Goal: Information Seeking & Learning: Find specific page/section

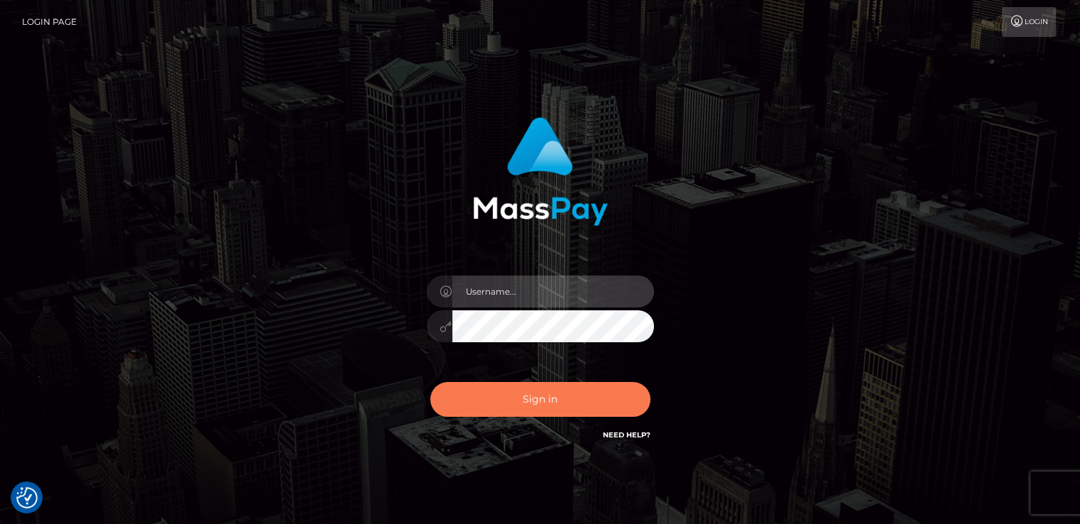
type input "catalinad"
click at [574, 390] on button "Sign in" at bounding box center [540, 399] width 220 height 35
type input "catalinad"
click at [611, 409] on button "Sign in" at bounding box center [540, 399] width 220 height 35
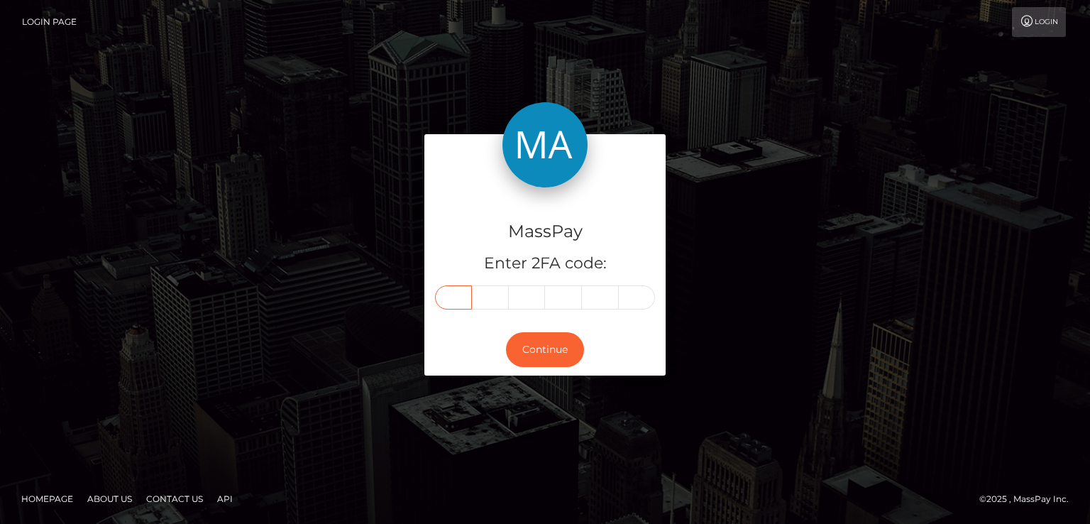
click at [451, 305] on input "text" at bounding box center [453, 297] width 37 height 24
type input "9"
type input "3"
type input "9"
type input "2"
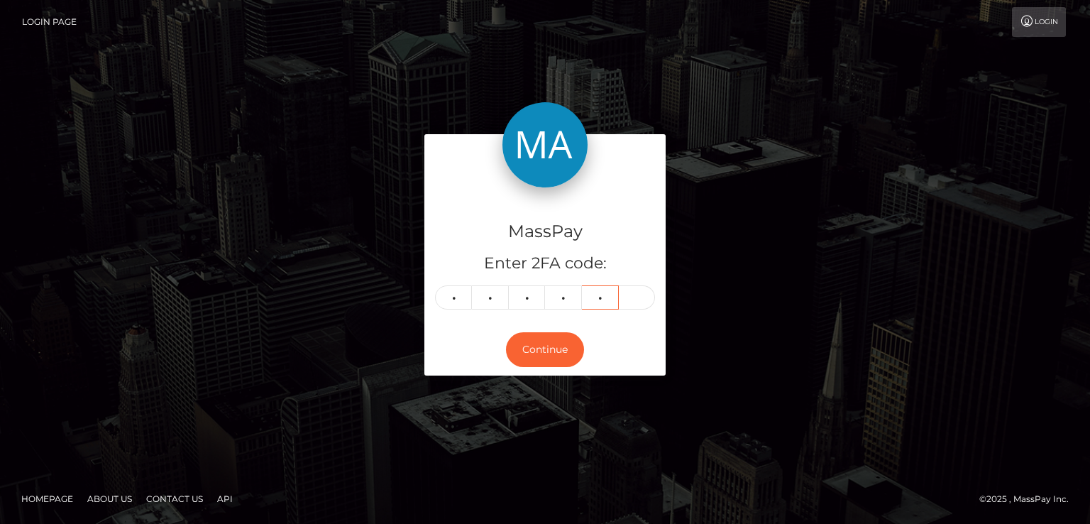
type input "8"
type input "9"
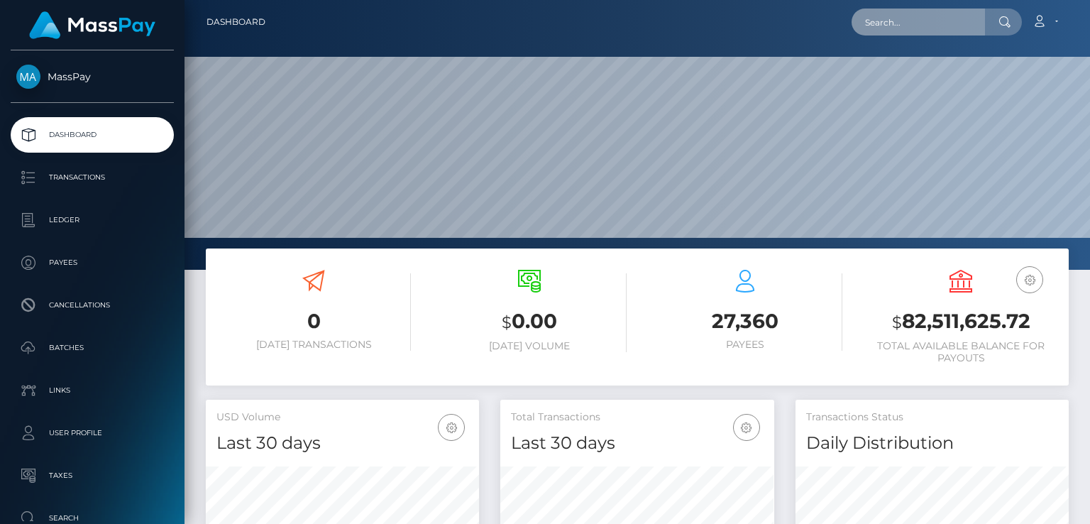
scroll to position [251, 273]
paste input "maram.nsasra.2005@gmail.com"
type input "maram.nsasra.2005@gmail.com"
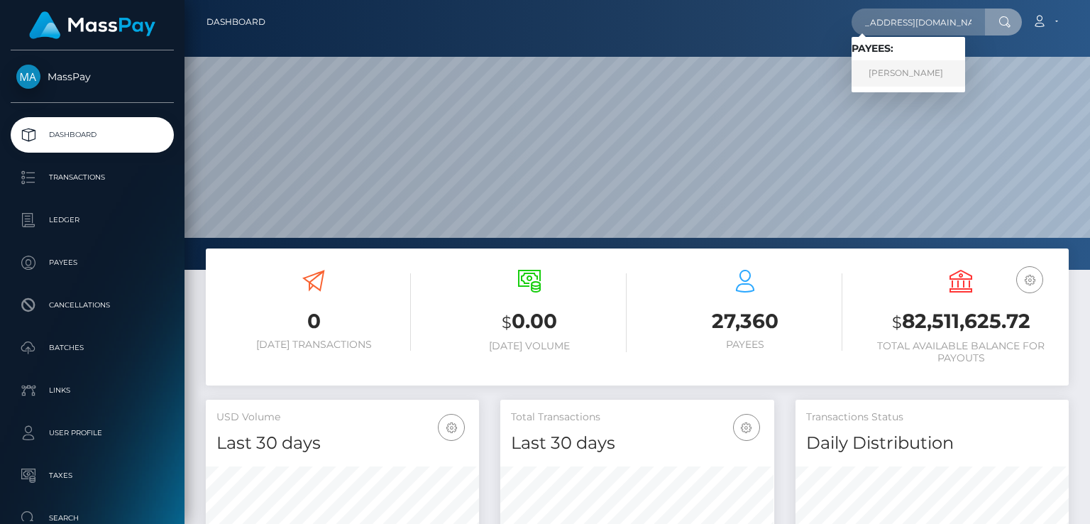
scroll to position [0, 0]
click at [896, 70] on link "Maram Nasasra" at bounding box center [909, 73] width 114 height 26
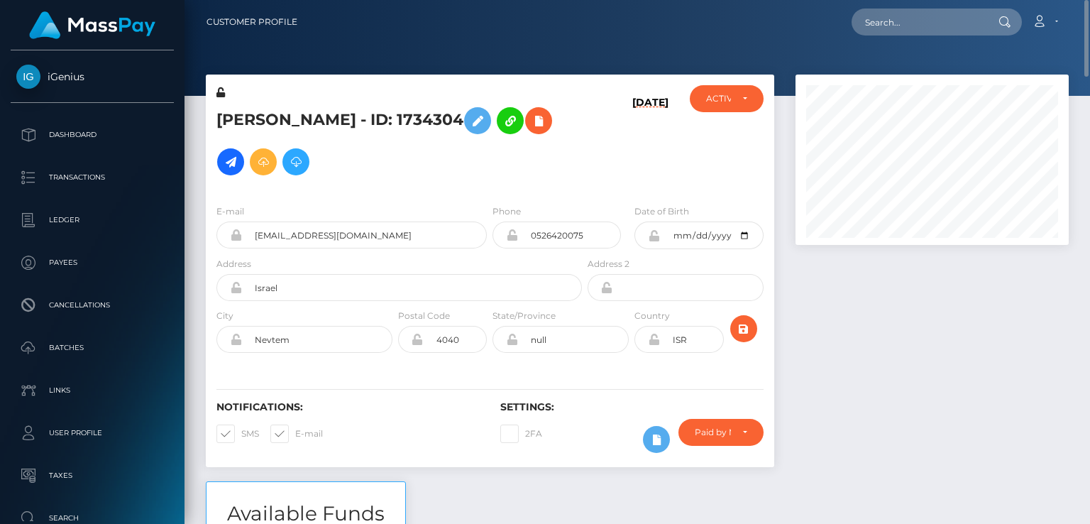
click at [425, 124] on h5 "Maram Nasasra - ID: 1734304" at bounding box center [396, 141] width 358 height 82
copy h5 "1734304"
paste input "7431211"
type input "7431211"
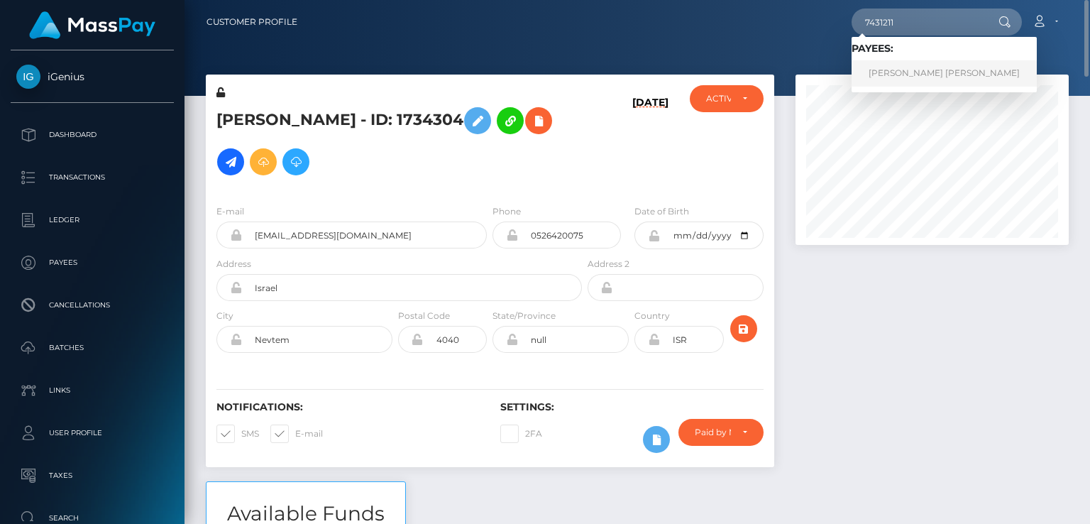
click at [913, 77] on link "Suan Suan Susan Chong" at bounding box center [944, 73] width 185 height 26
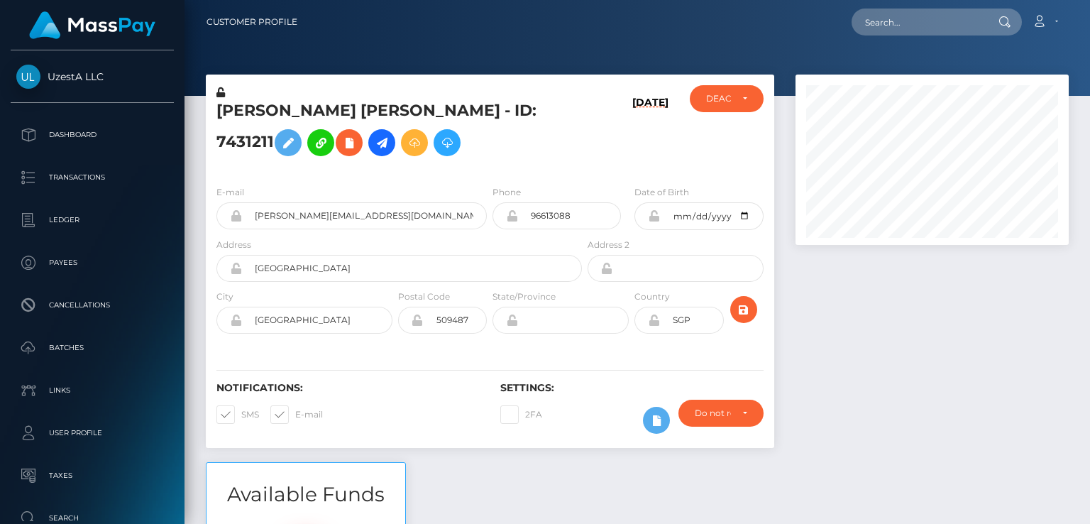
scroll to position [170, 273]
click at [358, 111] on h5 "[PERSON_NAME] [PERSON_NAME] - ID: 7431211" at bounding box center [396, 131] width 358 height 63
click at [357, 111] on h5 "Suan Suan Susan Chong - ID: 7431211" at bounding box center [396, 131] width 358 height 63
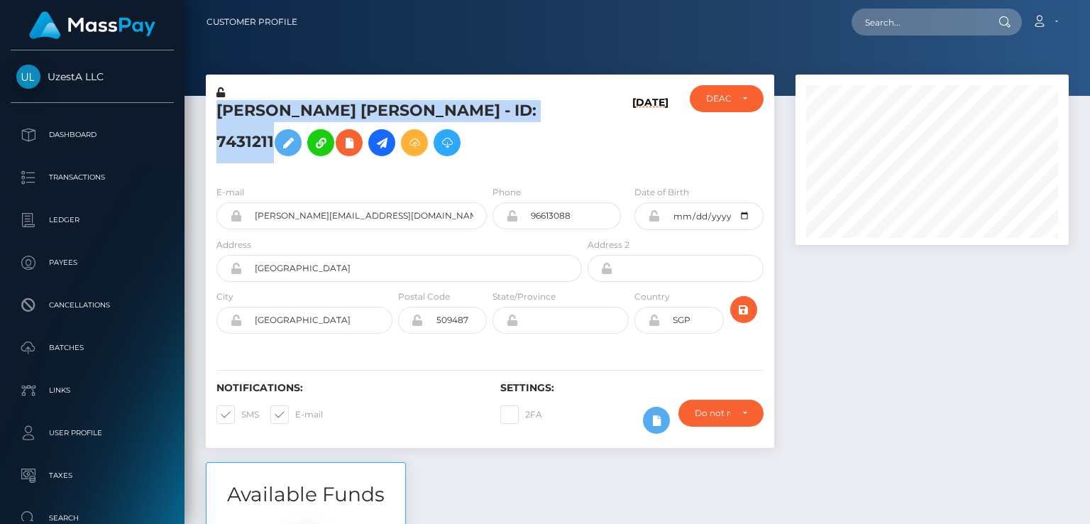
click at [356, 111] on h5 "Suan Suan Susan Chong - ID: 7431211" at bounding box center [396, 131] width 358 height 63
copy h5 "Suan Suan Susan Chong - ID: 7431211"
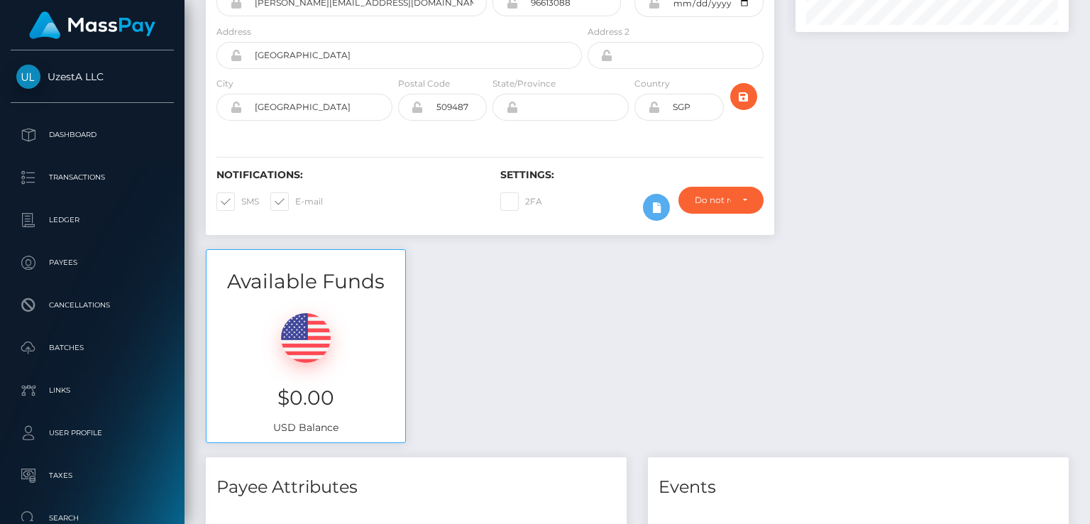
scroll to position [0, 0]
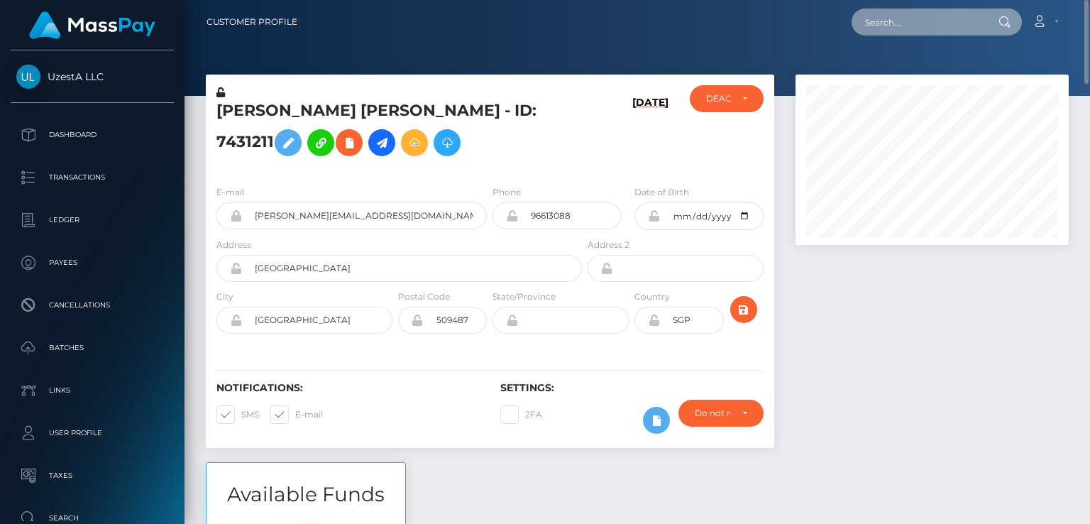
click at [892, 15] on input "text" at bounding box center [918, 22] width 133 height 27
type input "PY61937841"
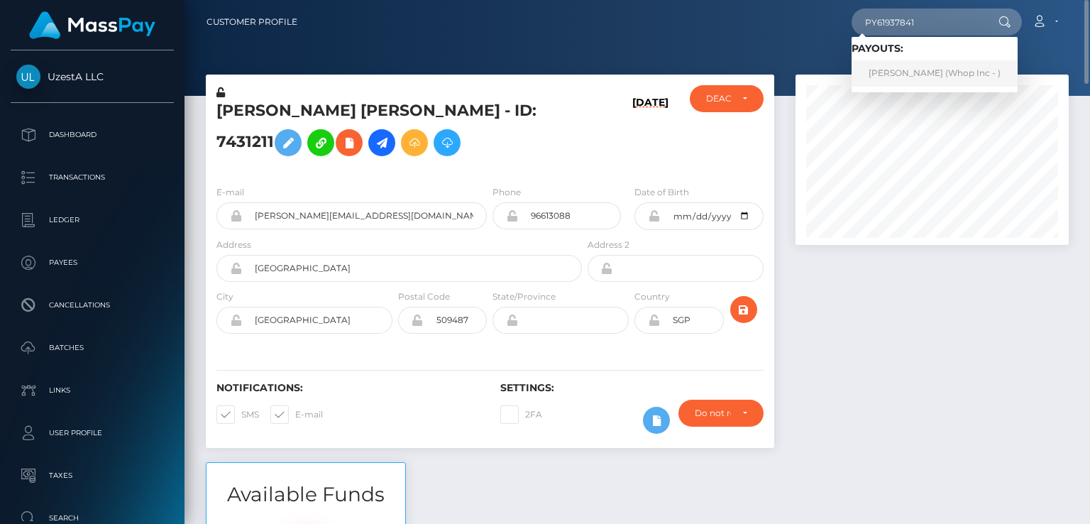
click at [917, 77] on link "Muhammad Shahzaib (Whop Inc - )" at bounding box center [935, 73] width 166 height 26
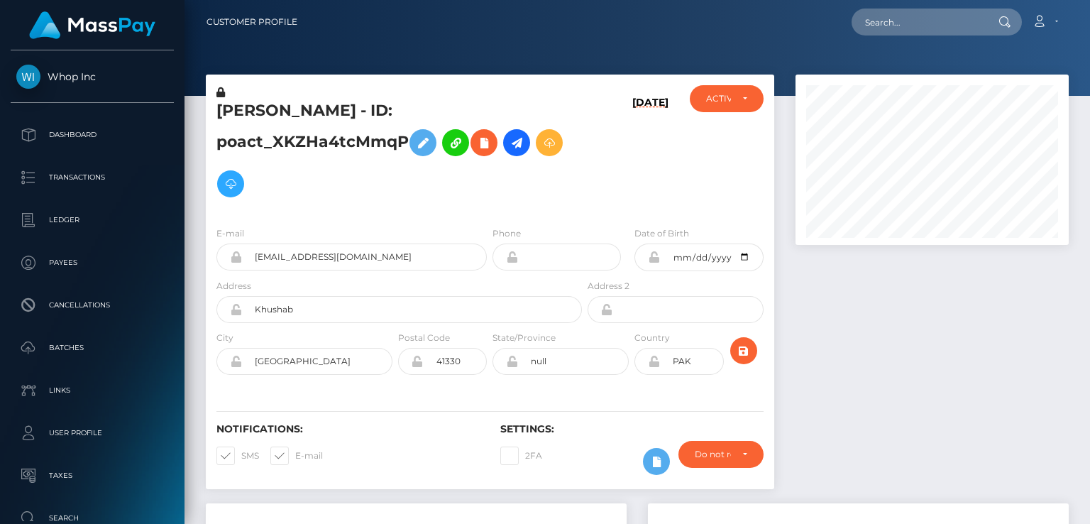
scroll to position [170, 273]
click at [924, 29] on input "text" at bounding box center [918, 22] width 133 height 27
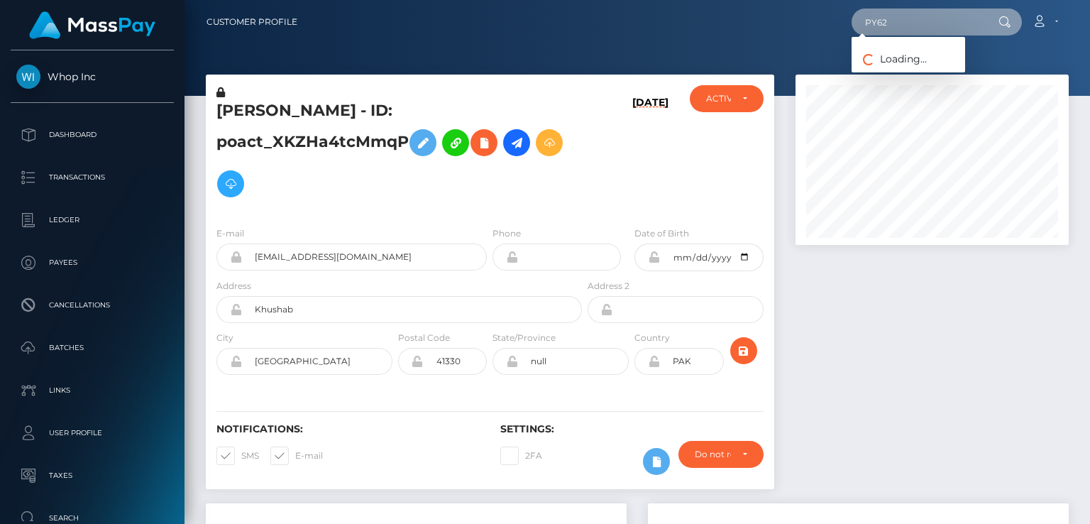
type input "PY62027235"
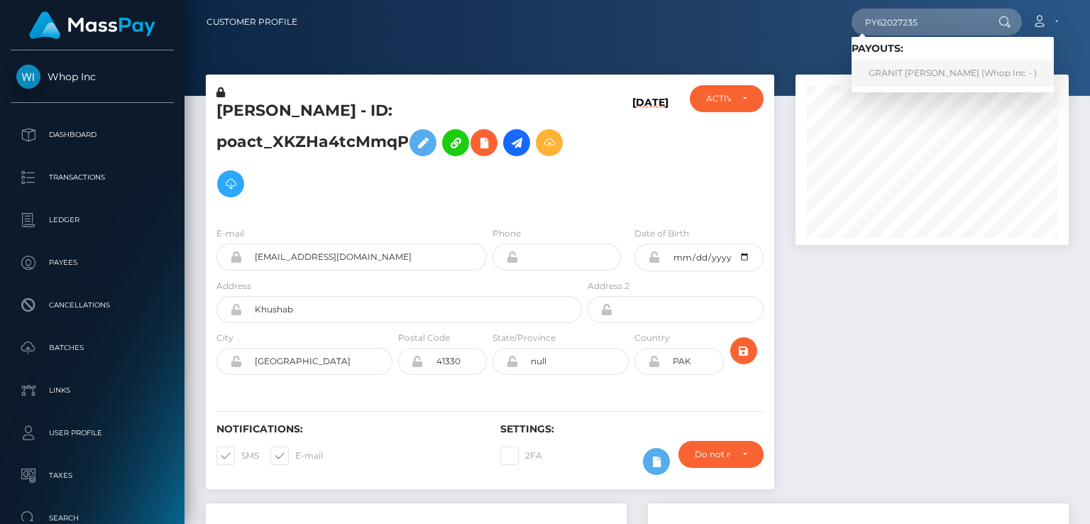
click at [909, 77] on link "GRANIT [PERSON_NAME] (Whop Inc - )" at bounding box center [953, 73] width 202 height 26
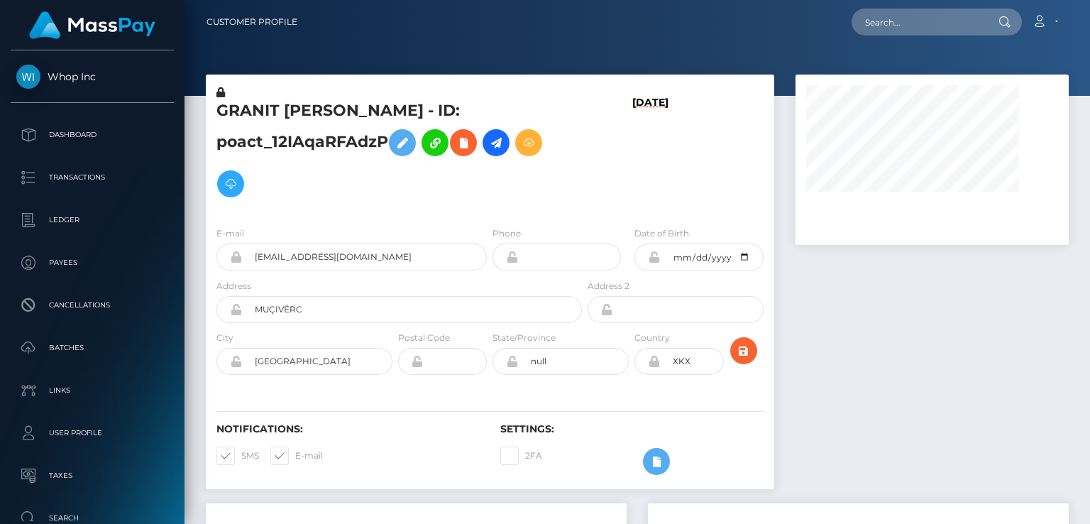
click at [300, 113] on h5 "GRANIT SPAHIU - ID: poact_12IAqaRFAdzP" at bounding box center [396, 152] width 358 height 104
click at [300, 111] on h5 "GRANIT SPAHIU - ID: poact_12IAqaRFAdzP" at bounding box center [396, 152] width 358 height 104
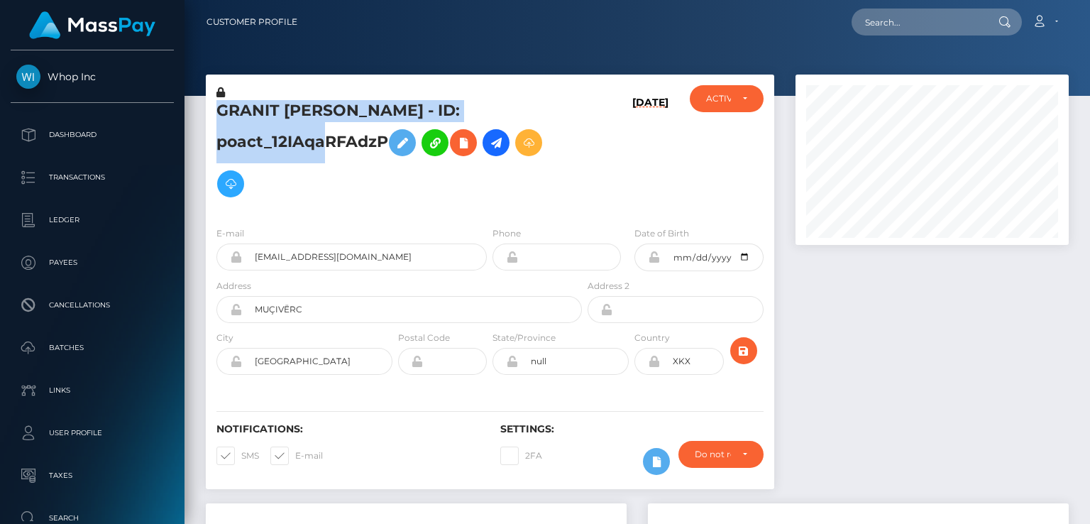
scroll to position [170, 273]
copy h5 "GRANIT SPAHIU - ID: poact_12IAqaRFAdzP"
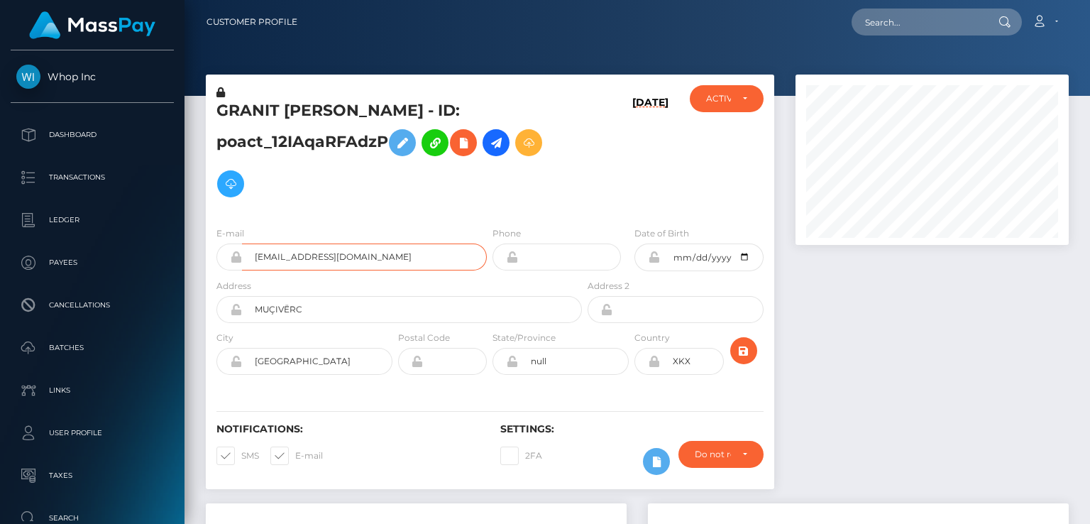
click at [307, 243] on input "howdoibuythis@gmail.com" at bounding box center [364, 256] width 245 height 27
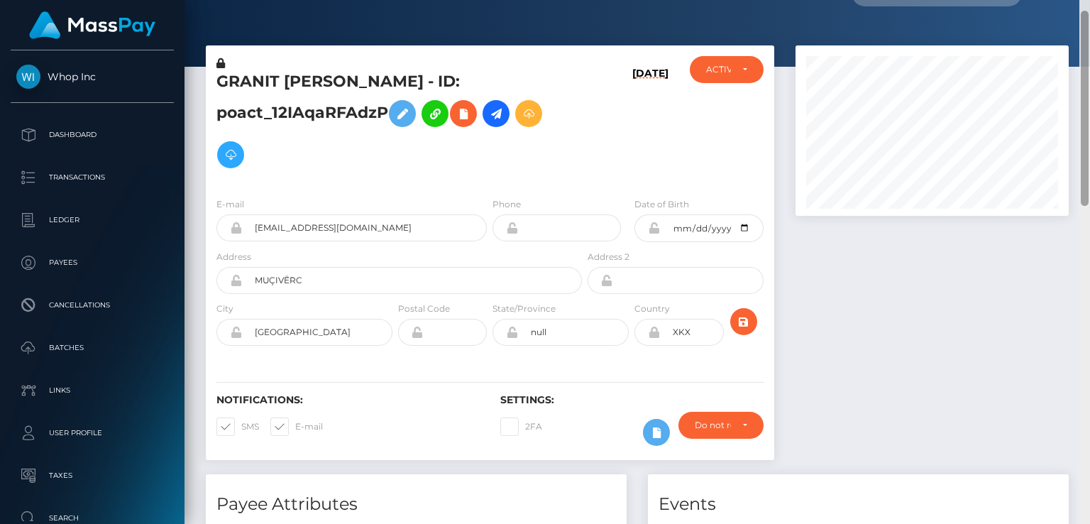
scroll to position [0, 0]
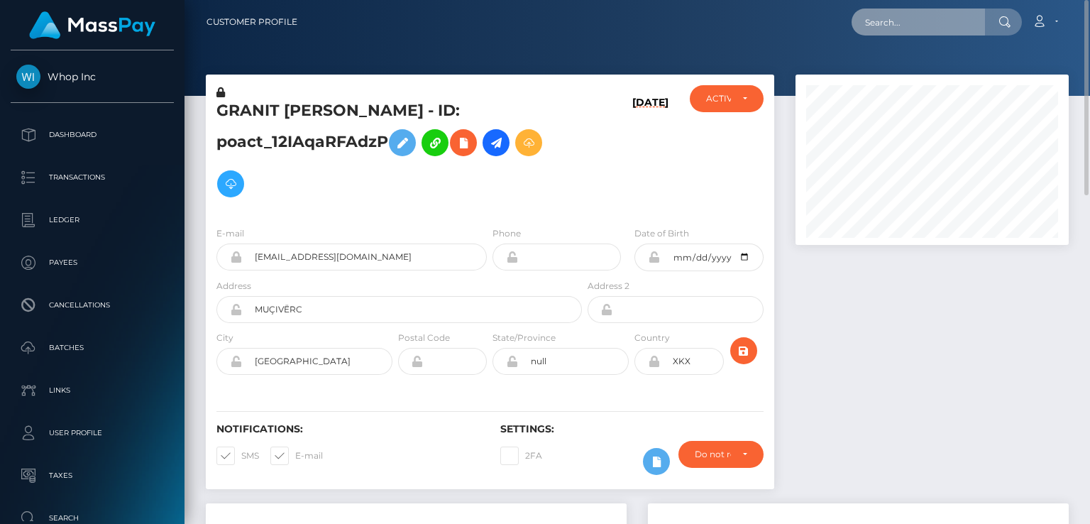
click at [931, 21] on input "text" at bounding box center [918, 22] width 133 height 27
click at [914, 21] on input "PY" at bounding box center [918, 22] width 133 height 27
type input "PY61937841"
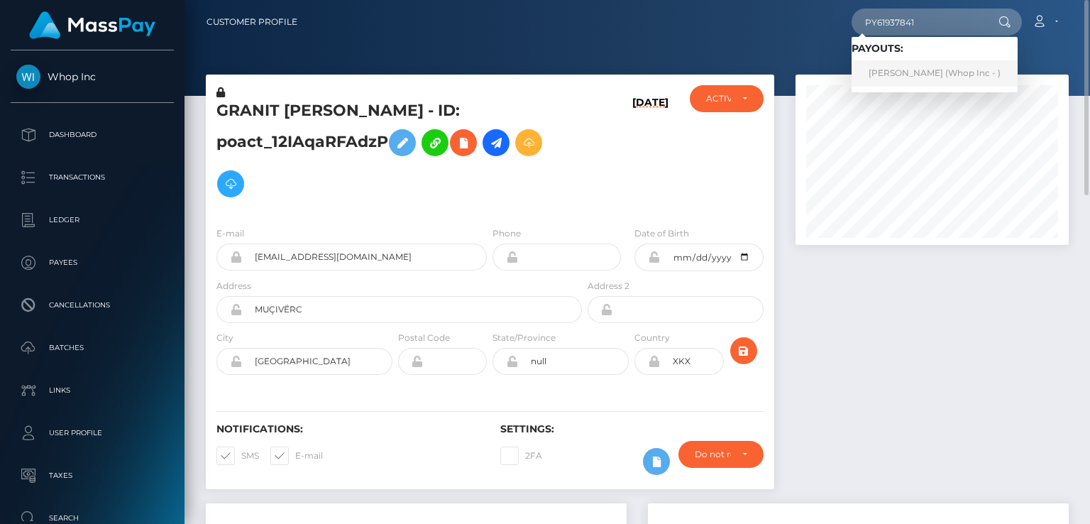
click at [919, 69] on link "Muhammad Shahzaib (Whop Inc - )" at bounding box center [935, 73] width 166 height 26
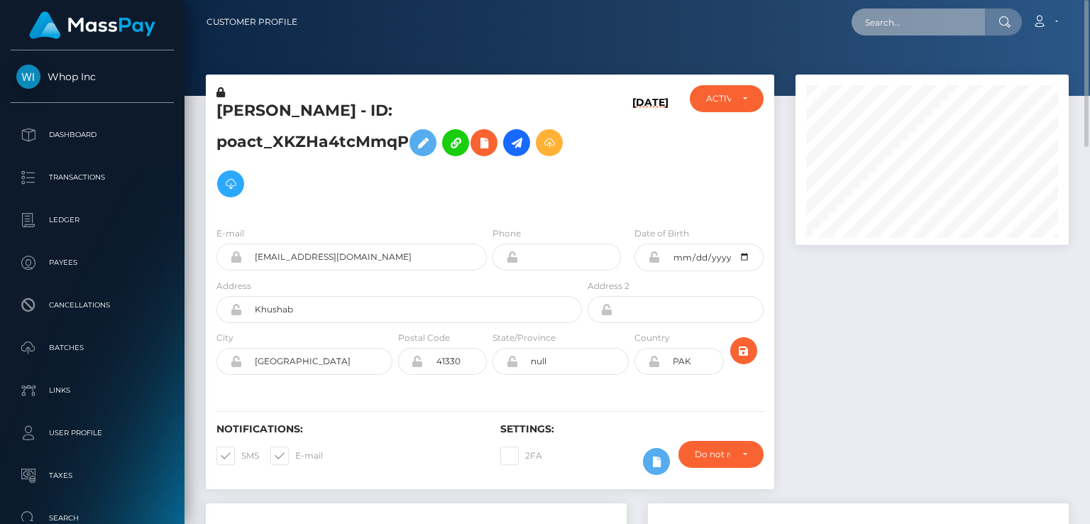
click at [877, 27] on input "text" at bounding box center [918, 22] width 133 height 27
type input "PY61937841"
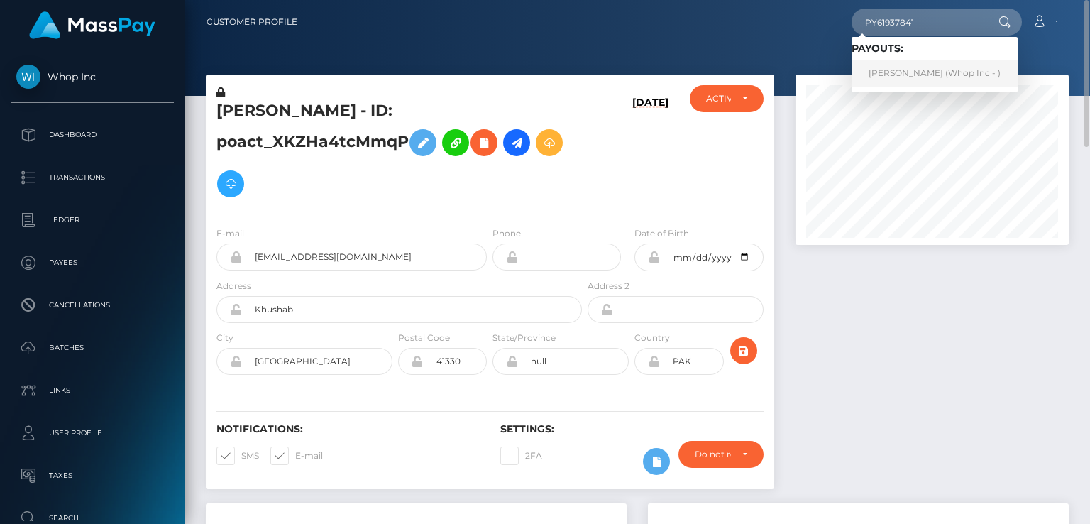
click at [889, 70] on link "[PERSON_NAME] (Whop Inc - )" at bounding box center [935, 73] width 166 height 26
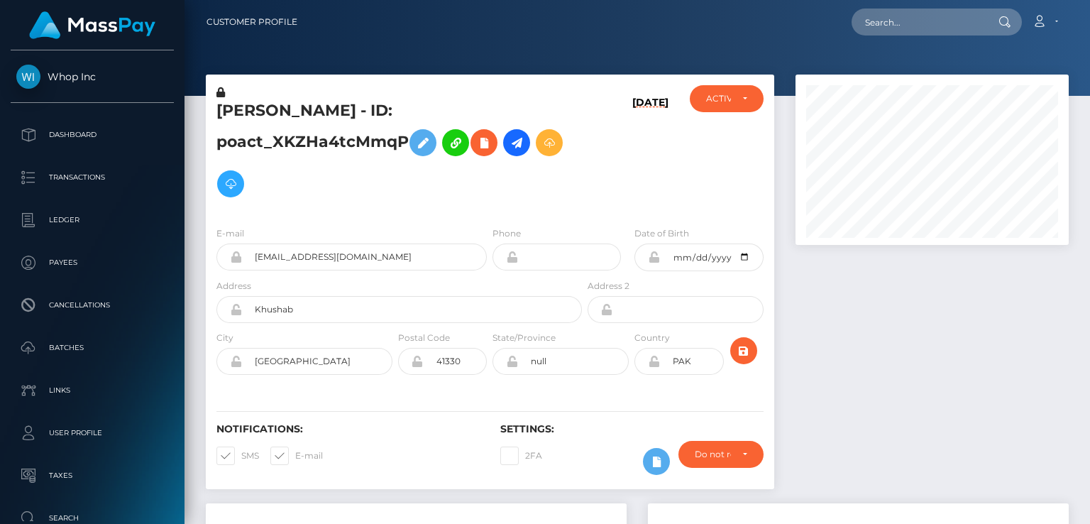
scroll to position [170, 273]
click at [905, 29] on input "text" at bounding box center [918, 22] width 133 height 27
type input "PY62027235"
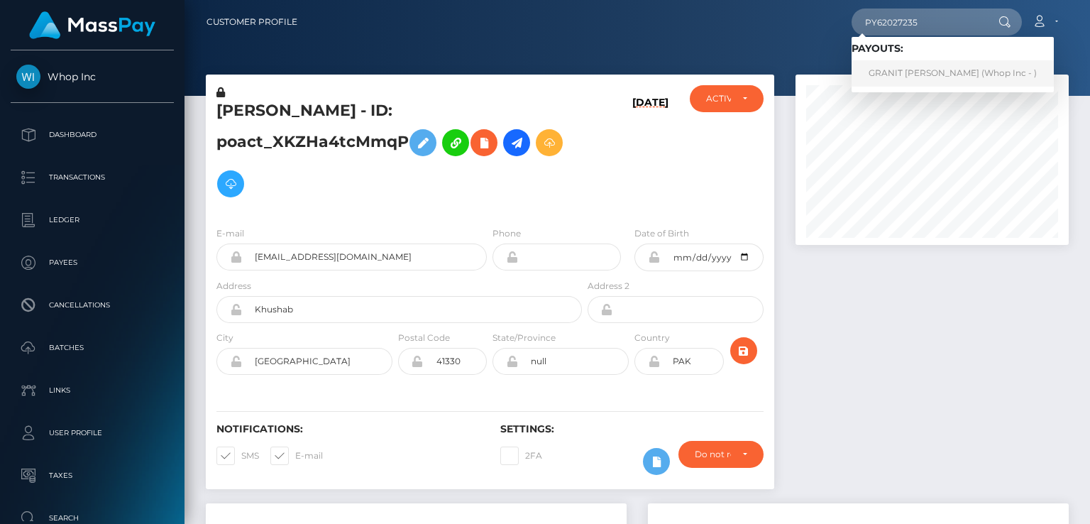
click at [905, 67] on link "GRANIT SPAHIU (Whop Inc - )" at bounding box center [953, 73] width 202 height 26
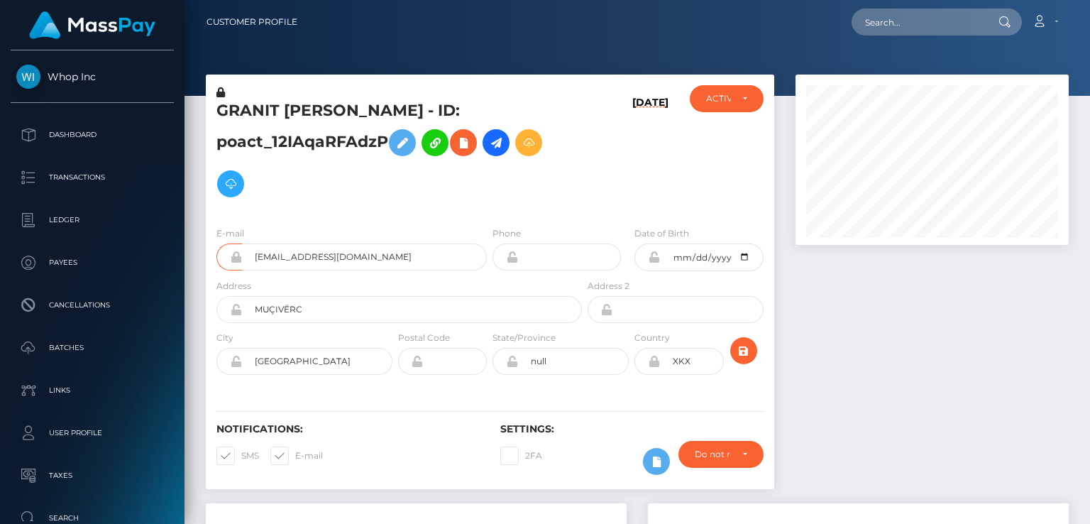
click at [304, 243] on input "[EMAIL_ADDRESS][DOMAIN_NAME]" at bounding box center [364, 256] width 245 height 27
click at [883, 26] on input "text" at bounding box center [918, 22] width 133 height 27
type input "PY61937841"
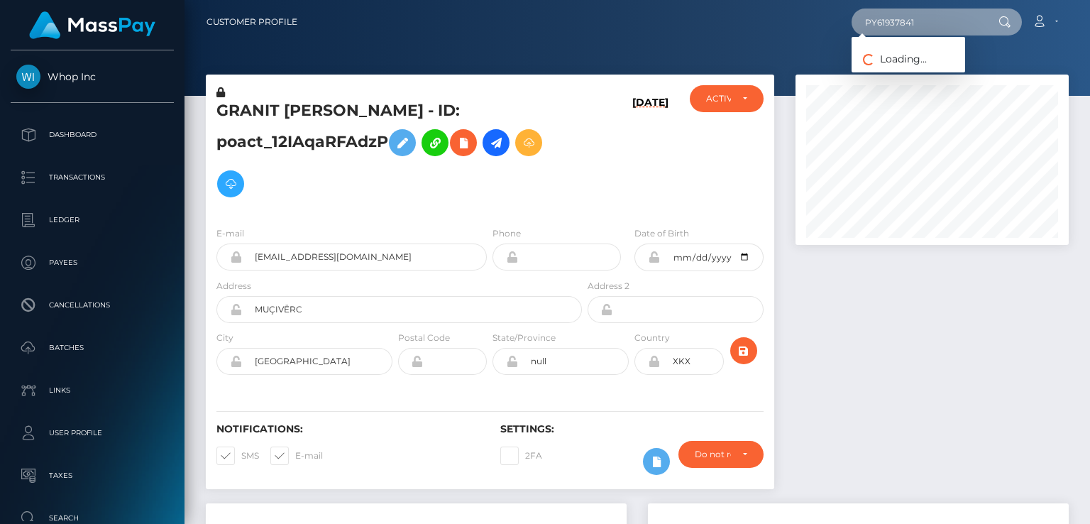
drag, startPoint x: 926, startPoint y: 25, endPoint x: 860, endPoint y: 23, distance: 65.3
click at [860, 23] on input "PY61937841" at bounding box center [918, 22] width 133 height 27
click at [923, 25] on input "PY61937841" at bounding box center [918, 22] width 133 height 27
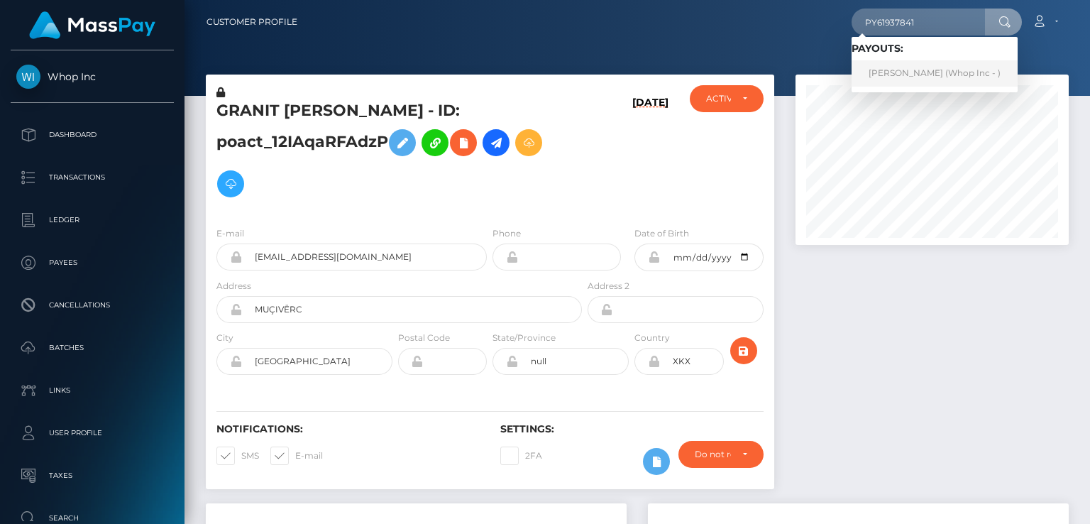
click at [906, 66] on link "Muhammad Shahzaib (Whop Inc - )" at bounding box center [935, 73] width 166 height 26
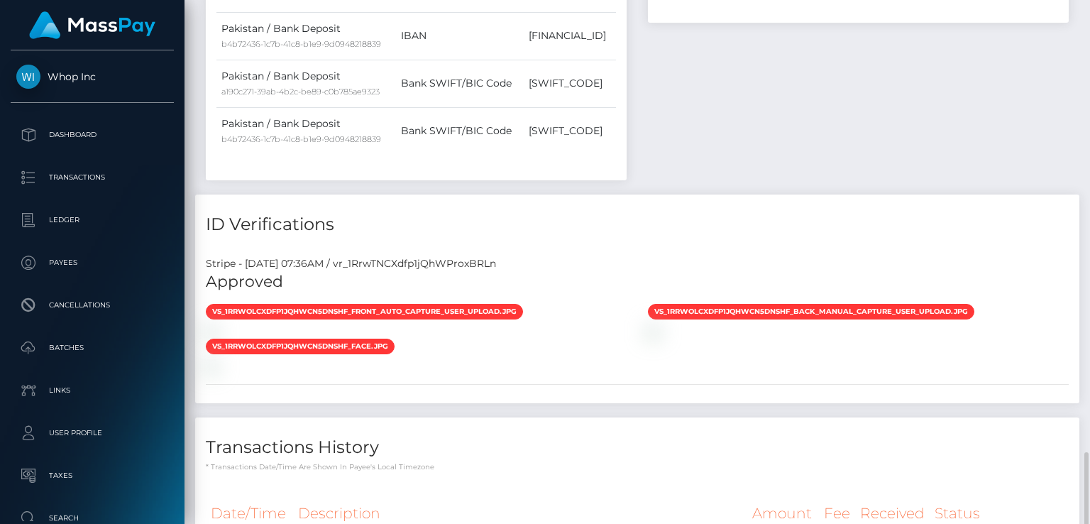
scroll to position [852, 0]
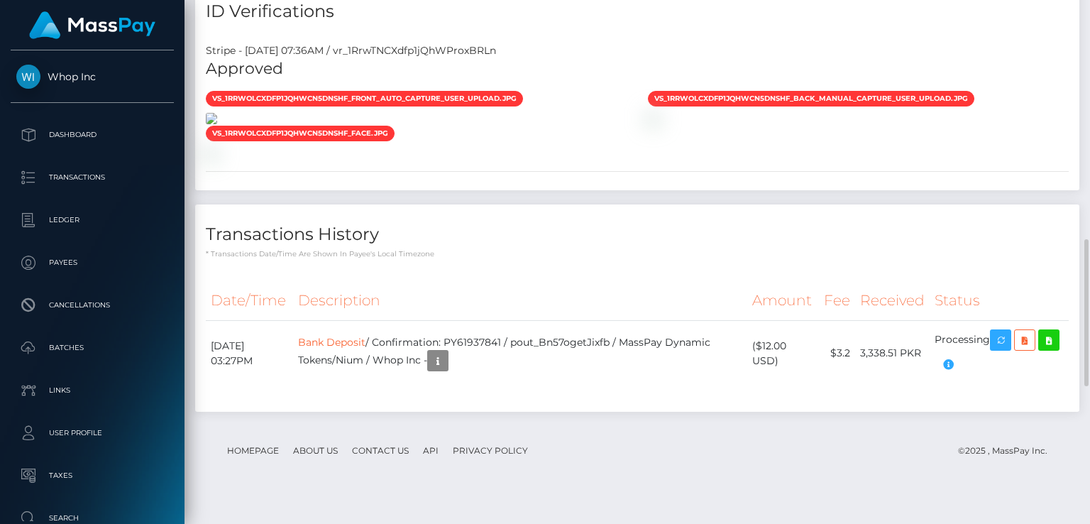
click at [217, 124] on img at bounding box center [211, 118] width 11 height 11
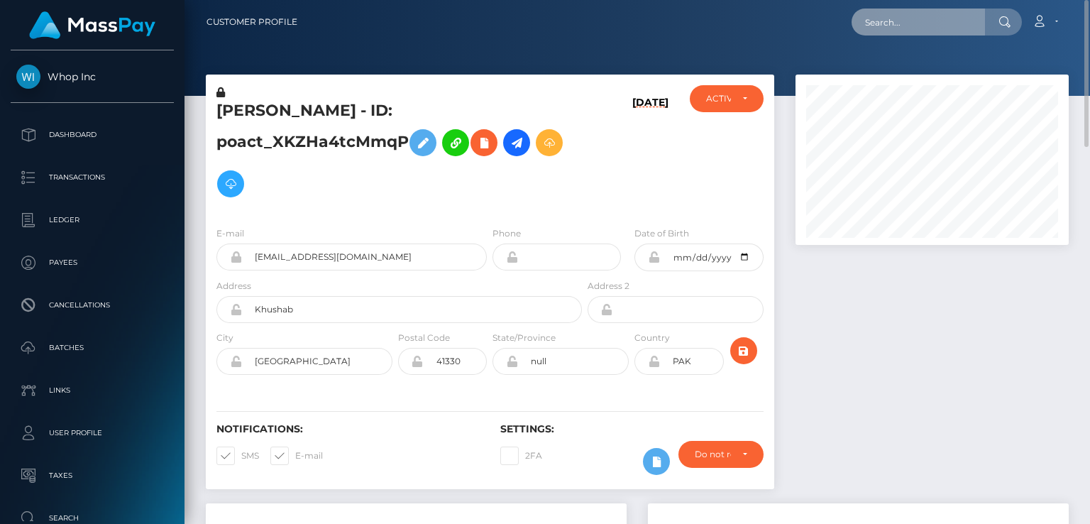
click at [891, 26] on input "text" at bounding box center [918, 22] width 133 height 27
type input "PY62027235"
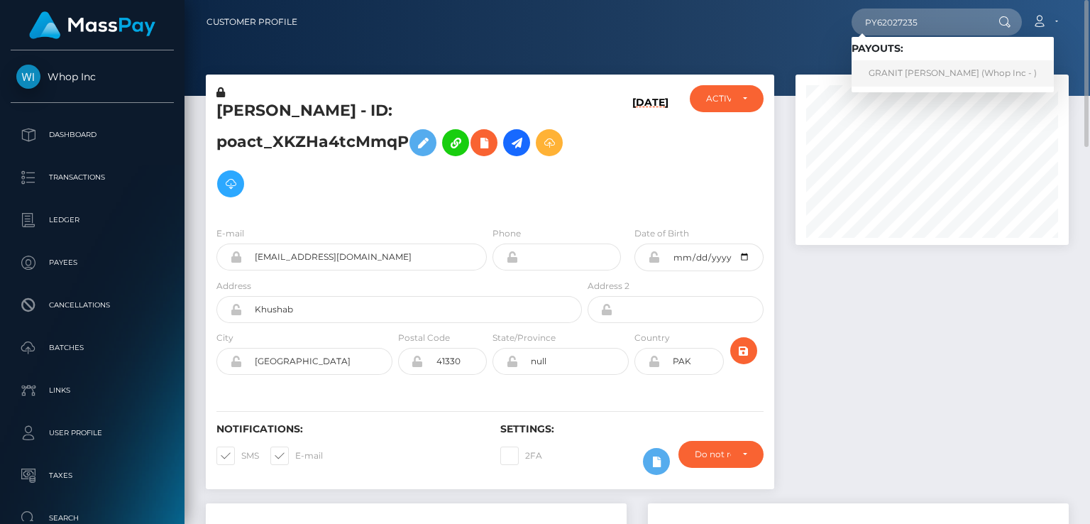
click at [900, 80] on link "GRANIT SPAHIU (Whop Inc - )" at bounding box center [953, 73] width 202 height 26
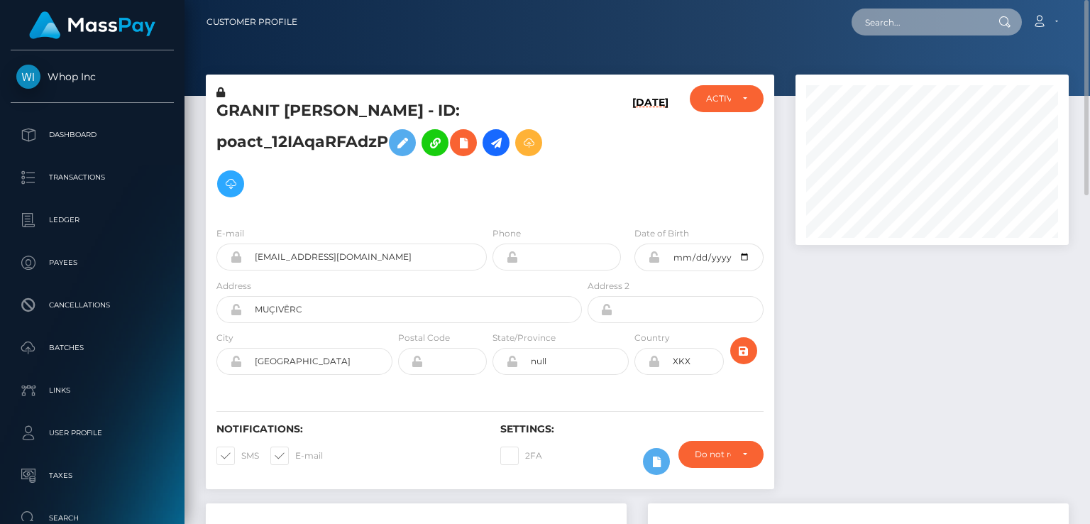
paste input "MSP217ca5f7471284c"
type input "MSP217ca5f7471284c"
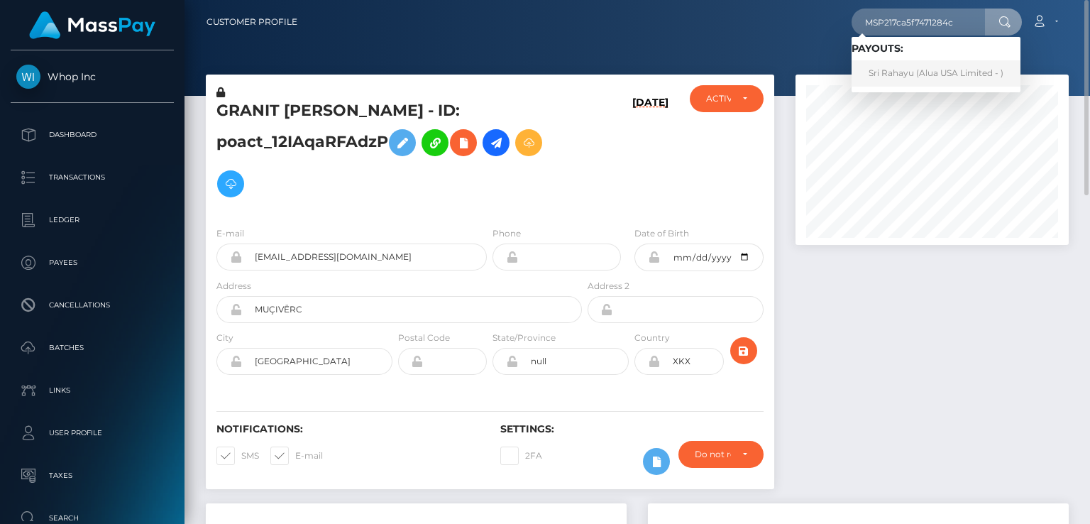
click at [890, 72] on link "Sri Rahayu (Alua USA Limited - )" at bounding box center [936, 73] width 169 height 26
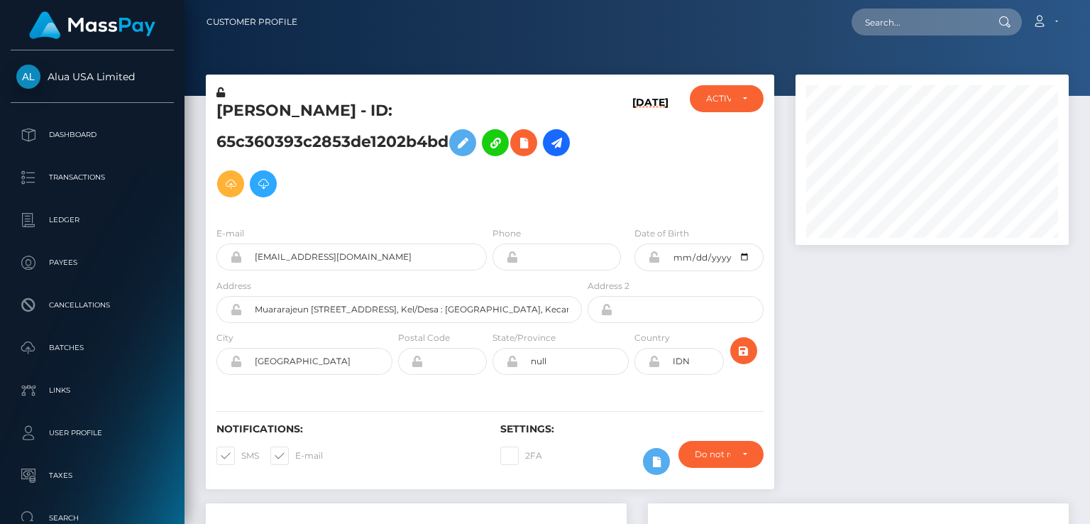
scroll to position [170, 273]
click at [653, 157] on h6 "[DATE]" at bounding box center [651, 153] width 36 height 113
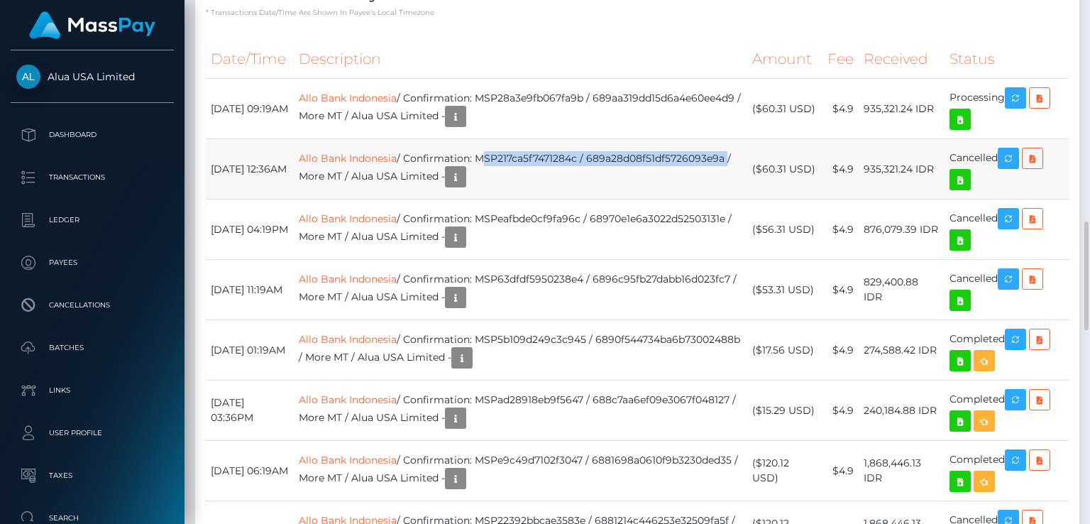
drag, startPoint x: 500, startPoint y: 155, endPoint x: 460, endPoint y: 174, distance: 43.8
click at [460, 174] on td "Allo Bank Indonesia / Confirmation: MSP217ca5f7471284c / 689a28d08f51df5726093e…" at bounding box center [521, 169] width 454 height 60
copy td "MSP217ca5f7471284c / 689a28d08f51df5726093e9a"
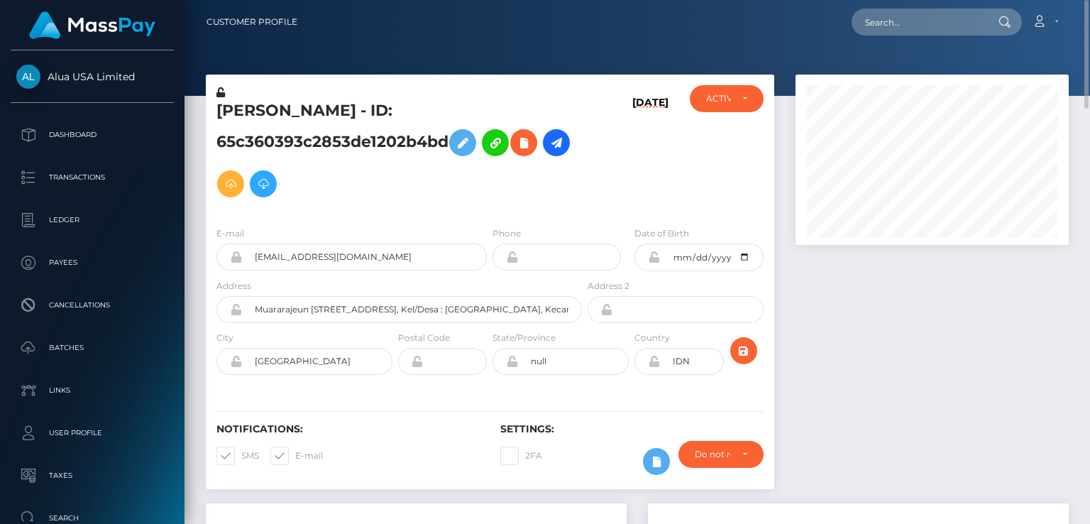
click at [275, 114] on h5 "Sri Rahayu - ID: 65c360393c2853de1202b4bd" at bounding box center [396, 152] width 358 height 104
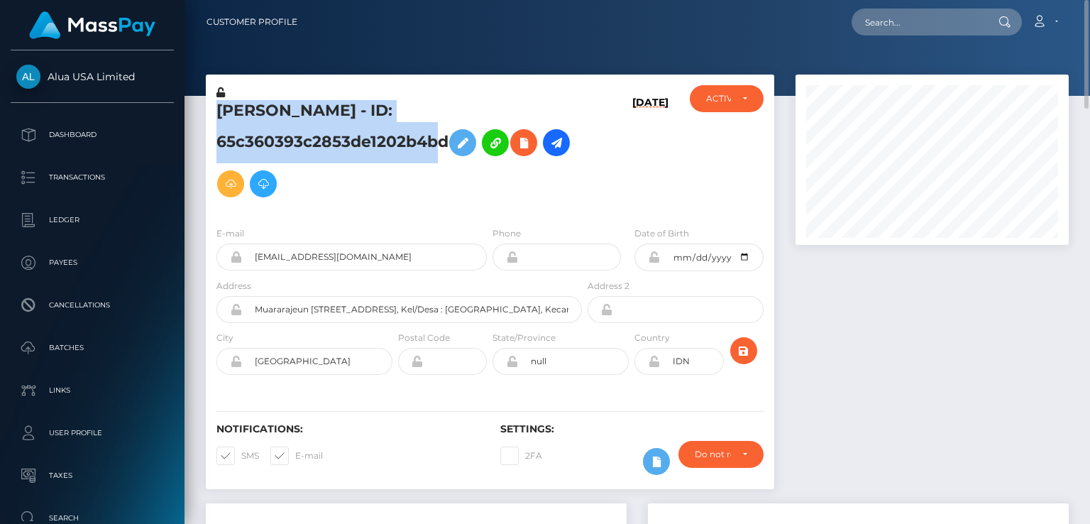
click at [275, 114] on h5 "Sri Rahayu - ID: 65c360393c2853de1202b4bd" at bounding box center [396, 152] width 358 height 104
copy h5 "Sri Rahayu - ID: 65c360393c2853de1202b4bd"
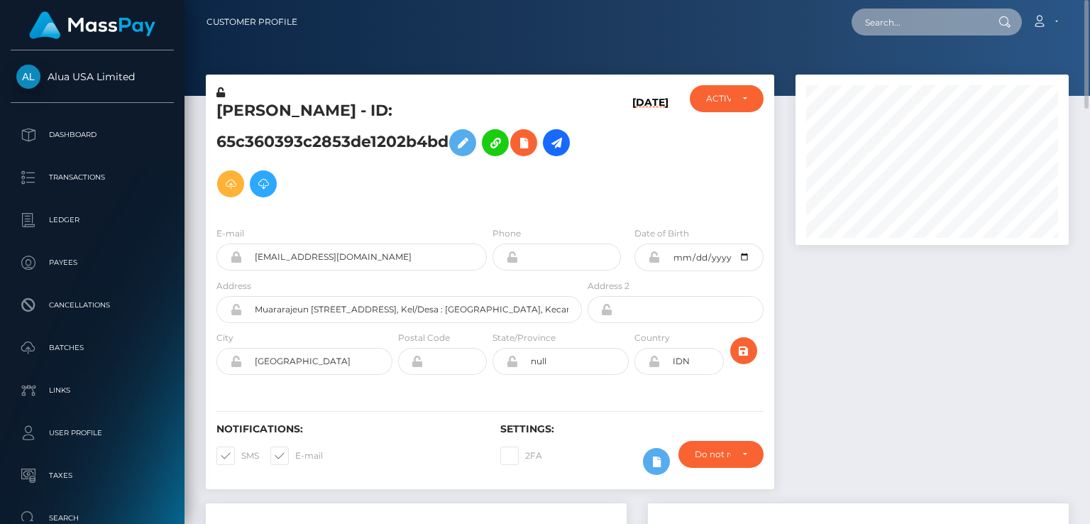
click at [889, 21] on input "text" at bounding box center [918, 22] width 133 height 27
paste input "MSPf9665d62b78469d"
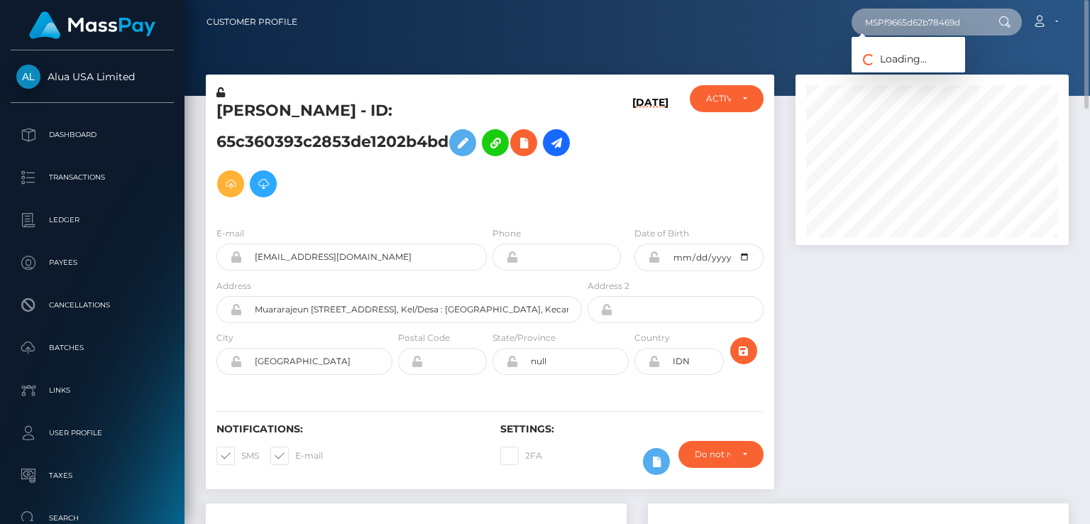
type input "MSPf9665d62b78469d"
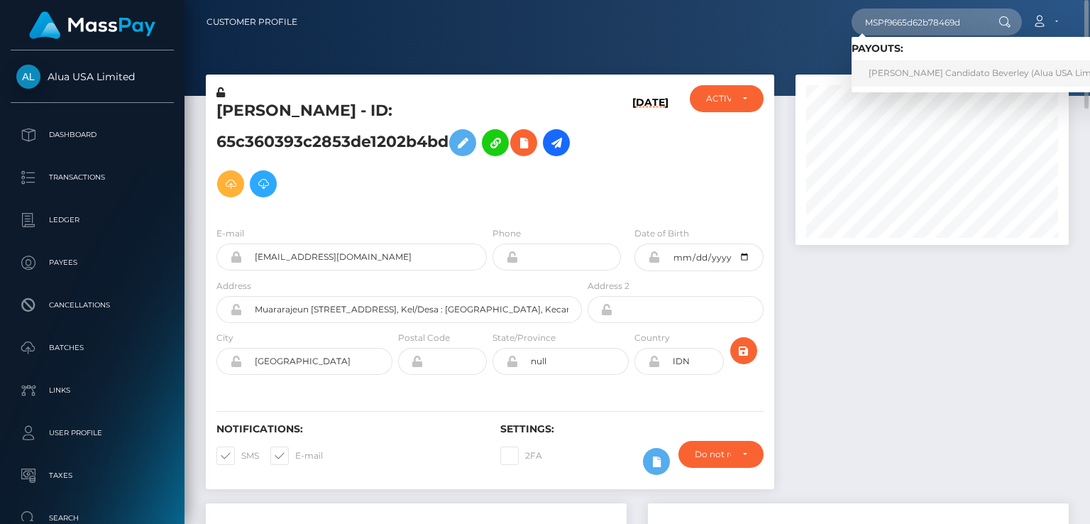
click at [916, 72] on link "Beverly Jean Candidato Beverley (Alua USA Limited - )" at bounding box center [994, 73] width 284 height 26
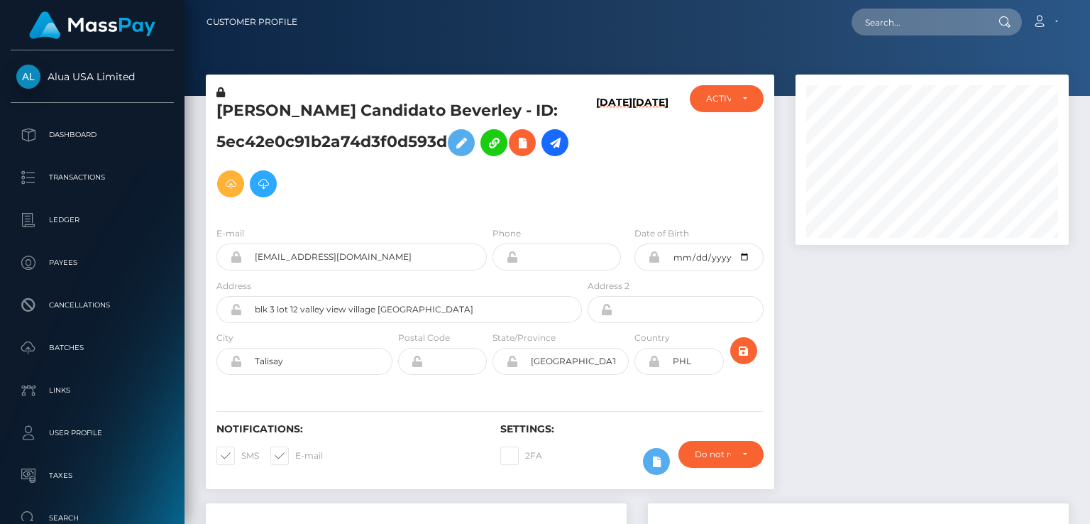
scroll to position [170, 273]
click at [687, 160] on div "ACTIVE DEACTIVE CLOSED ACTIVE" at bounding box center [726, 150] width 94 height 130
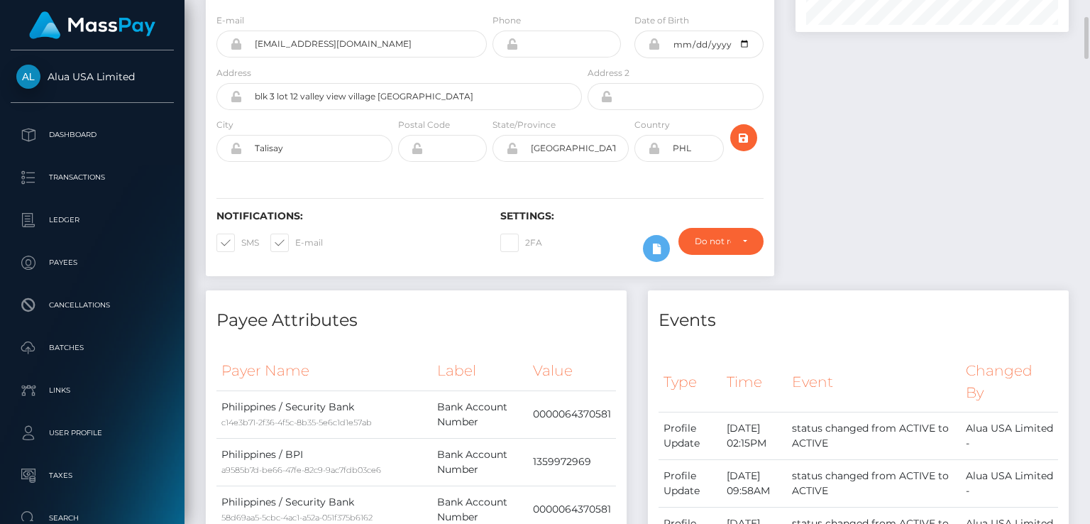
scroll to position [0, 0]
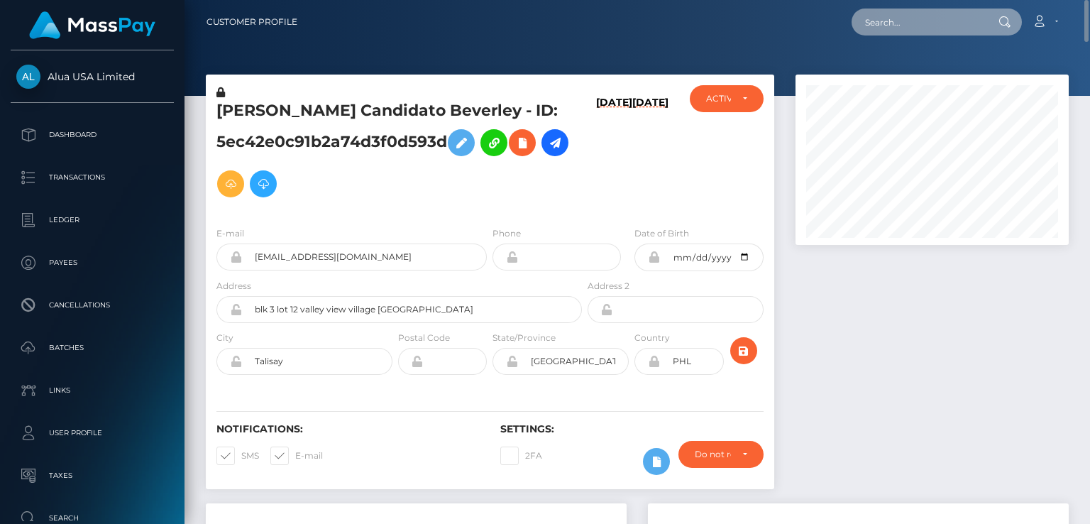
paste input "MSP19d2631042a5207"
type input "MSP19d2631042a5207"
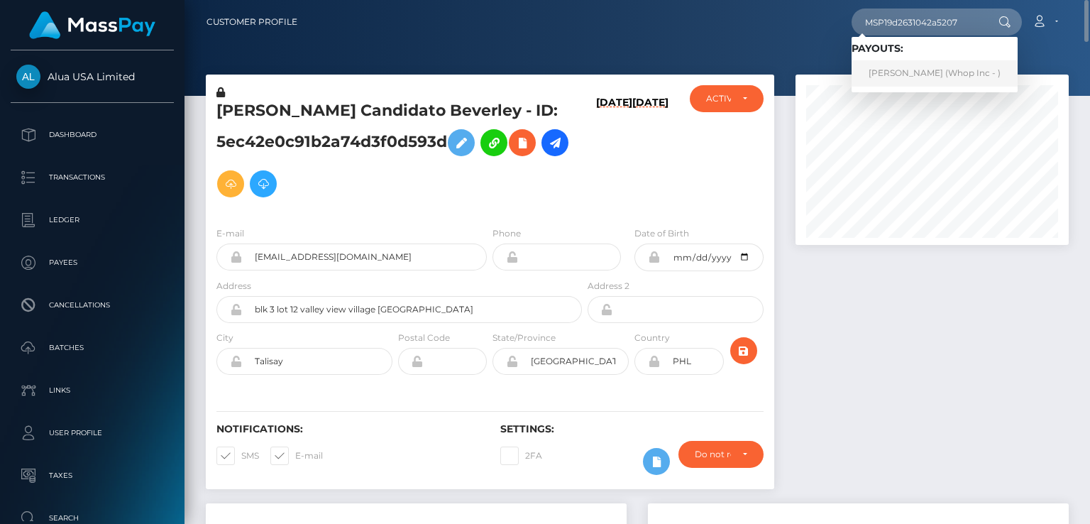
click at [897, 70] on link "[PERSON_NAME] (Whop Inc - )" at bounding box center [935, 73] width 166 height 26
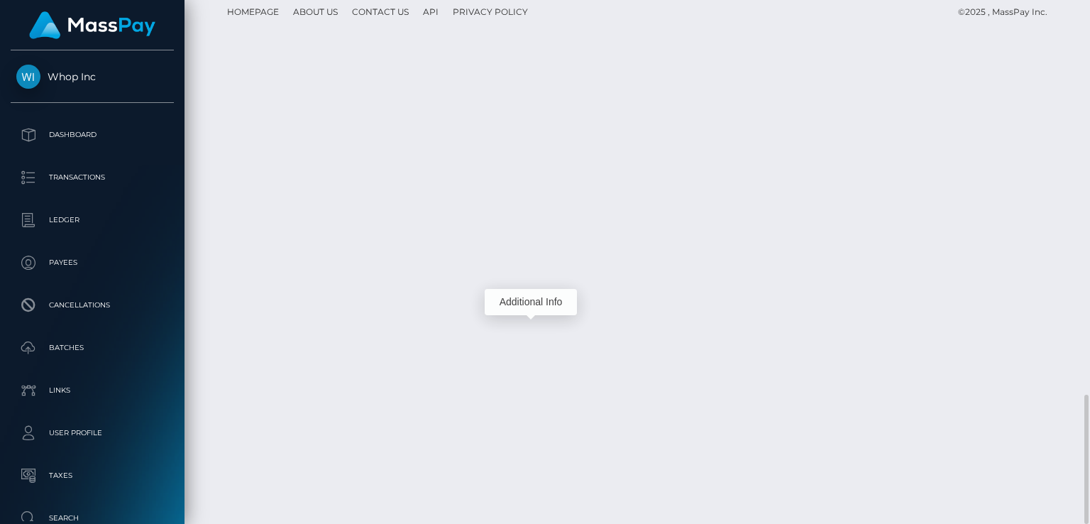
scroll to position [170, 273]
drag, startPoint x: 470, startPoint y: 372, endPoint x: 699, endPoint y: 367, distance: 228.6
copy td "MSP19d2631042a5207 / pout_xkXbzdP951DmF"
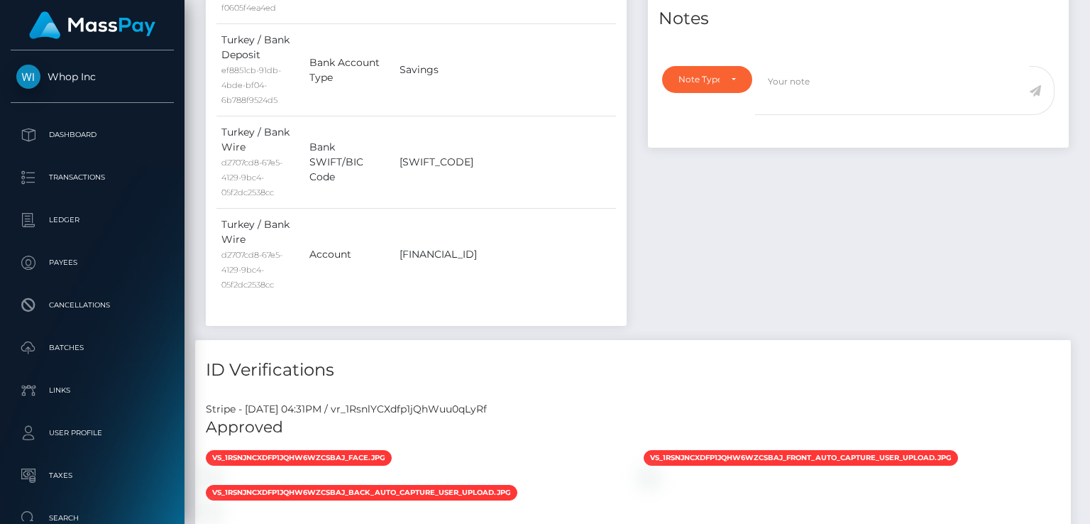
scroll to position [0, 0]
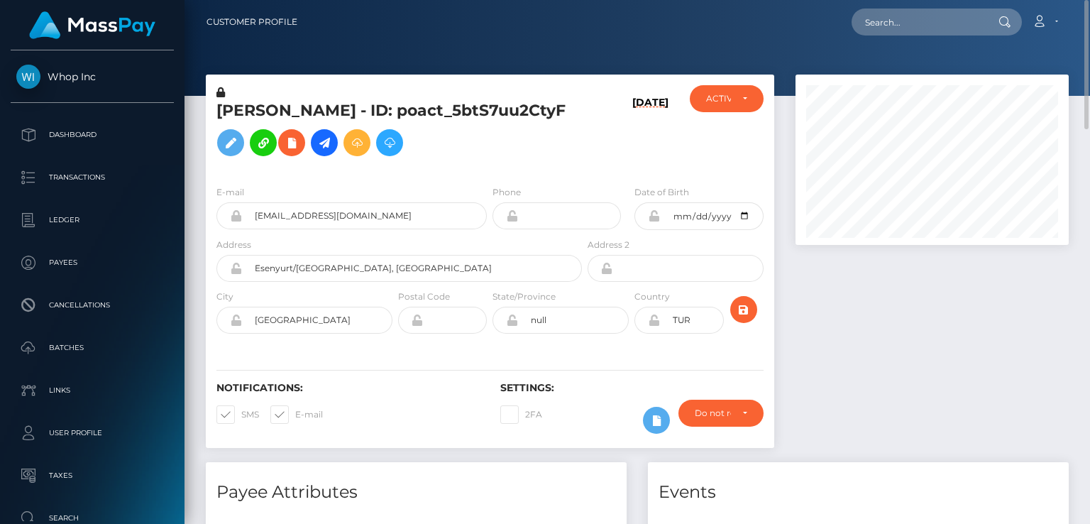
click at [275, 119] on h5 "ALI HASAN HAMDAN KARAJEH - ID: poact_5btS7uu2CtyF" at bounding box center [396, 131] width 358 height 63
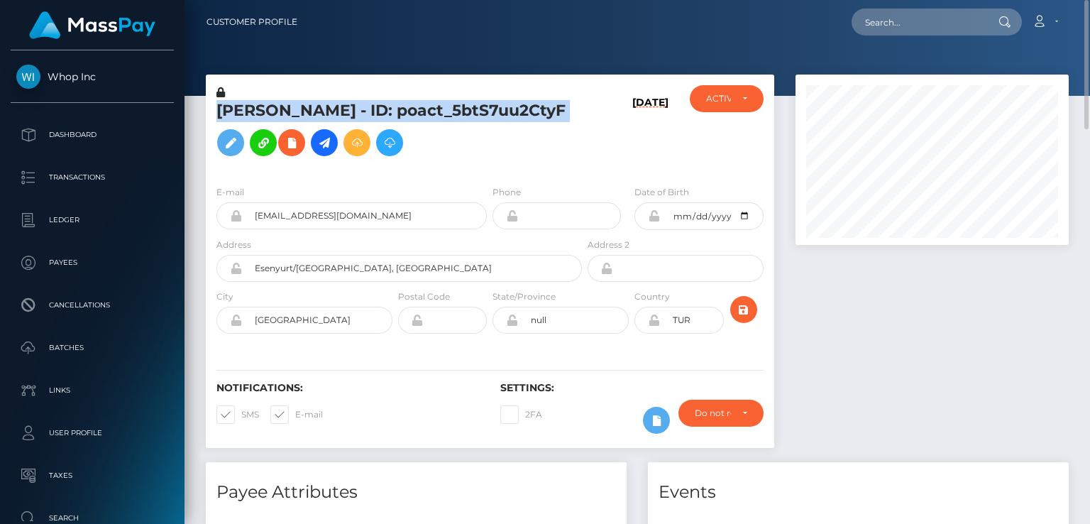
copy h5 "ALI HASAN HAMDAN KARAJEH - ID: poact_5btS7uu2CtyF"
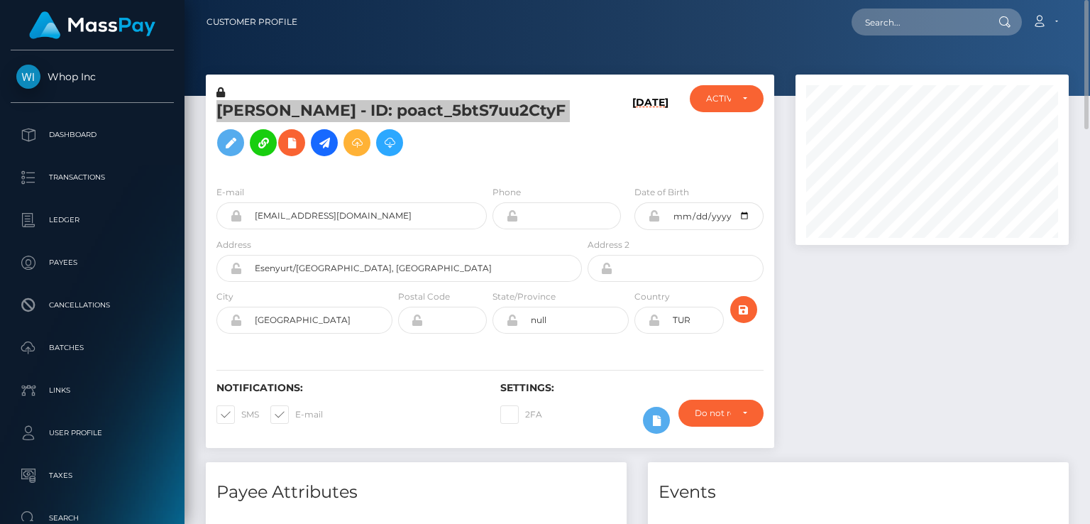
scroll to position [426, 0]
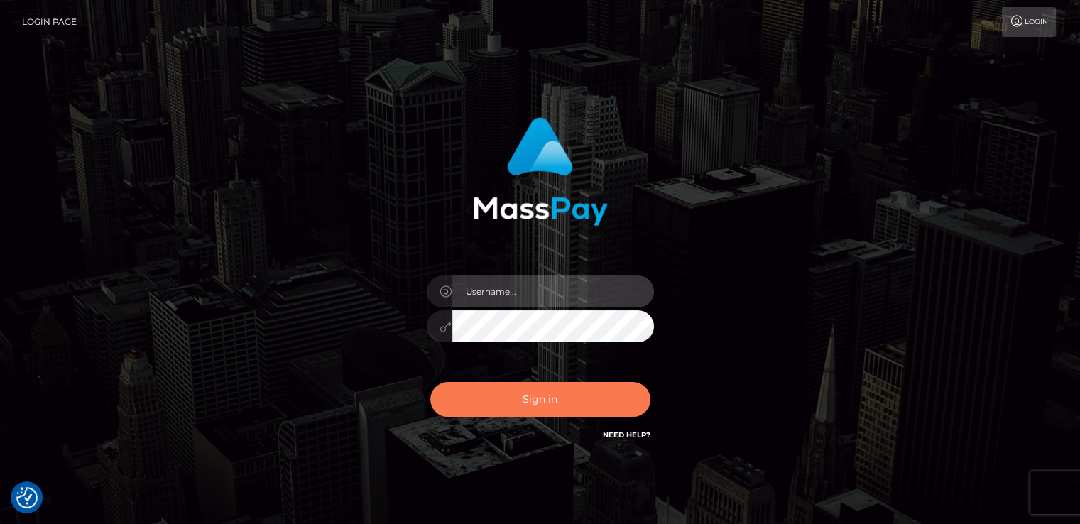
type input "catalinad"
click at [535, 398] on button "Sign in" at bounding box center [540, 399] width 220 height 35
type input "catalinad"
click at [576, 398] on button "Sign in" at bounding box center [540, 399] width 220 height 35
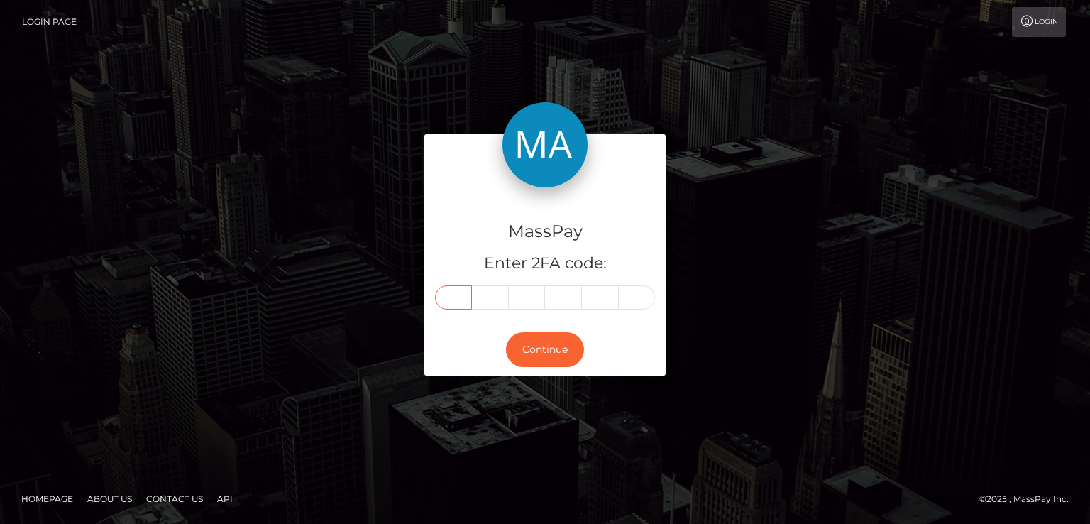
click at [462, 299] on input "text" at bounding box center [453, 297] width 37 height 24
type input "7"
type input "2"
type input "0"
type input "5"
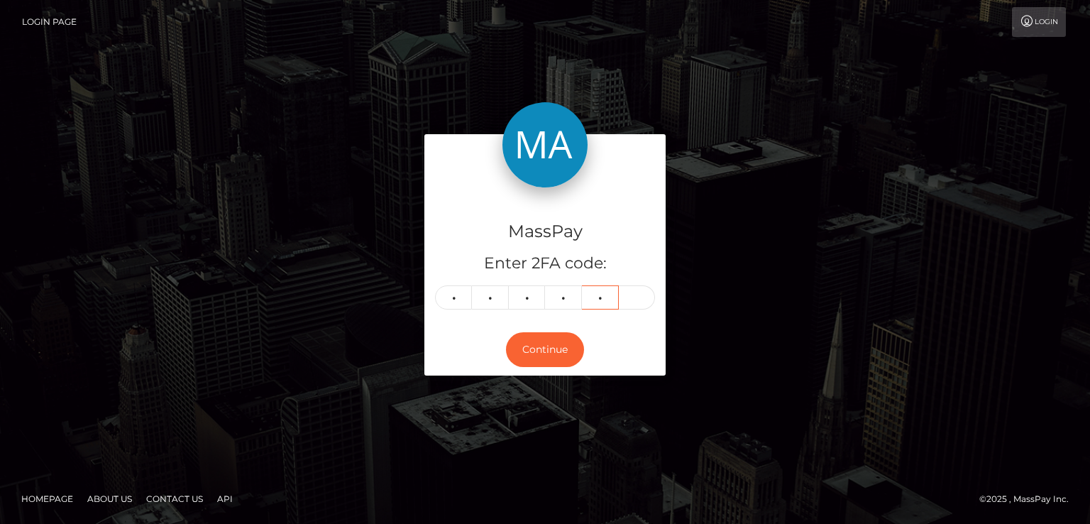
type input "4"
type input "3"
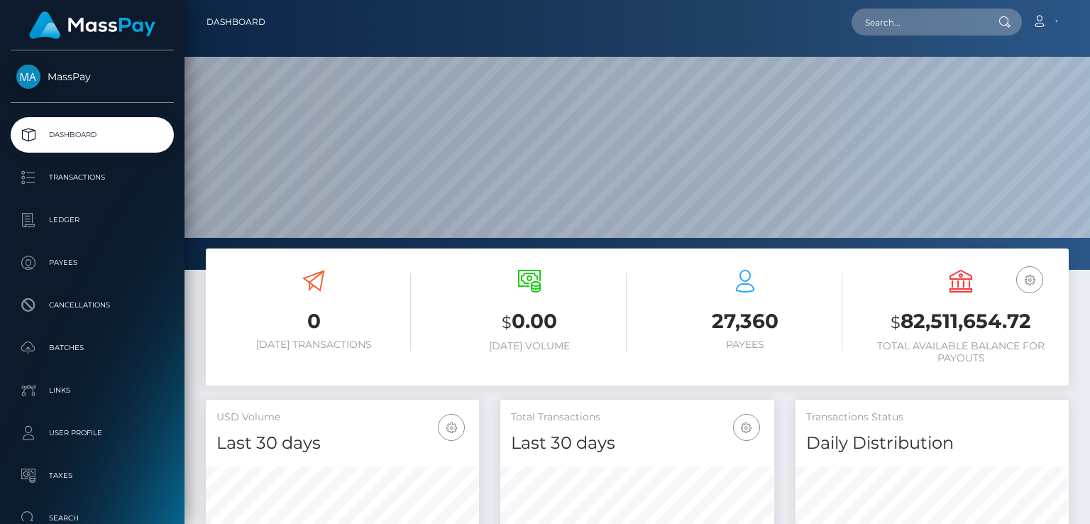
scroll to position [251, 273]
paste input "[EMAIL_ADDRESS][DOMAIN_NAME]"
type input "[EMAIL_ADDRESS][DOMAIN_NAME]"
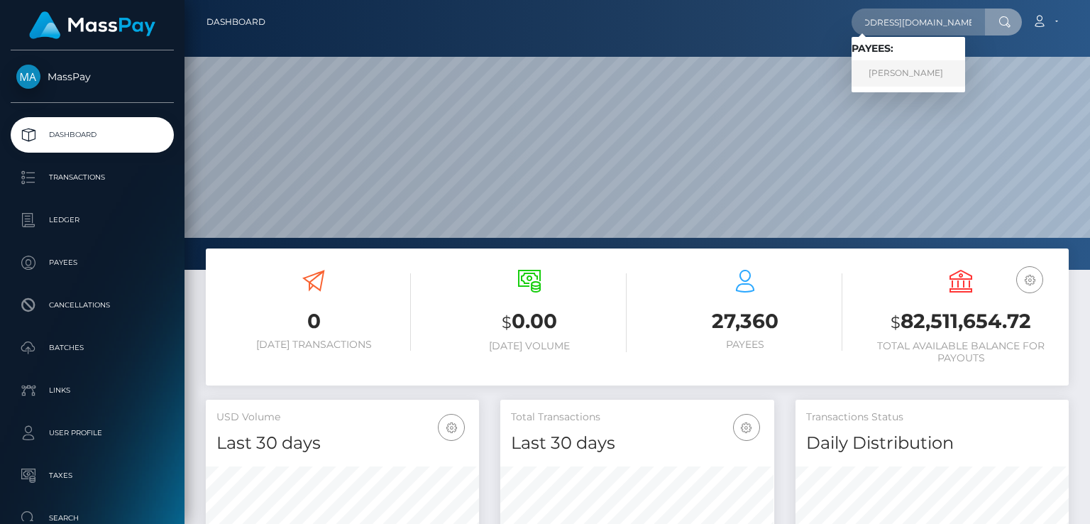
scroll to position [0, 0]
click at [956, 69] on link "KUSHTRIM THACI" at bounding box center [909, 73] width 114 height 26
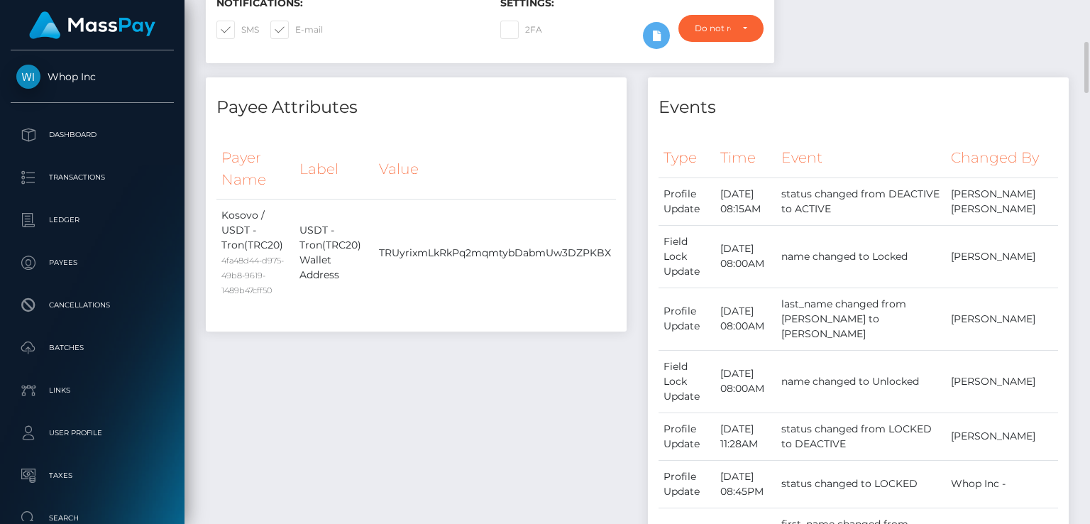
scroll to position [639, 0]
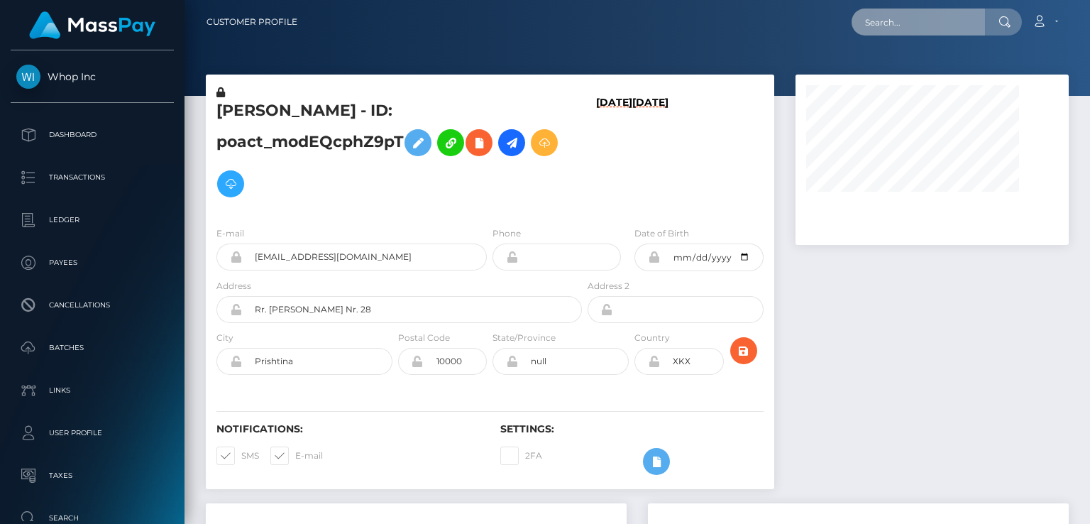
paste input "poact_GX43izS8j86d"
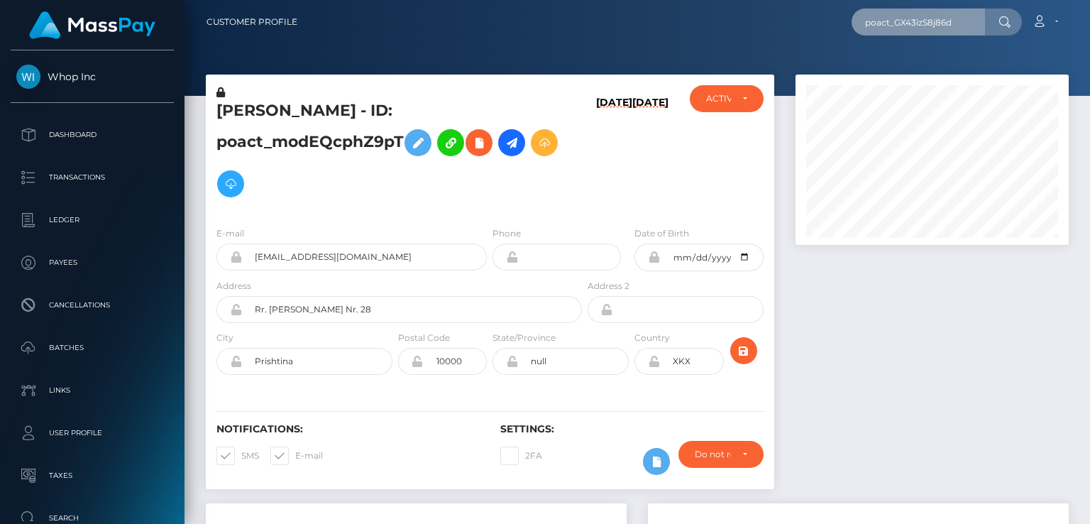
scroll to position [170, 273]
type input "poact_GX43izS8j86d"
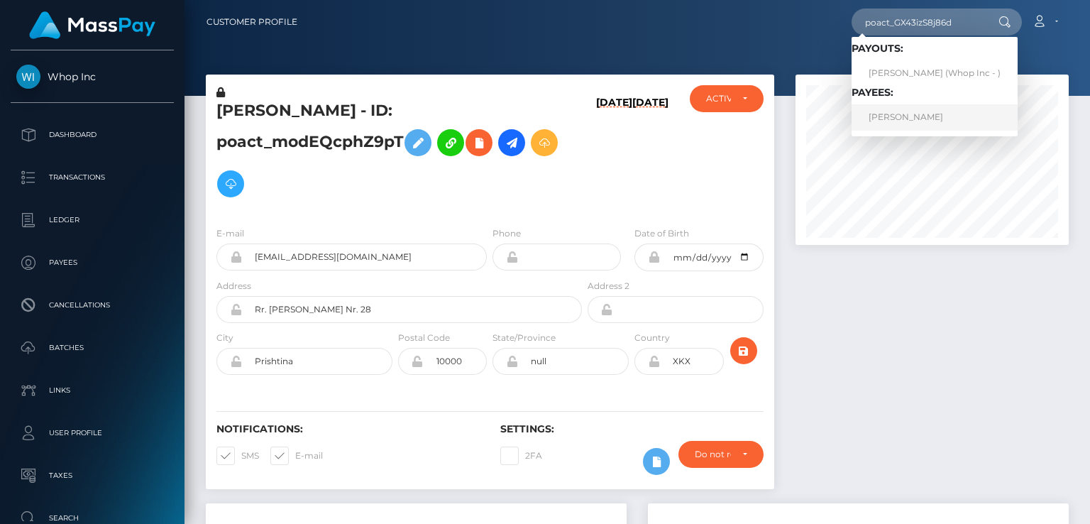
click at [909, 116] on link "AMON EDWARD WYNDHAM" at bounding box center [935, 117] width 166 height 26
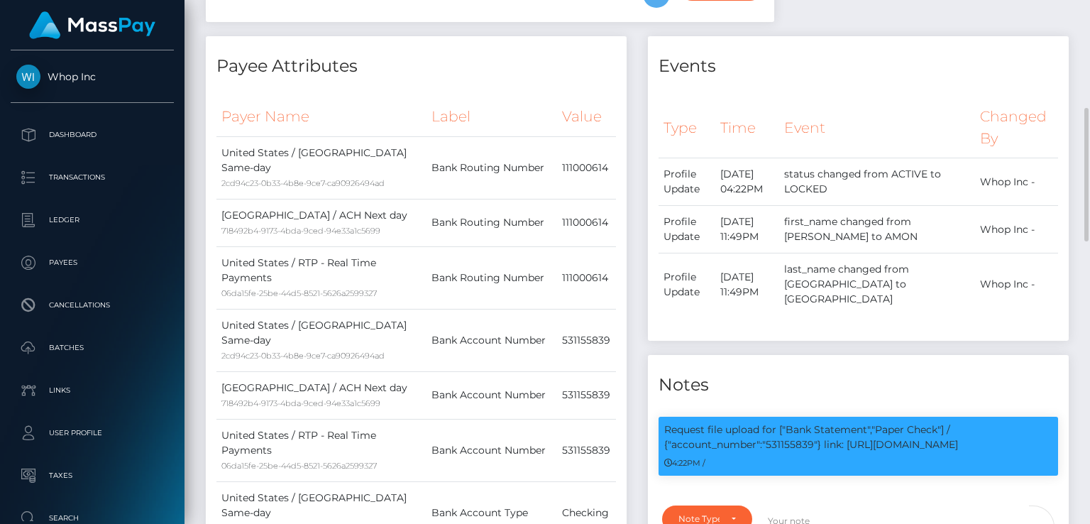
scroll to position [170, 273]
click at [777, 452] on p "Request file upload for ["Bank Statement","Paper Check"] / {"account_number":"5…" at bounding box center [858, 437] width 388 height 30
copy p "531155839"
drag, startPoint x: 849, startPoint y: 473, endPoint x: 975, endPoint y: 471, distance: 126.4
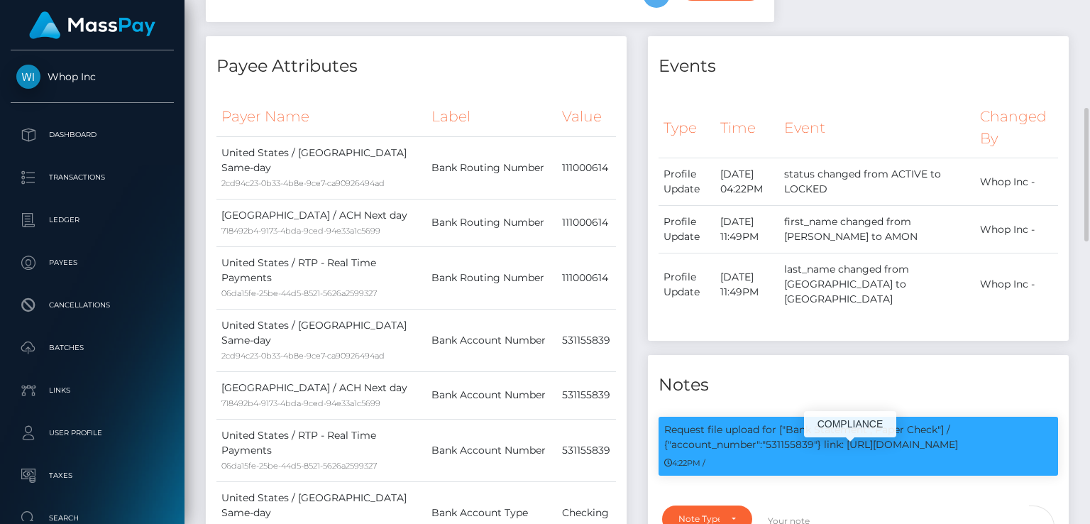
click at [975, 452] on p "Request file upload for ["Bank Statement","Paper Check"] / {"account_number":"5…" at bounding box center [858, 437] width 388 height 30
copy p "https://l.maspay.io/mgFgf"
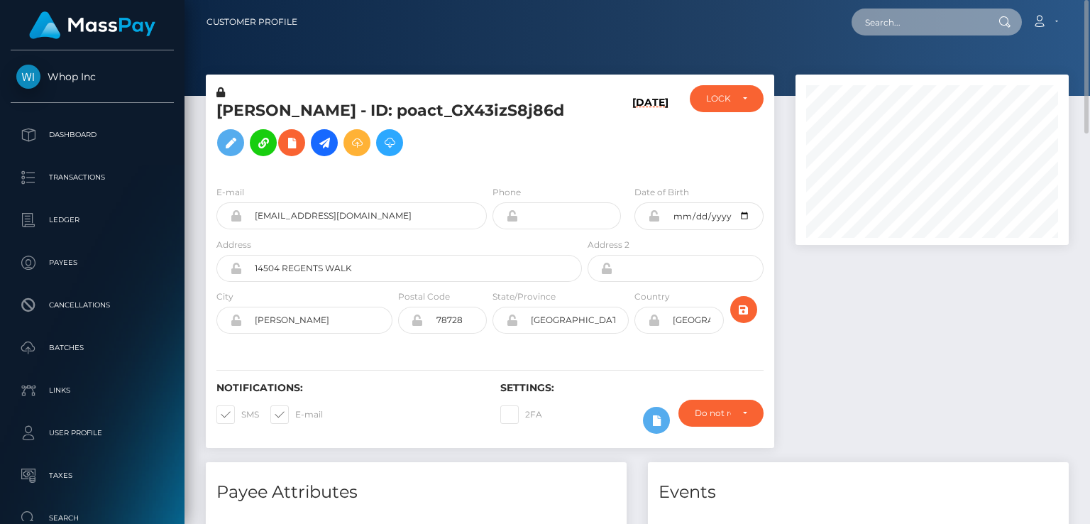
paste input "MSP0e2cb5c3359dcca"
type input "MSP0e2cb5c3359dcca"
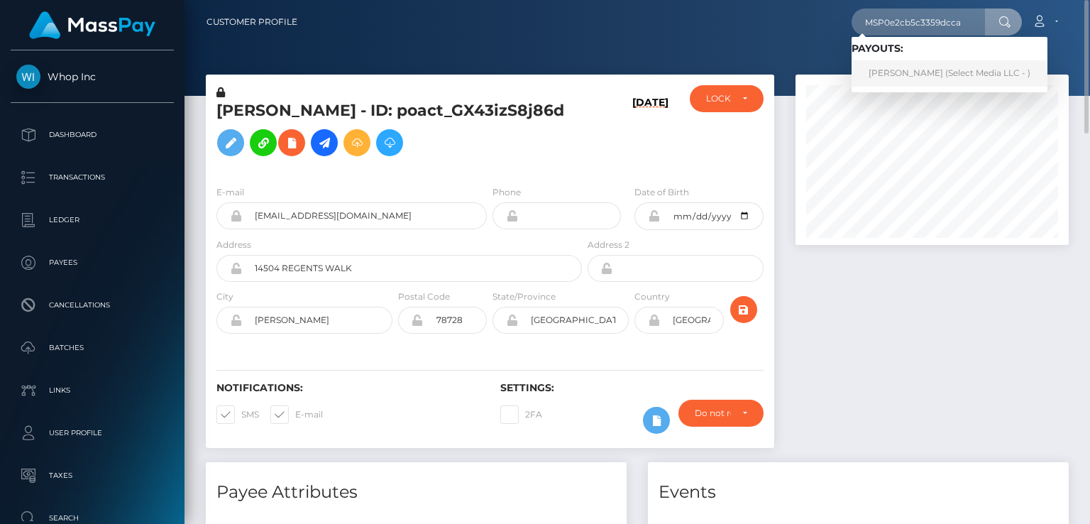
click at [880, 75] on link "Anahi Galan (Select Media LLC - )" at bounding box center [950, 73] width 196 height 26
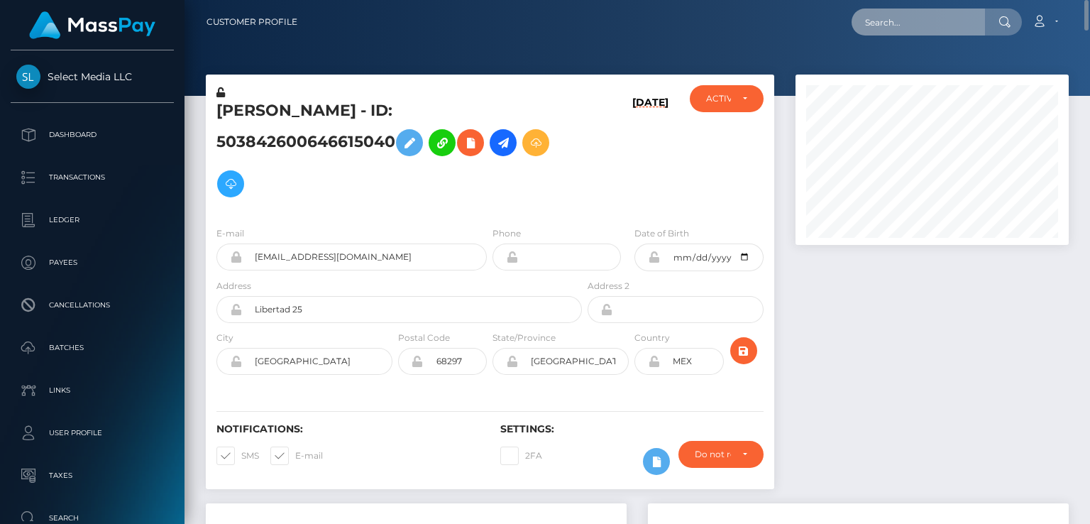
click at [934, 25] on input "text" at bounding box center [918, 22] width 133 height 27
paste input "5673b61148924e2ebfc0cb3acbaa5cc2"
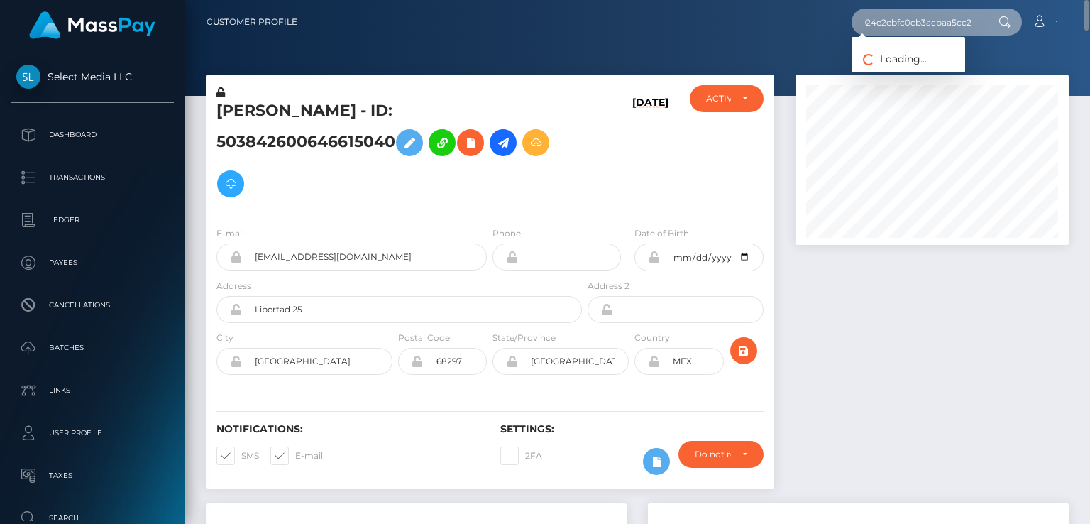
type input "5673b61148924e2ebfc0cb3acbaa5cc2"
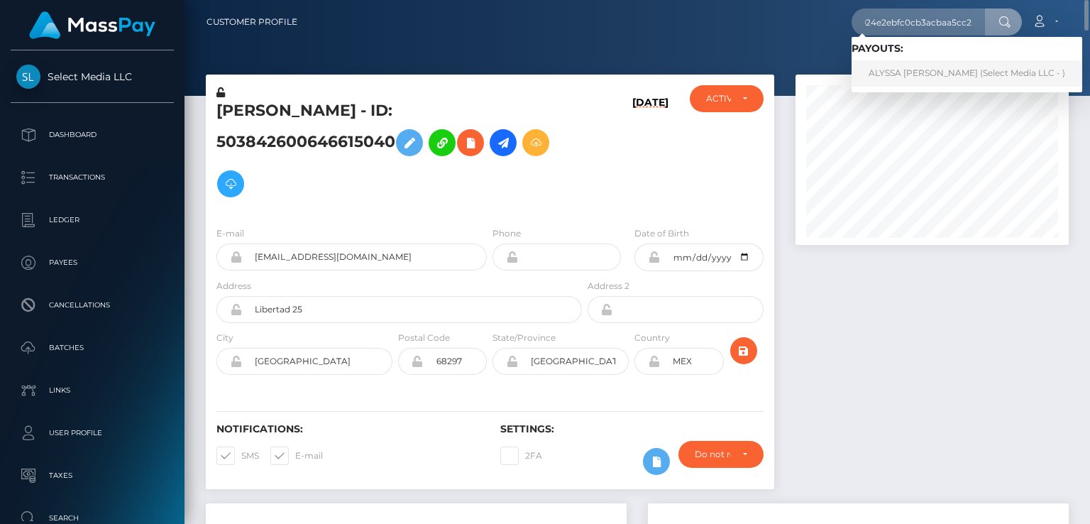
click at [897, 78] on link "ALYSSA [PERSON_NAME] (Select Media LLC - )" at bounding box center [967, 73] width 231 height 26
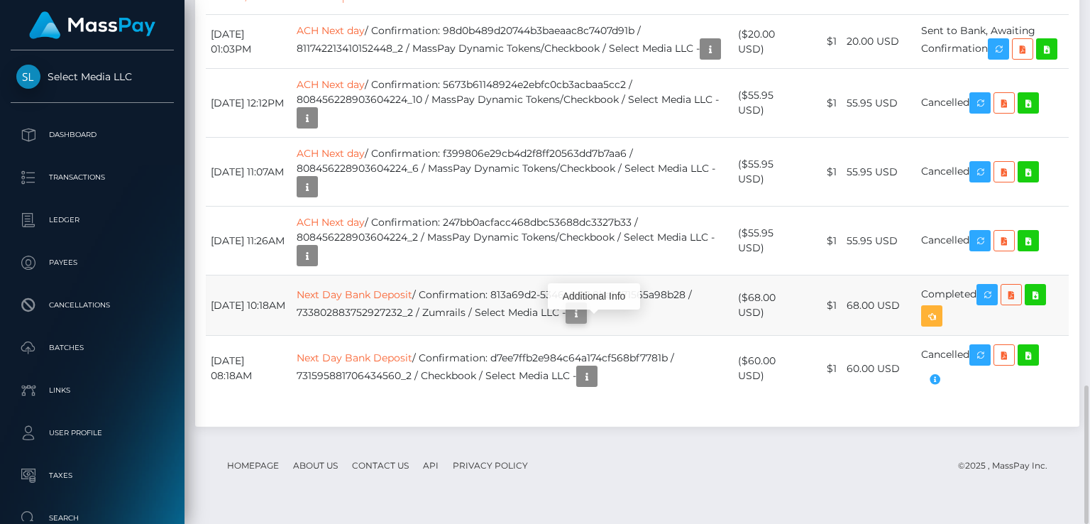
scroll to position [170, 273]
click at [585, 322] on icon "button" at bounding box center [576, 314] width 17 height 18
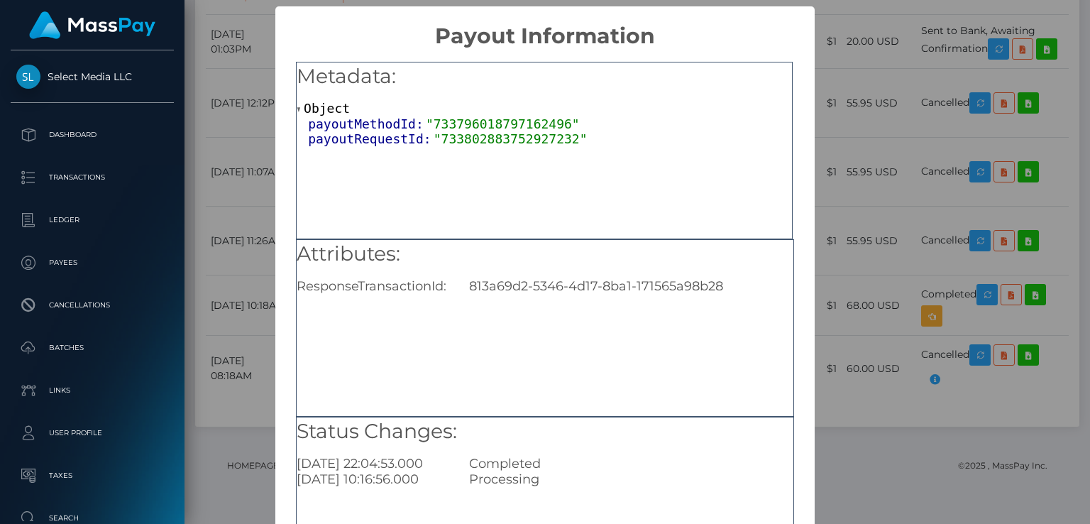
click at [213, 427] on div "× Payout Information Metadata: Object payoutMethodId: "733796018797162496" payo…" at bounding box center [545, 262] width 1090 height 524
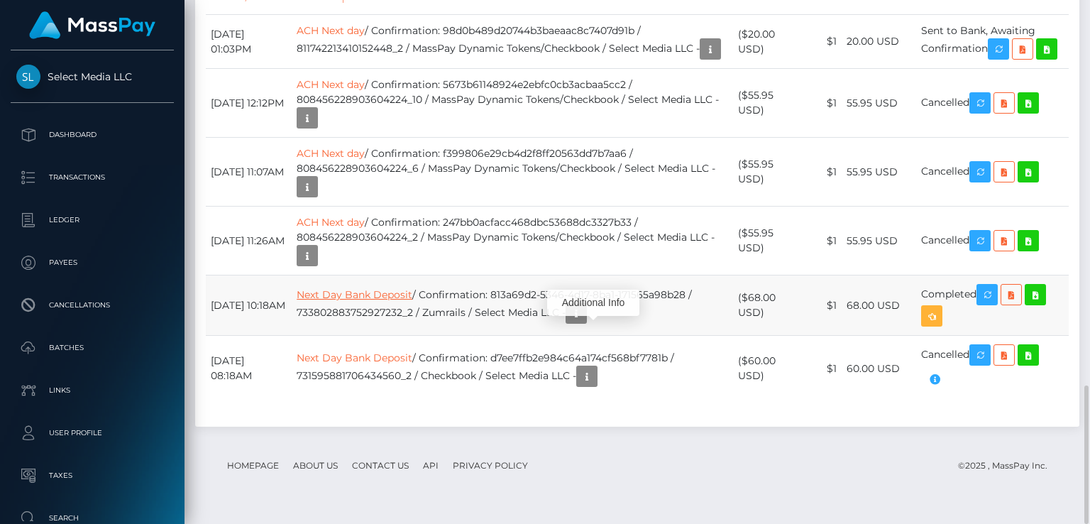
click at [361, 301] on link "Next Day Bank Deposit" at bounding box center [355, 294] width 116 height 13
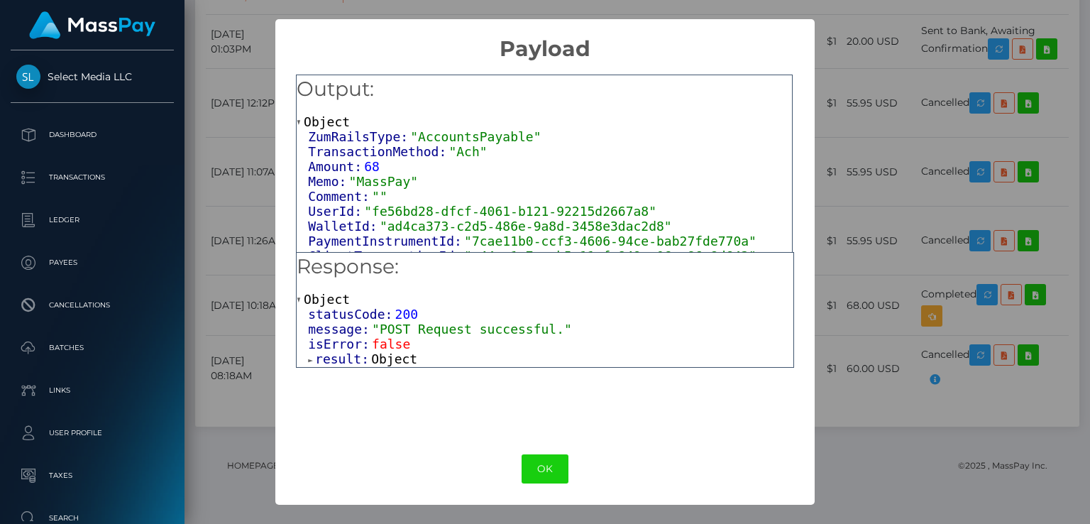
scroll to position [16, 0]
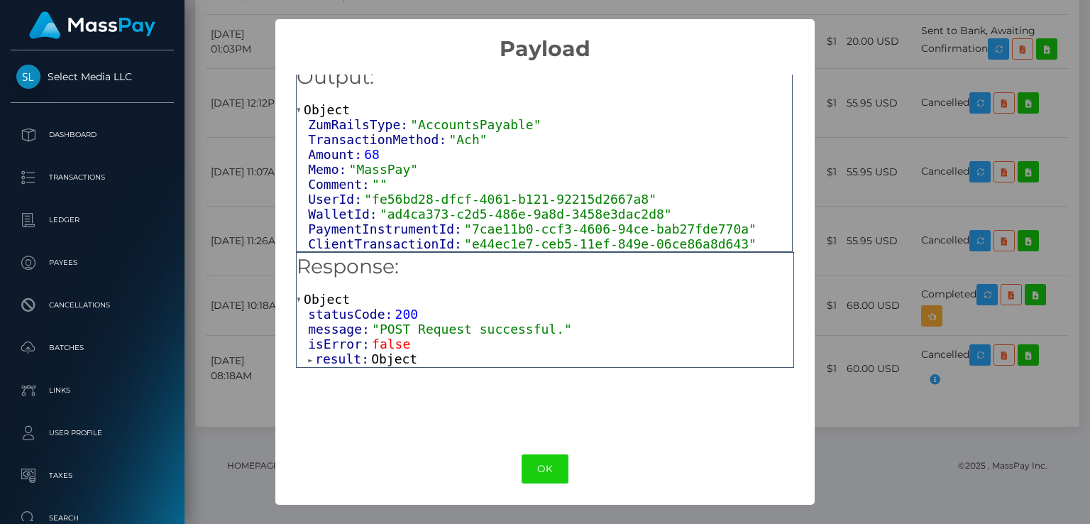
click at [240, 419] on div "× Payload Output: Object ZumRailsType: "AccountsPayable" TransactionMethod: "Ac…" at bounding box center [545, 262] width 1090 height 524
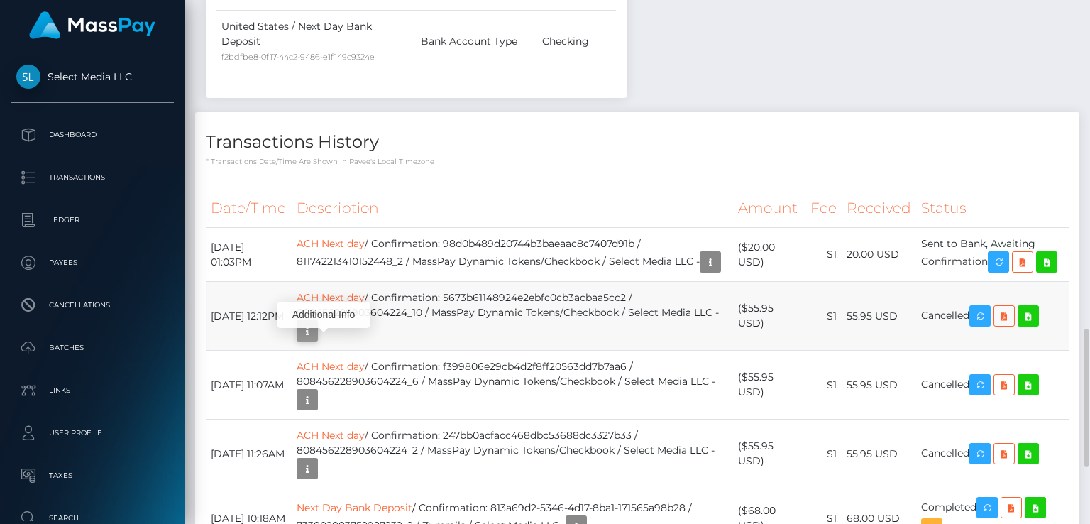
scroll to position [170, 273]
click at [316, 340] on icon "button" at bounding box center [307, 331] width 17 height 18
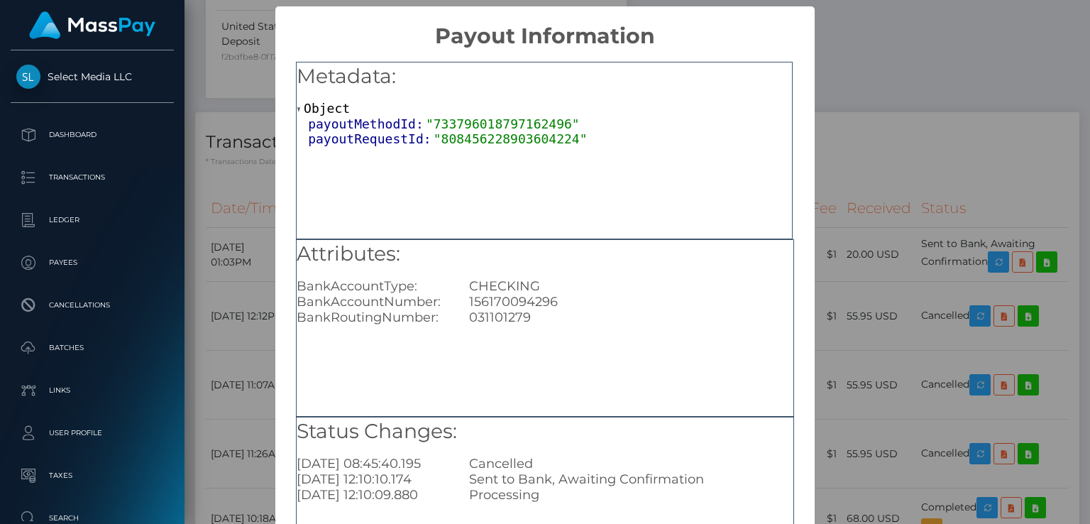
click at [921, 188] on div "× Payout Information Metadata: Object payoutMethodId: "733796018797162496" payo…" at bounding box center [545, 262] width 1090 height 524
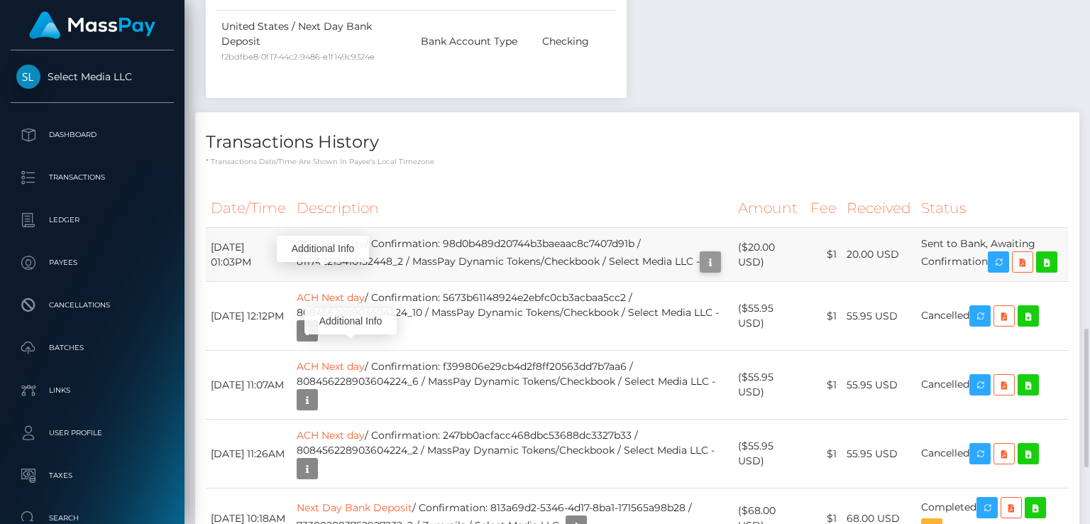
click at [702, 271] on icon "button" at bounding box center [710, 262] width 17 height 18
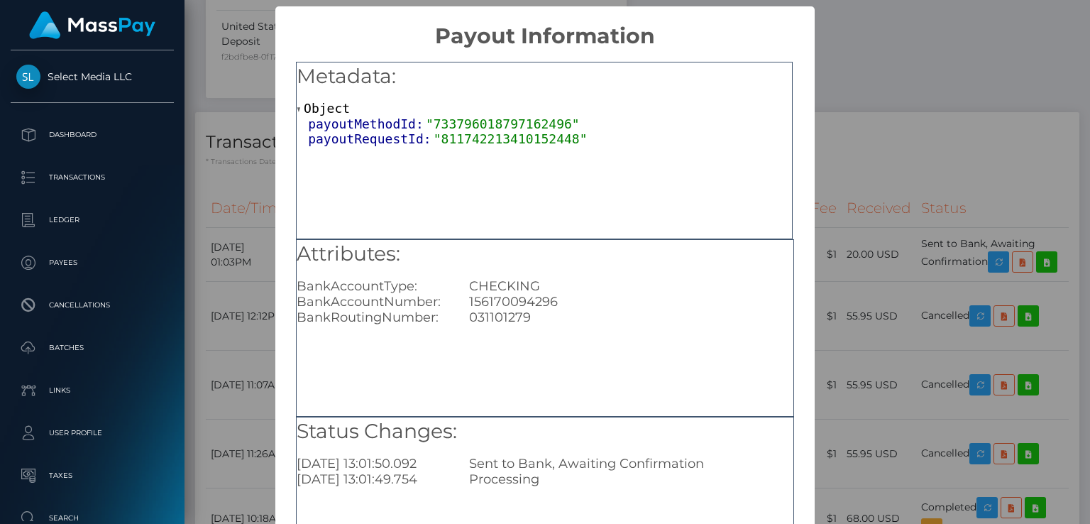
click at [937, 116] on div "× Payout Information Metadata: Object payoutMethodId: "733796018797162496" payo…" at bounding box center [545, 262] width 1090 height 524
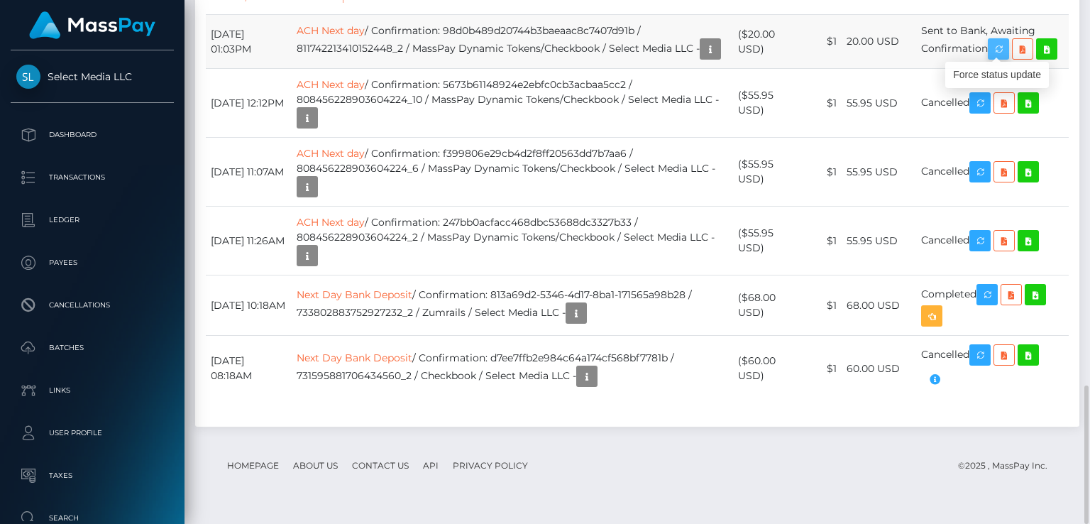
click at [1004, 54] on icon "button" at bounding box center [998, 49] width 17 height 18
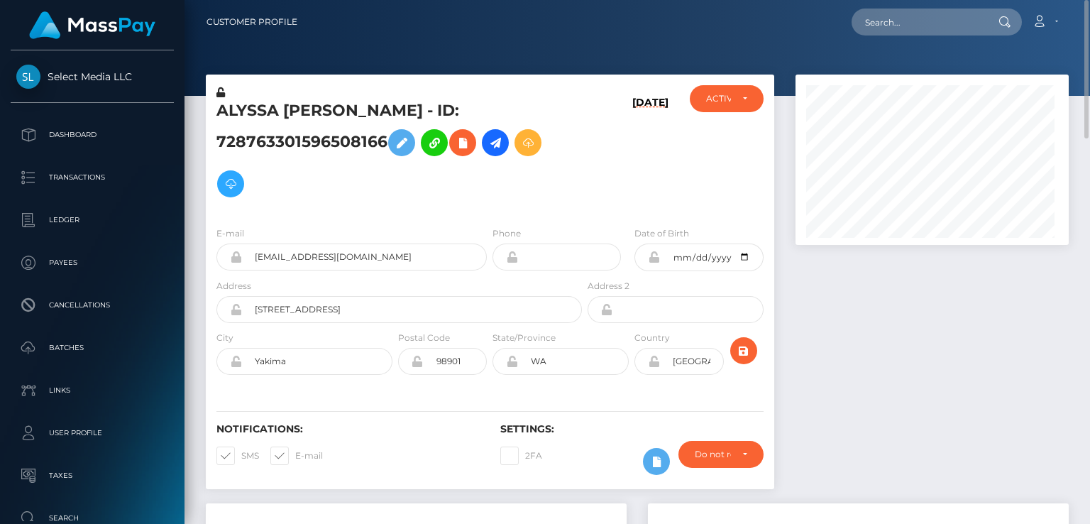
scroll to position [709712, 709608]
click at [895, 21] on input "text" at bounding box center [918, 22] width 133 height 27
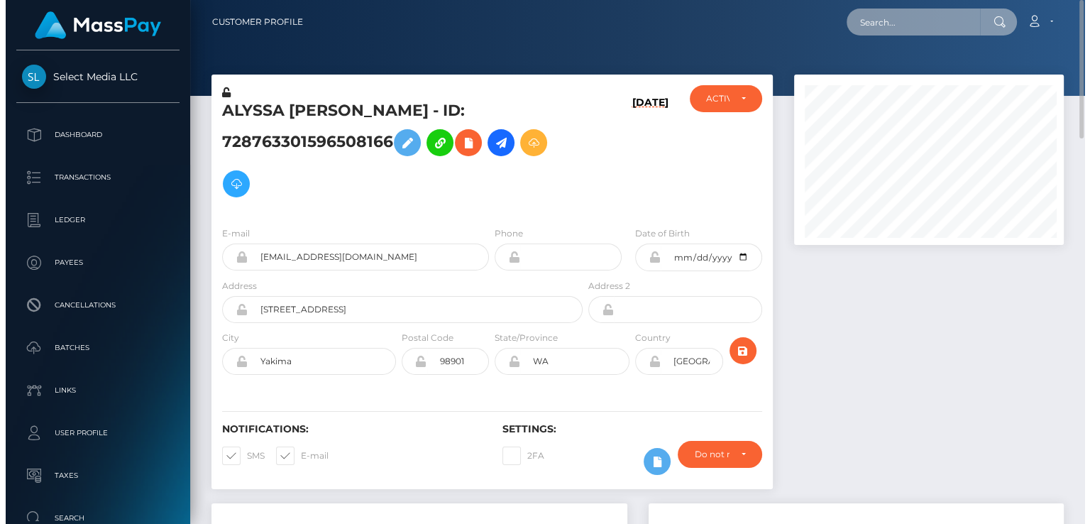
scroll to position [170, 273]
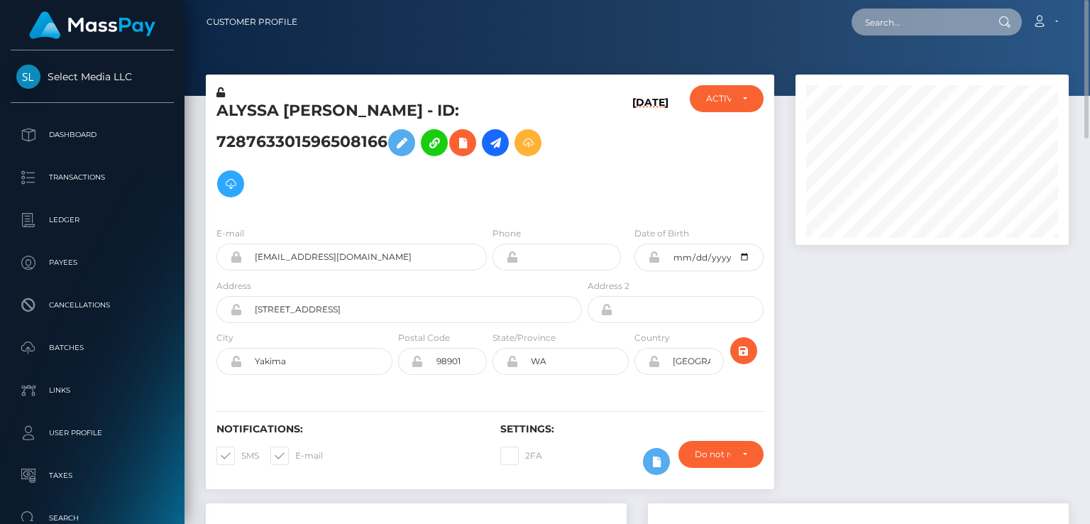
paste input "[PERSON_NAME][EMAIL_ADDRESS][DOMAIN_NAME]"
type input "[PERSON_NAME][EMAIL_ADDRESS][DOMAIN_NAME]"
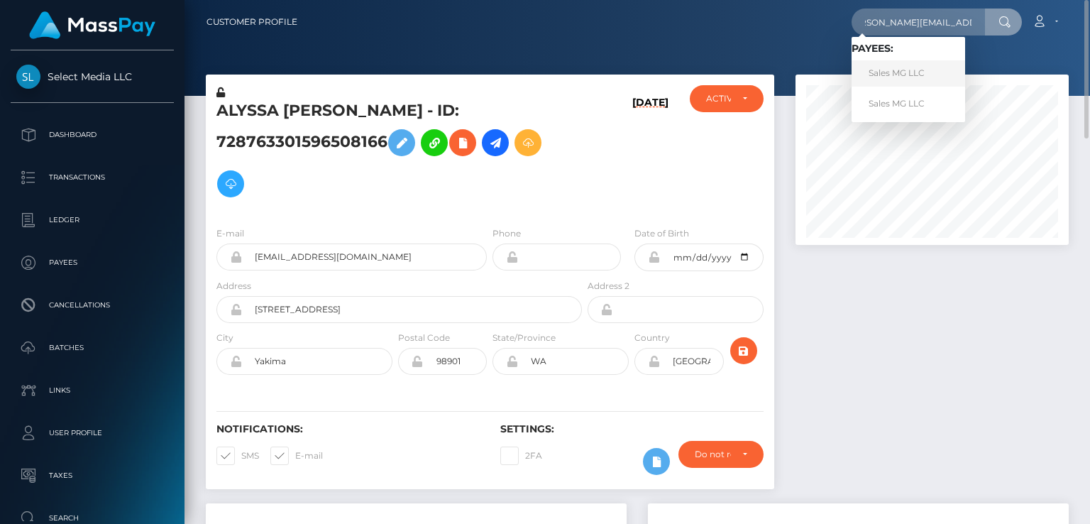
scroll to position [0, 0]
click at [894, 78] on link "Sales MG LLC" at bounding box center [909, 73] width 114 height 26
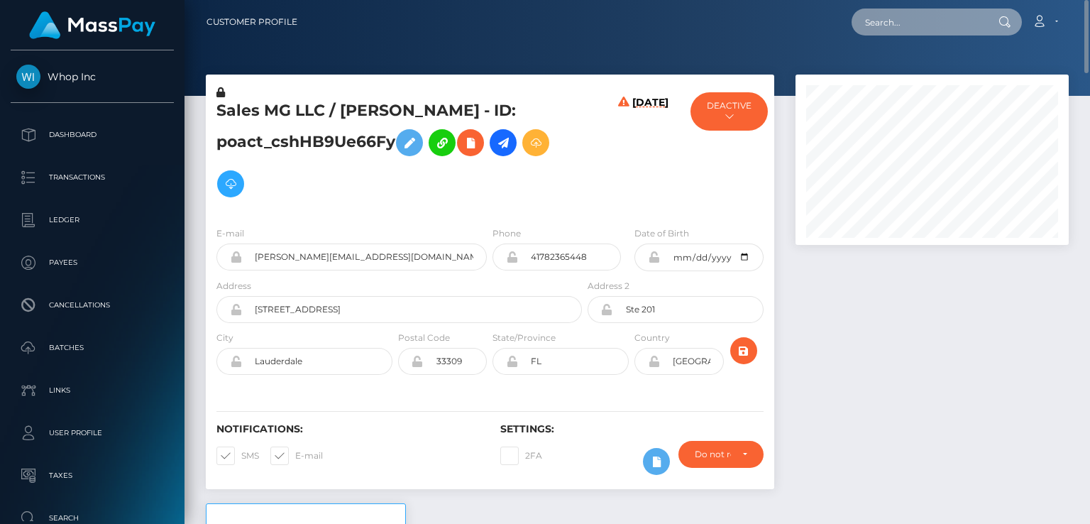
paste input "m.gmoser@niklaspedde.com"
type input "m.gmoser@niklaspedde.com"
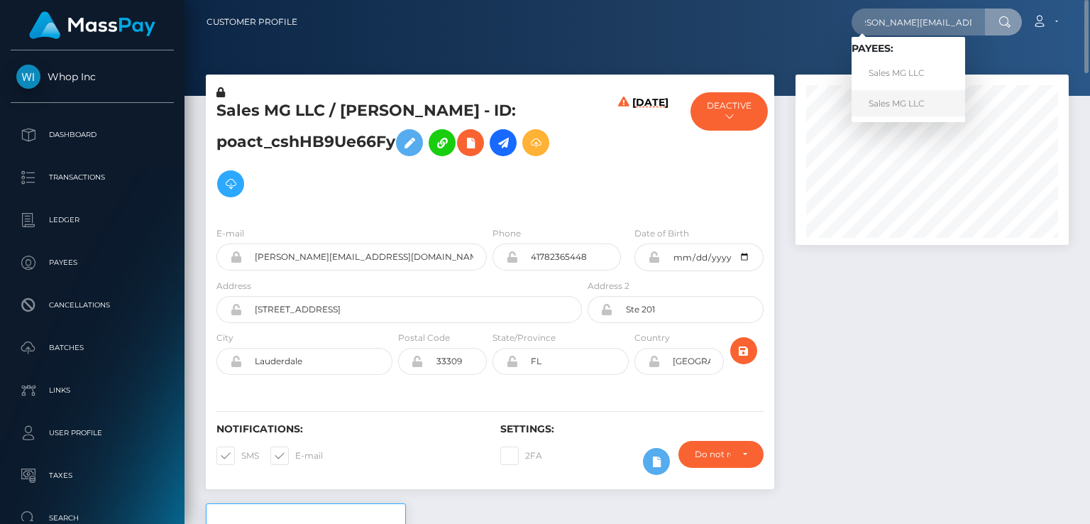
scroll to position [0, 0]
click at [906, 103] on link "Sales MG LLC" at bounding box center [909, 103] width 114 height 26
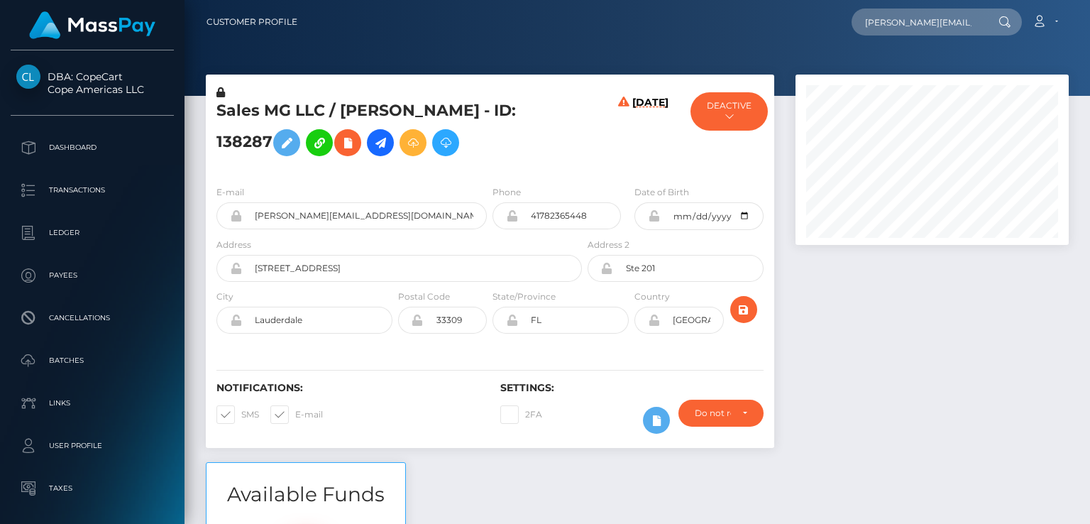
scroll to position [170, 273]
type input "[PERSON_NAME][EMAIL_ADDRESS][DOMAIN_NAME]"
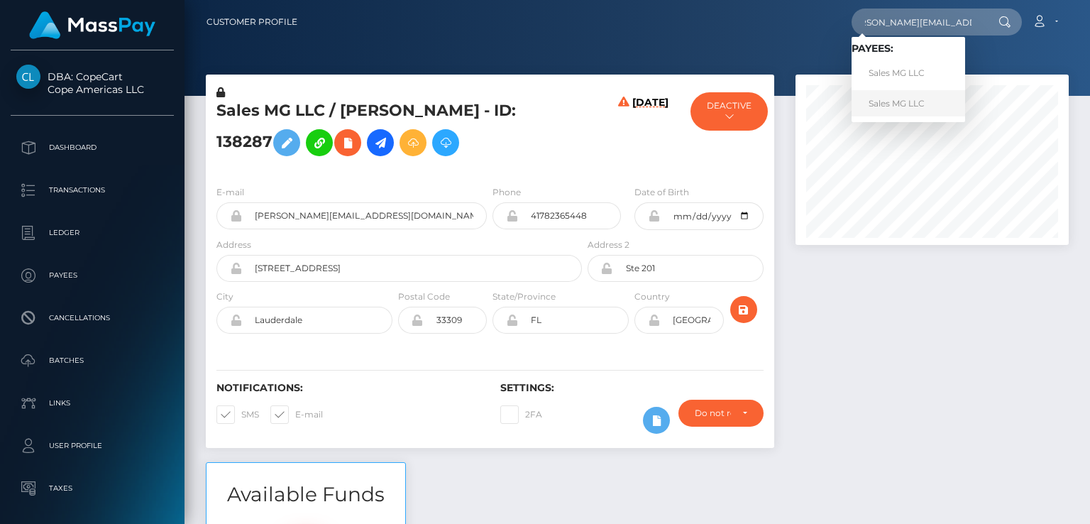
scroll to position [0, 0]
click at [913, 108] on link "Sales MG LLC" at bounding box center [909, 103] width 114 height 26
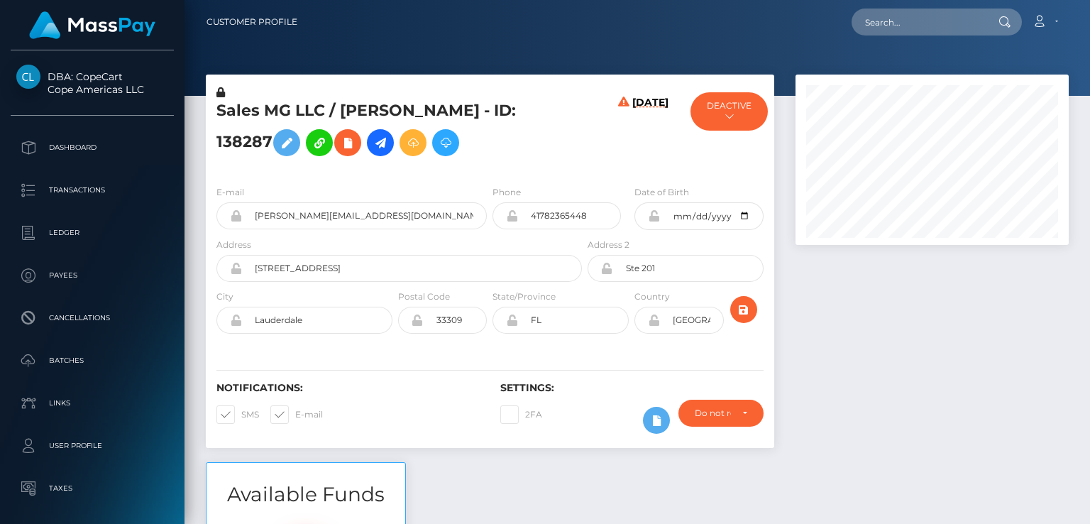
scroll to position [170, 273]
paste input "[PERSON_NAME][EMAIL_ADDRESS][DOMAIN_NAME]"
type input "[PERSON_NAME][EMAIL_ADDRESS][DOMAIN_NAME]"
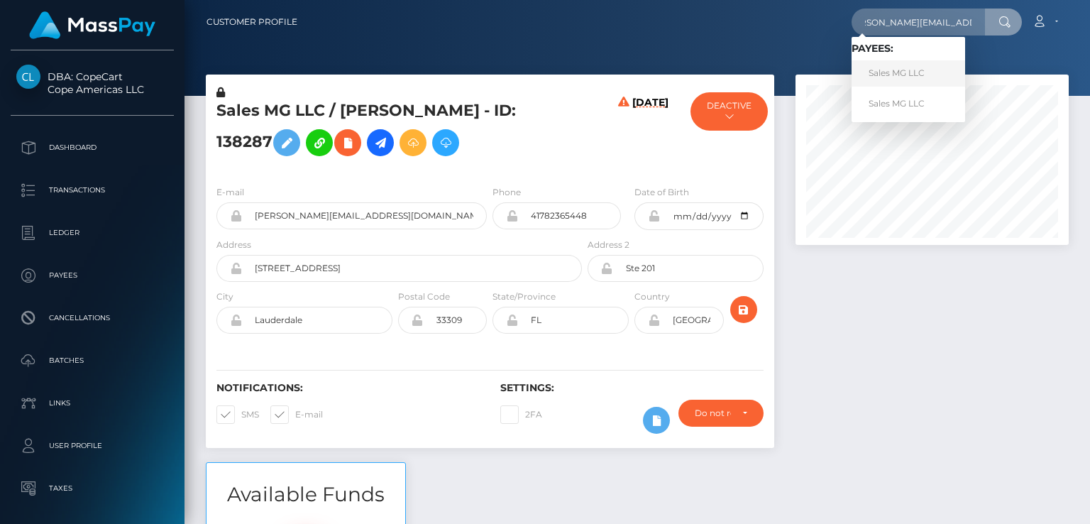
scroll to position [0, 0]
click at [903, 72] on link "Sales MG LLC" at bounding box center [909, 73] width 114 height 26
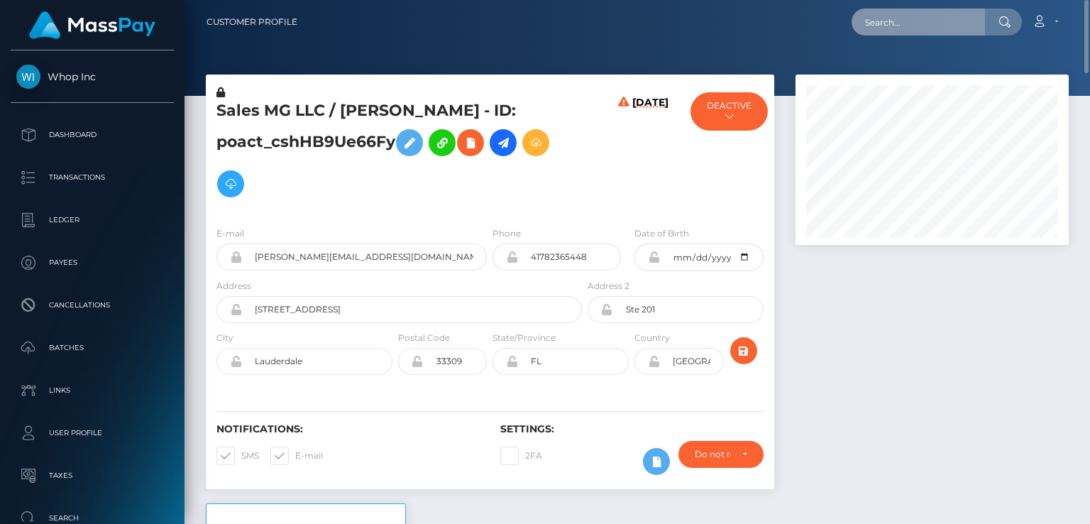
click at [956, 18] on input "text" at bounding box center [918, 22] width 133 height 27
click at [892, 26] on input "py" at bounding box center [918, 22] width 133 height 27
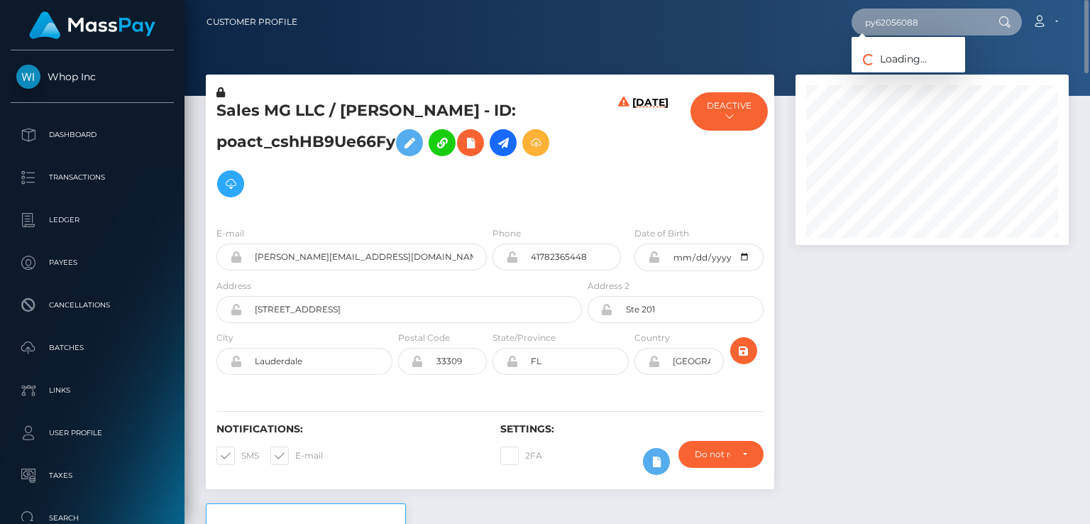
type input "py62056088"
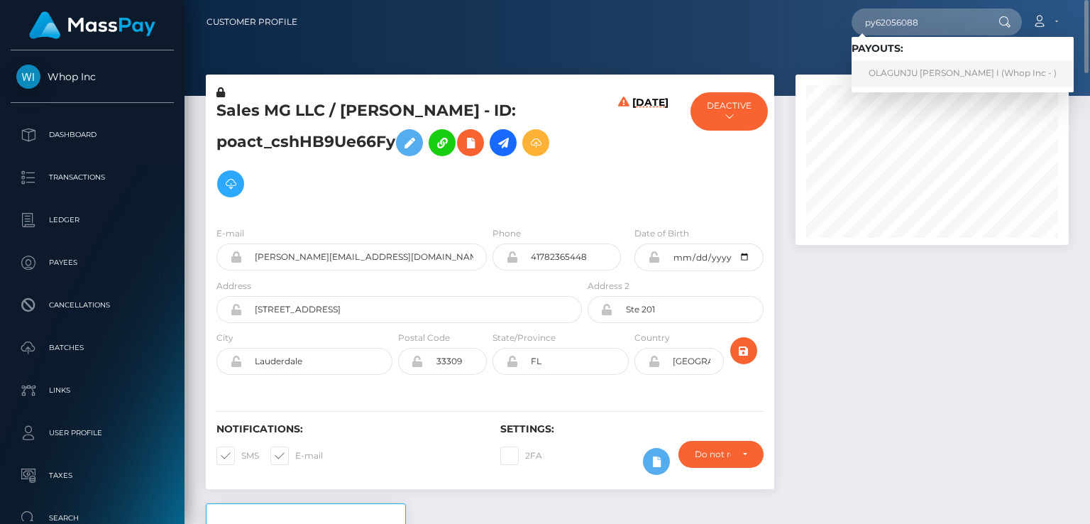
click at [918, 72] on link "OLAGUNJU FUNKE I (Whop Inc - )" at bounding box center [963, 73] width 222 height 26
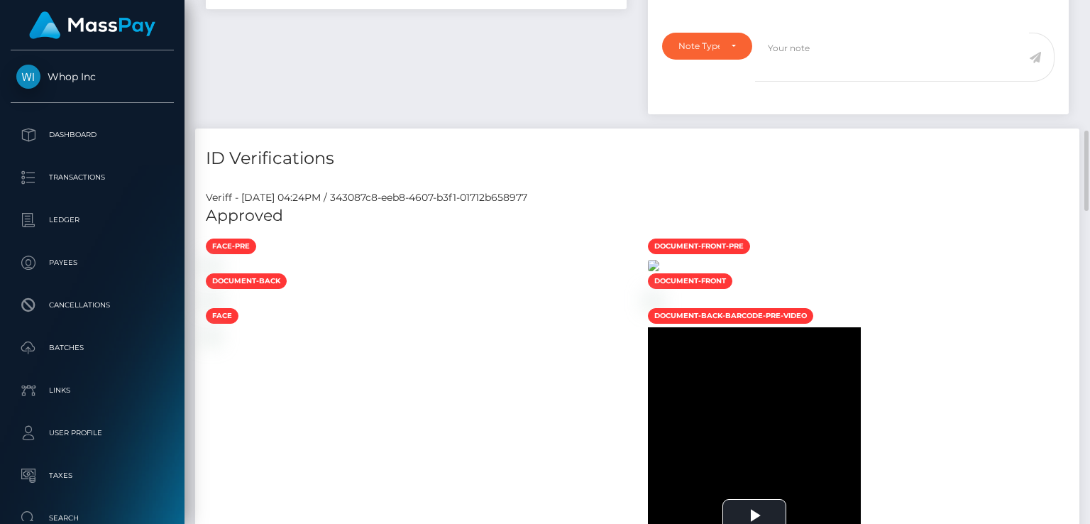
scroll to position [1065, 0]
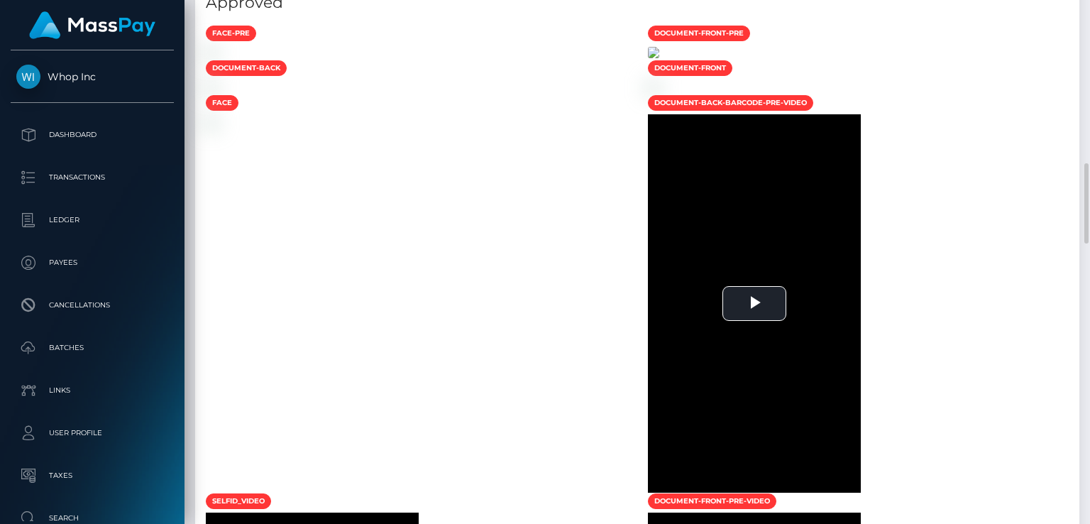
click at [659, 58] on img at bounding box center [653, 52] width 11 height 11
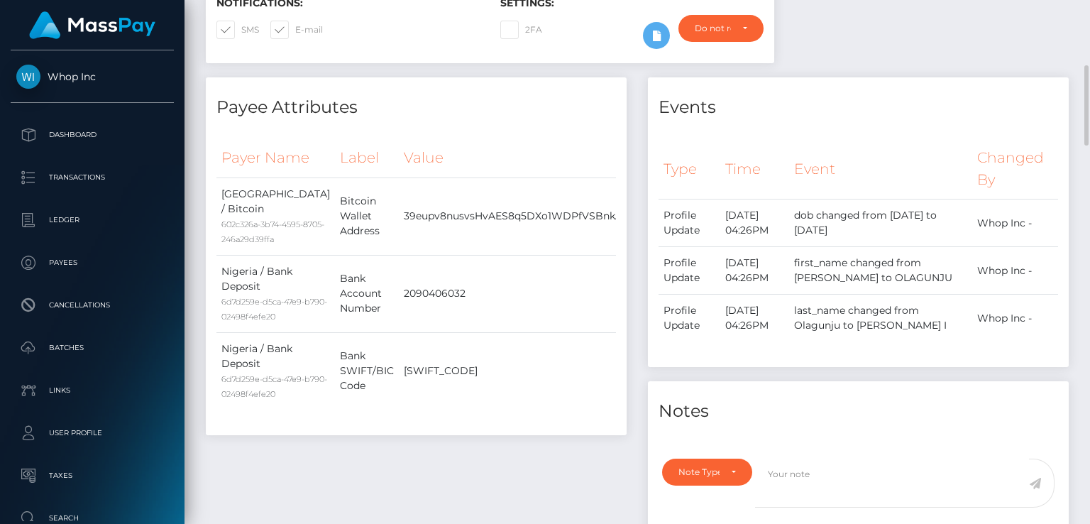
scroll to position [0, 0]
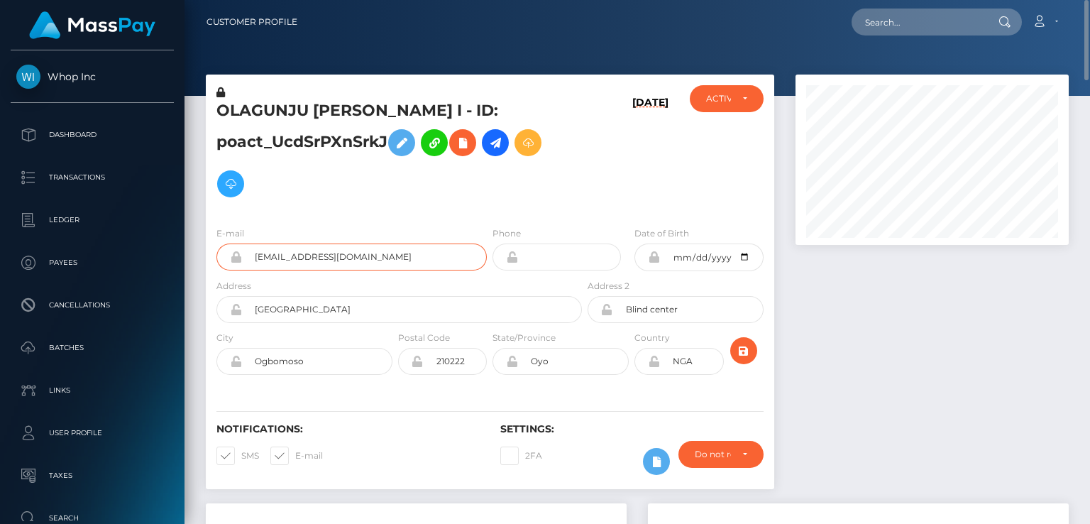
click at [313, 261] on input "[EMAIL_ADDRESS][DOMAIN_NAME]" at bounding box center [364, 256] width 245 height 27
click at [312, 259] on input "[EMAIL_ADDRESS][DOMAIN_NAME]" at bounding box center [364, 256] width 245 height 27
click at [312, 258] on input "[EMAIL_ADDRESS][DOMAIN_NAME]" at bounding box center [364, 256] width 245 height 27
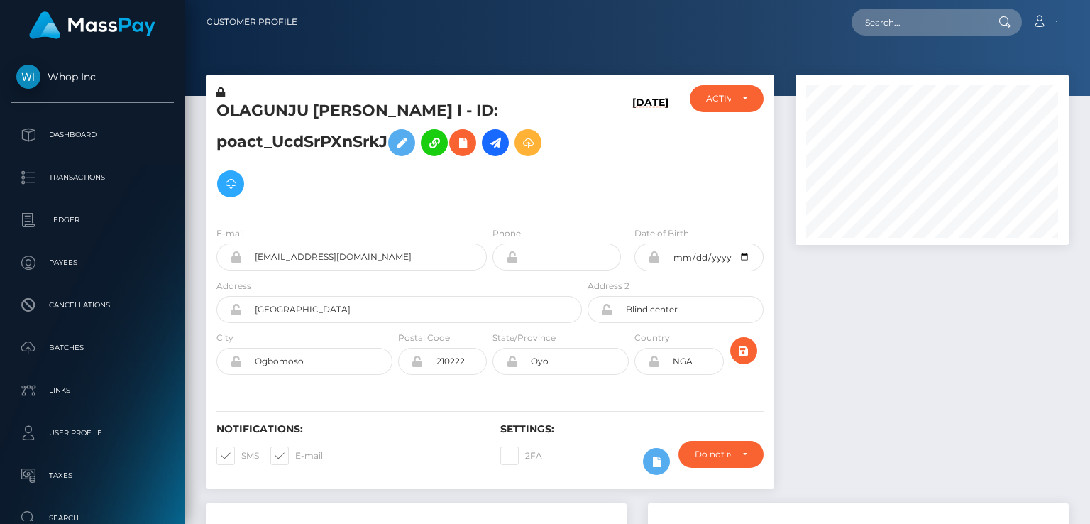
scroll to position [170, 273]
click at [882, 18] on input "text" at bounding box center [918, 22] width 133 height 27
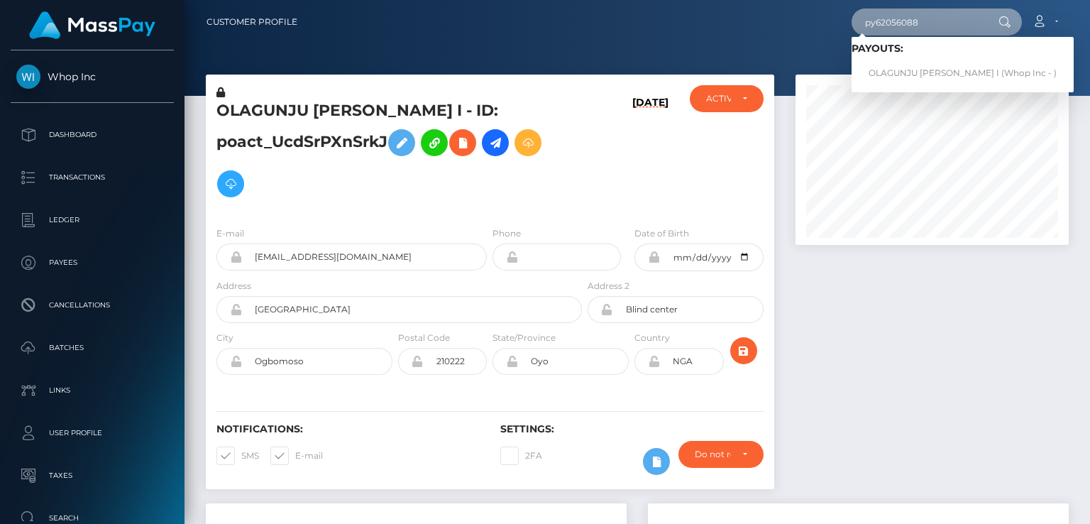
click at [880, 21] on input "py62056088" at bounding box center [918, 22] width 133 height 27
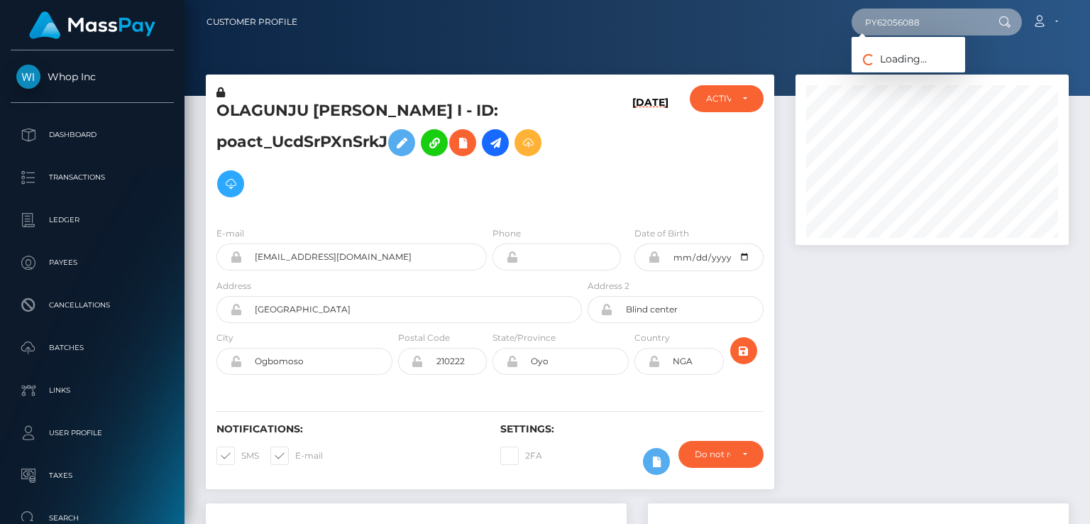
drag, startPoint x: 933, startPoint y: 23, endPoint x: 852, endPoint y: 24, distance: 80.9
click at [850, 23] on div "PY62056088 Loading... Loading... Payouts: OLAGUNJU [PERSON_NAME] I (Whop Inc - …" at bounding box center [689, 22] width 760 height 30
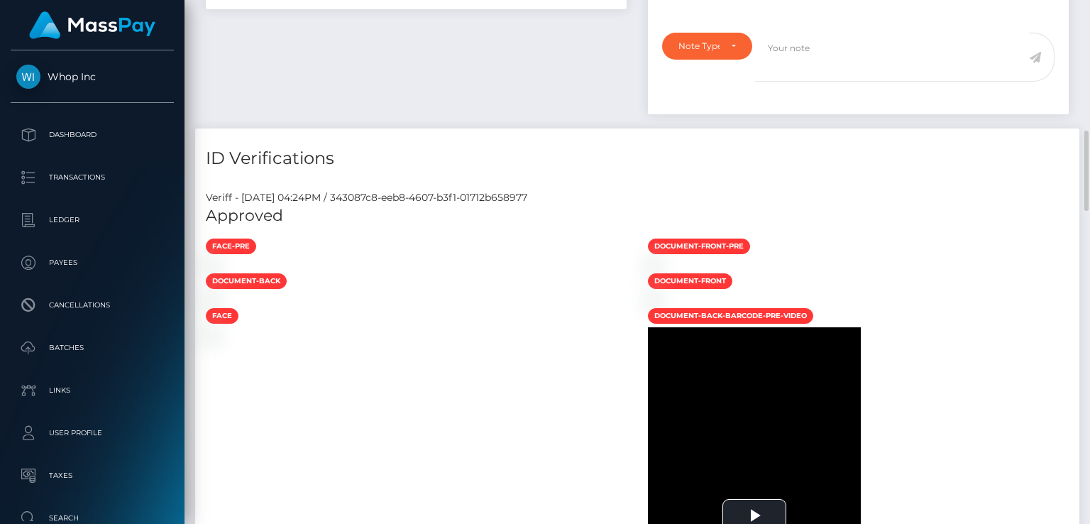
scroll to position [1065, 0]
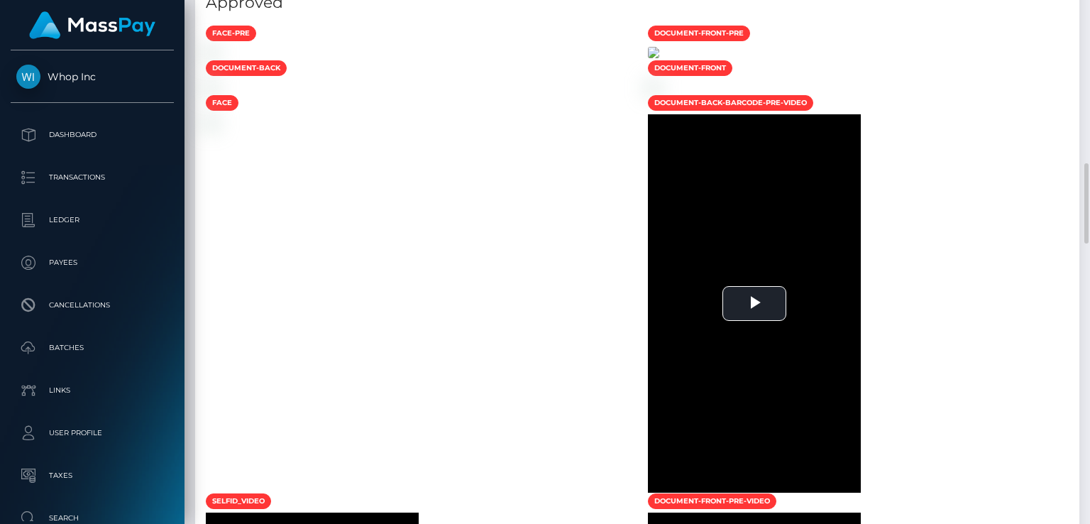
click at [659, 58] on img at bounding box center [653, 52] width 11 height 11
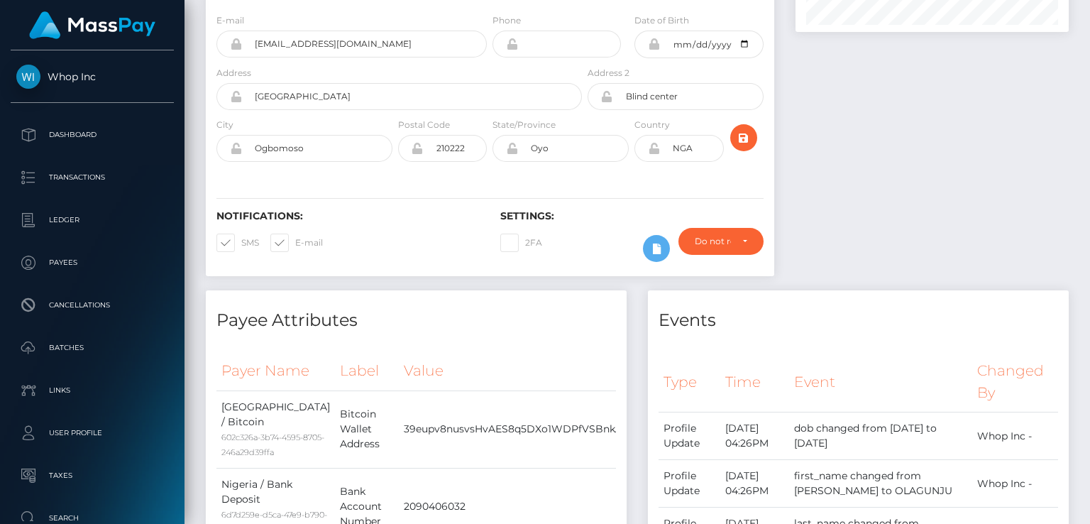
scroll to position [0, 0]
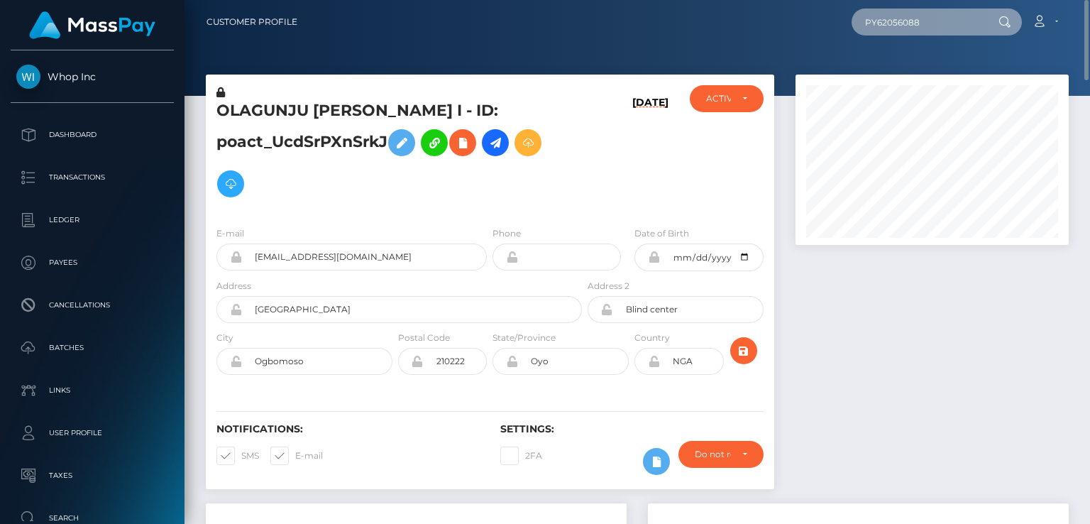
paste input "poact_K8TIkCC2DKc9"
type input "poact_K8TIkCC2DKc9"
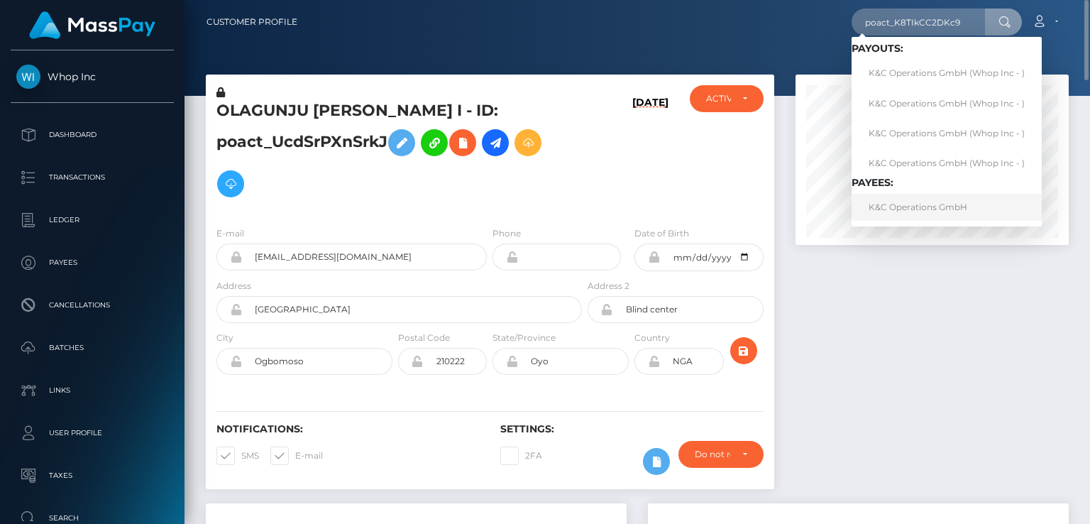
click at [946, 204] on link "K&C Operations GmbH" at bounding box center [947, 207] width 190 height 26
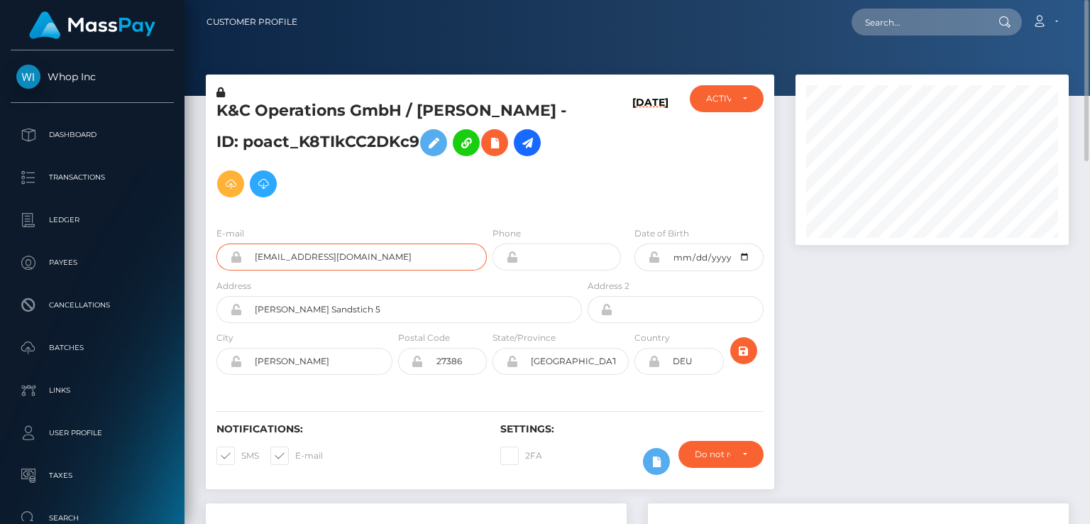
click at [282, 261] on input "whop@k-und-c.com" at bounding box center [364, 256] width 245 height 27
click at [438, 114] on h5 "K&C Operations GmbH / NICK CORDES - ID: poact_K8TIkCC2DKc9" at bounding box center [396, 152] width 358 height 104
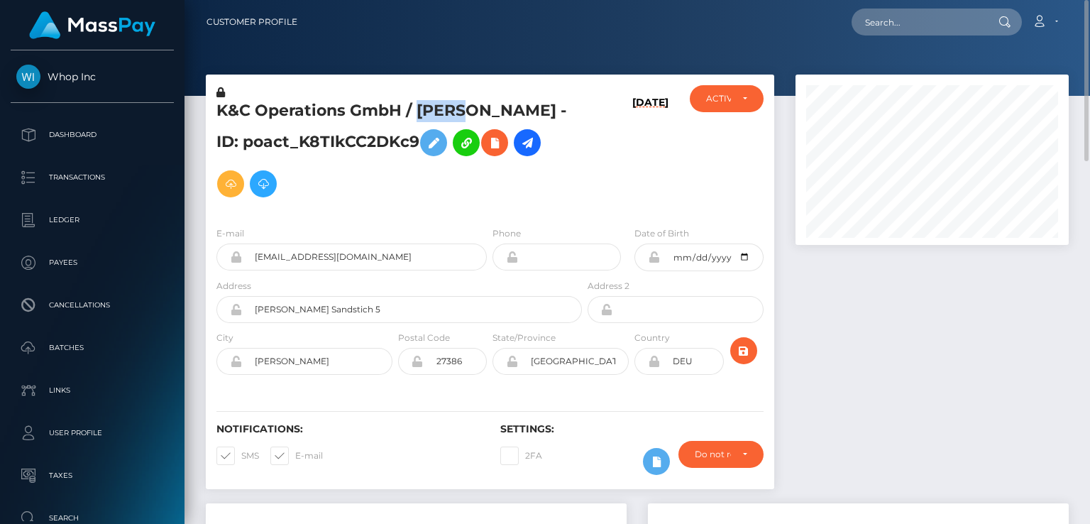
copy h5 "NICK"
paste input "naveedkhan1111007@gmail.com"
type input "naveedkhan1111007@gmail.com"
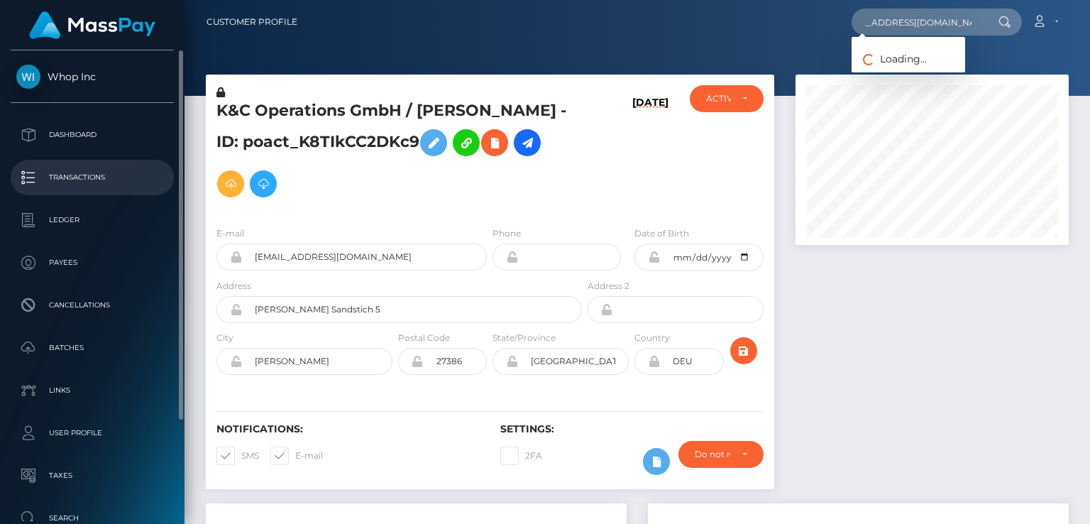
scroll to position [0, 0]
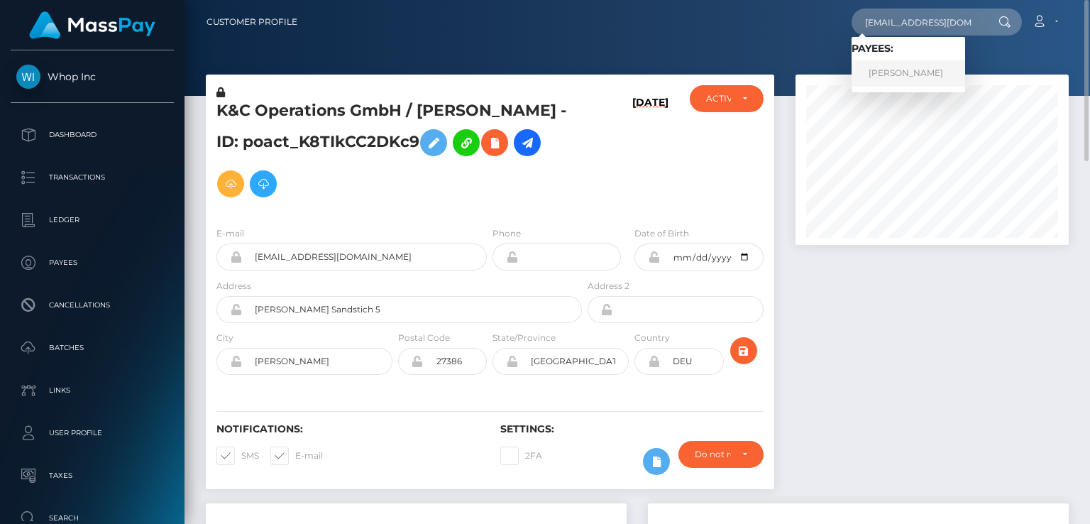
click at [906, 67] on link "Murad Khan" at bounding box center [909, 73] width 114 height 26
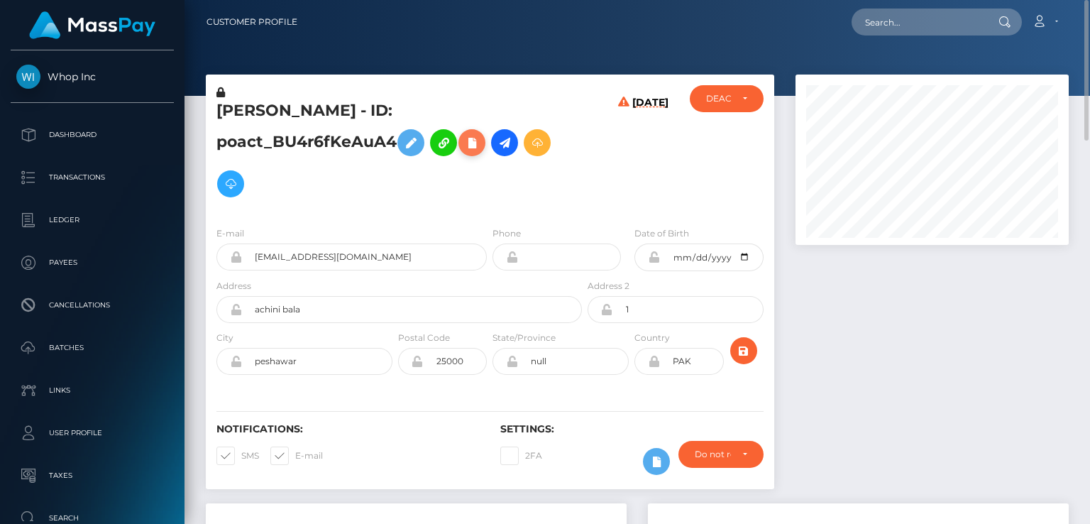
click at [464, 152] on icon at bounding box center [472, 143] width 17 height 18
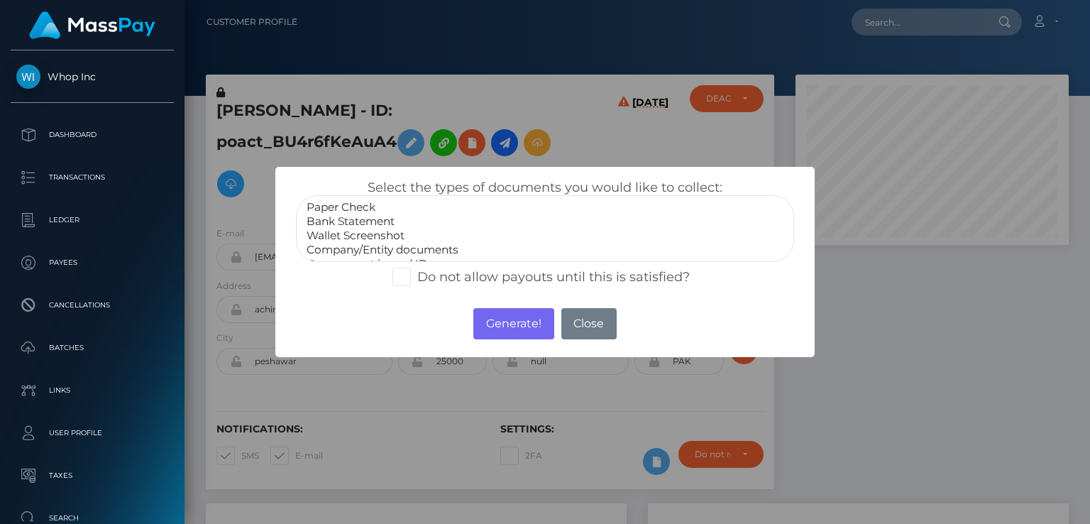
scroll to position [28, 0]
select select "Government issued ID"
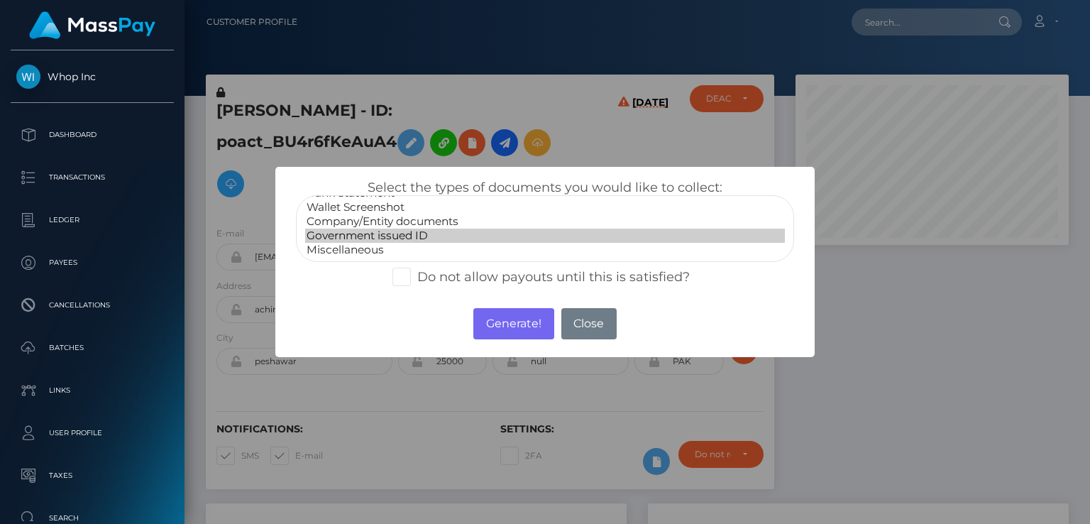
click at [395, 236] on option "Government issued ID" at bounding box center [545, 236] width 480 height 14
click at [522, 324] on button "Generate!" at bounding box center [513, 323] width 80 height 31
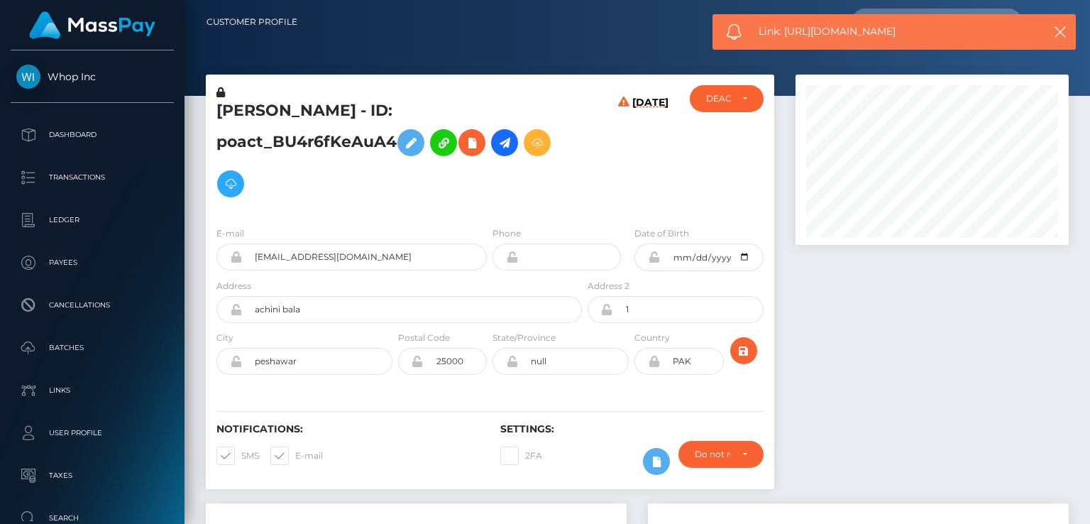
click at [841, 35] on span "Link: [URL][DOMAIN_NAME]" at bounding box center [894, 31] width 270 height 15
click at [841, 35] on span "Link: https://l.maspay.io/6gFjg" at bounding box center [894, 31] width 270 height 15
copy span "Link: https://l.maspay.io/6gFjg"
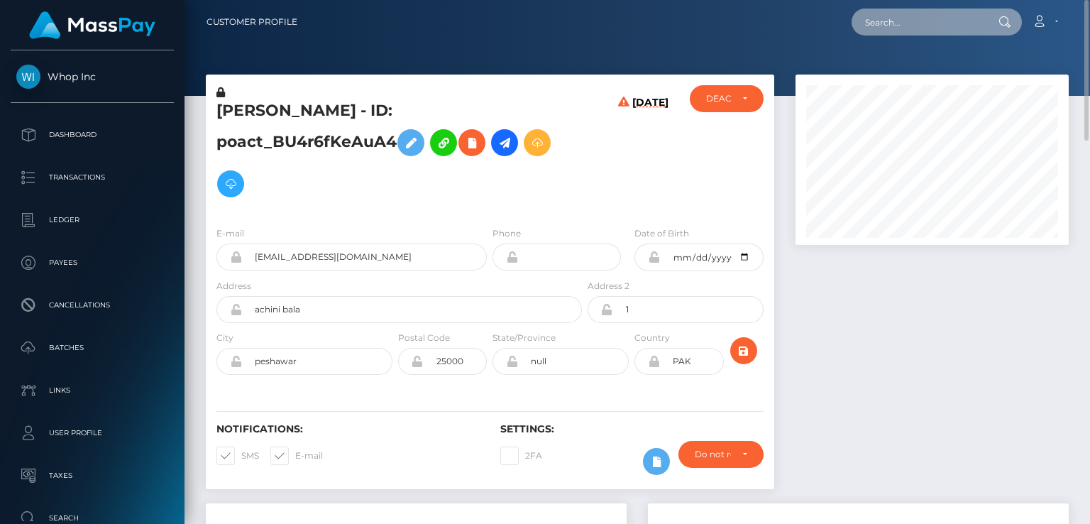
click at [932, 24] on input "text" at bounding box center [918, 22] width 133 height 27
paste input "jackpota-251912498"
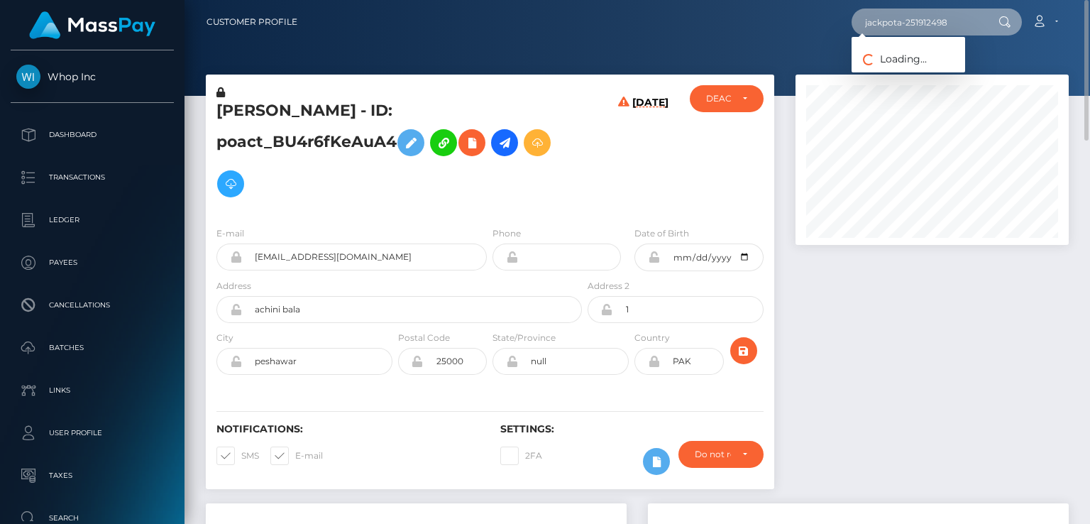
type input "jackpota-251912498"
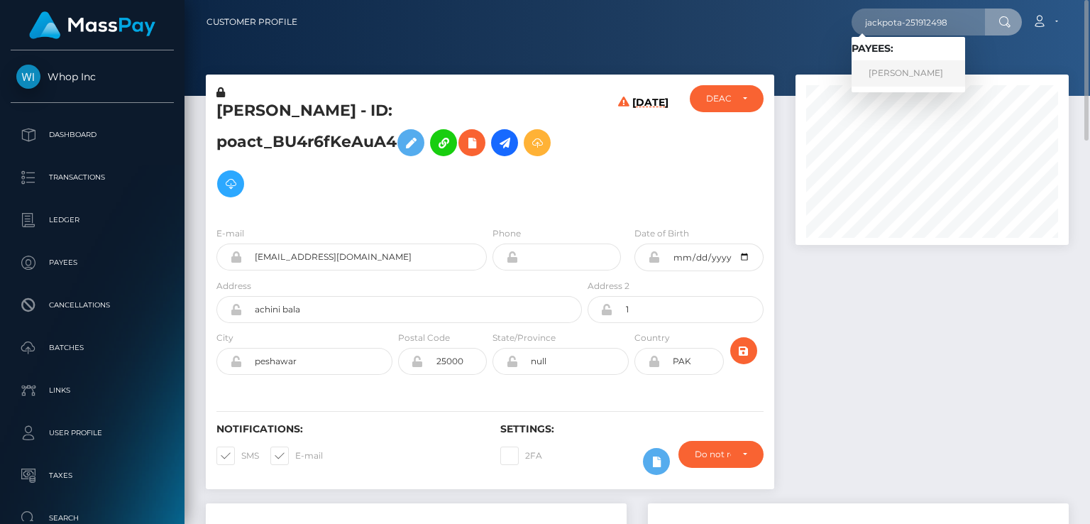
click at [913, 82] on link "ANTHONY SANDOVAL" at bounding box center [909, 73] width 114 height 26
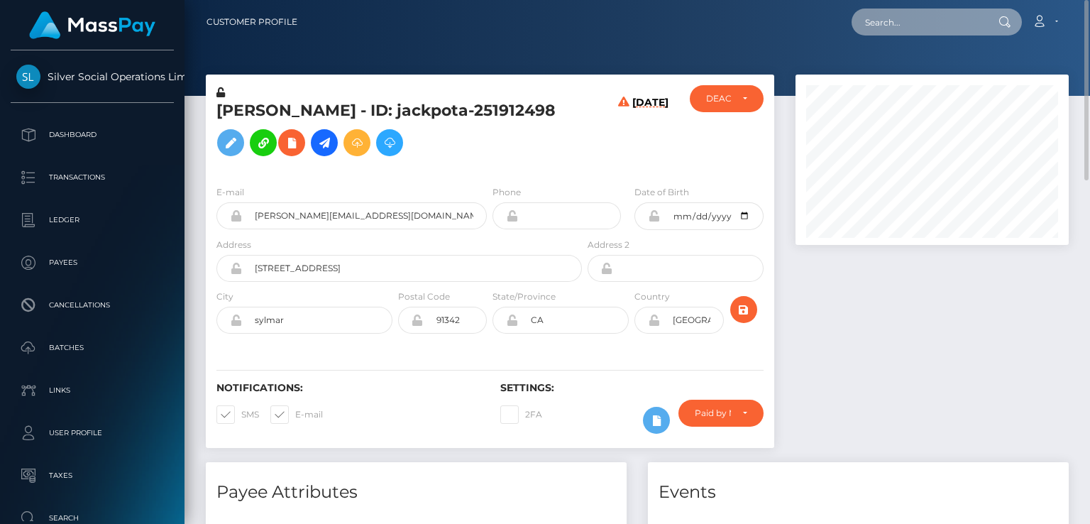
paste input "jackpota-220320449"
type input "jackpota-220320449"
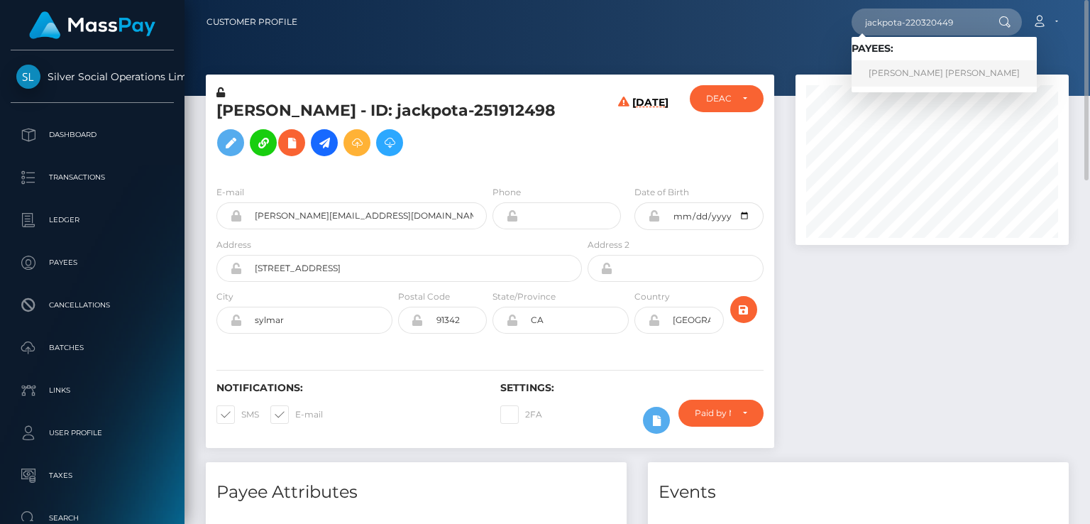
click at [906, 72] on link "CARLOS DANIEL RIOS RODRIGUEZ" at bounding box center [944, 73] width 185 height 26
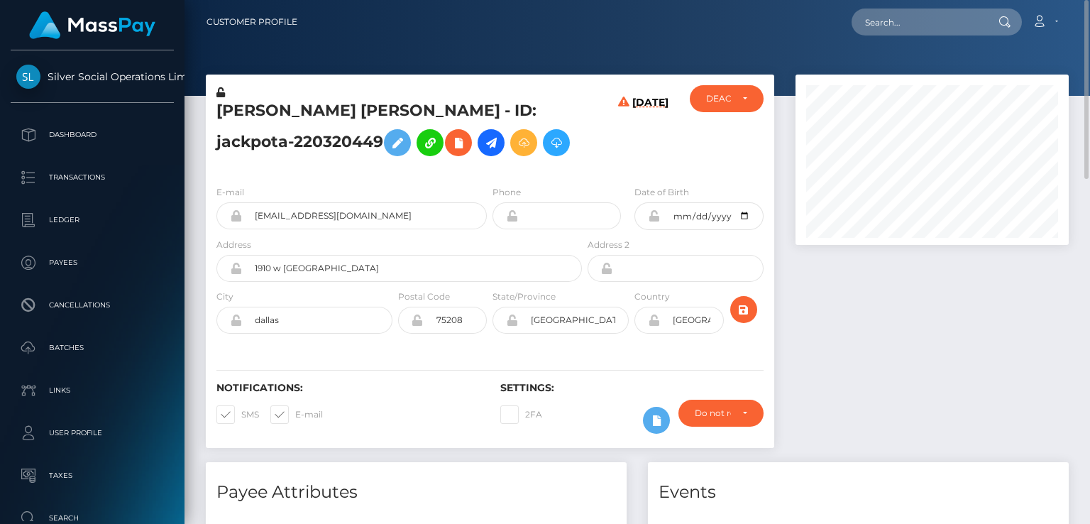
click at [290, 105] on h5 "[PERSON_NAME] [PERSON_NAME] - ID: jackpota-220320449" at bounding box center [396, 131] width 358 height 63
copy h5 "[PERSON_NAME] [PERSON_NAME] - ID: jackpota-220320449"
paste input "[EMAIL_ADDRESS][DOMAIN_NAME]"
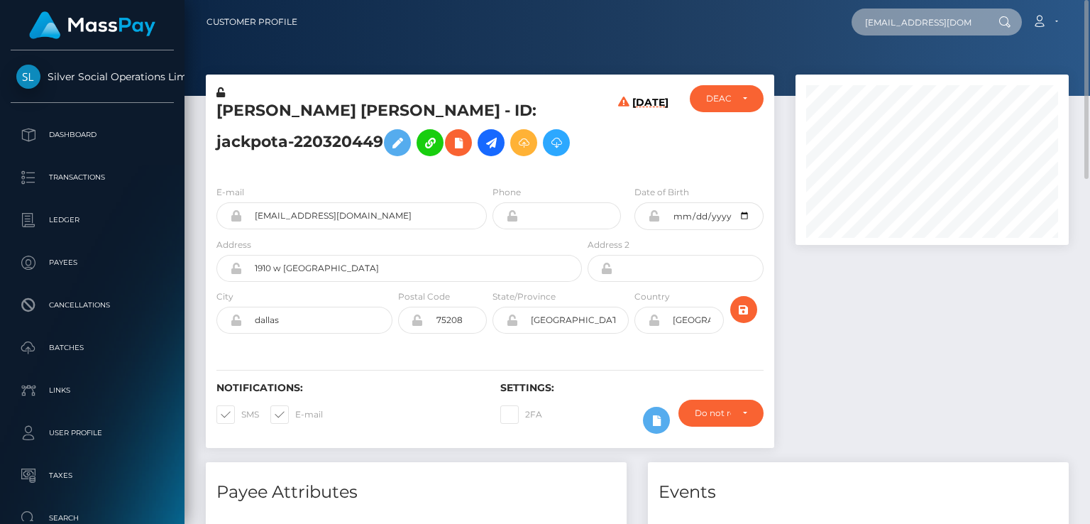
type input "[EMAIL_ADDRESS][DOMAIN_NAME]"
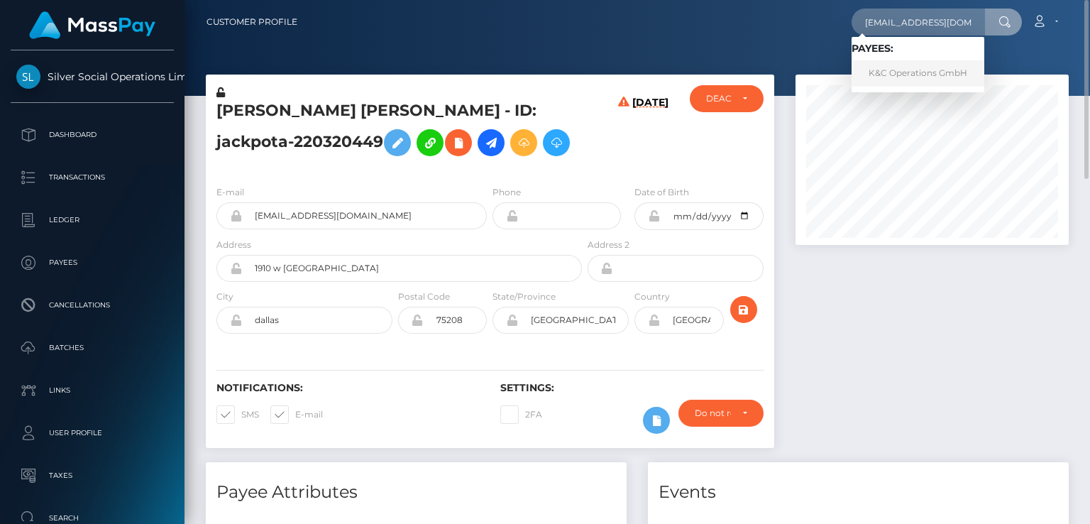
click at [892, 70] on link "K&C Operations GmbH" at bounding box center [918, 73] width 133 height 26
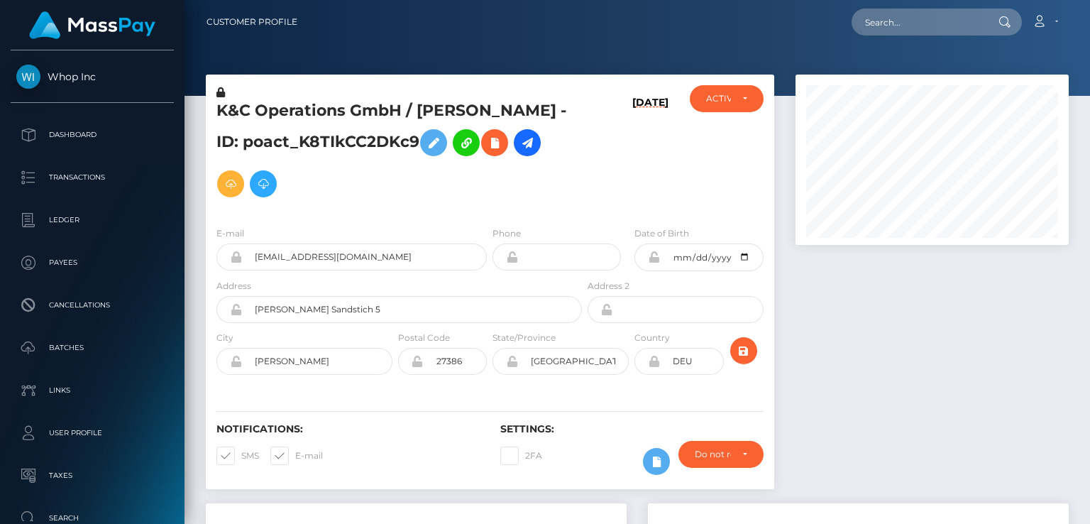
scroll to position [170, 273]
click at [327, 121] on h5 "K&C Operations GmbH / NICK CORDES - ID: poact_K8TIkCC2DKc9" at bounding box center [396, 152] width 358 height 104
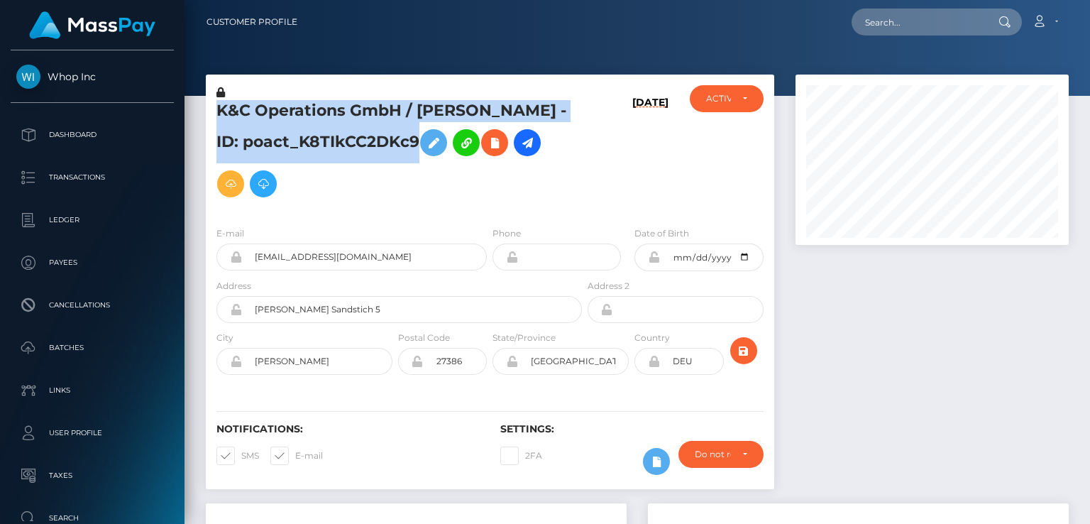
click at [327, 121] on h5 "K&C Operations GmbH / NICK CORDES - ID: poact_K8TIkCC2DKc9" at bounding box center [396, 152] width 358 height 104
copy h5 "K&C Operations GmbH / NICK CORDES - ID: poact_K8TIkCC2DKc9"
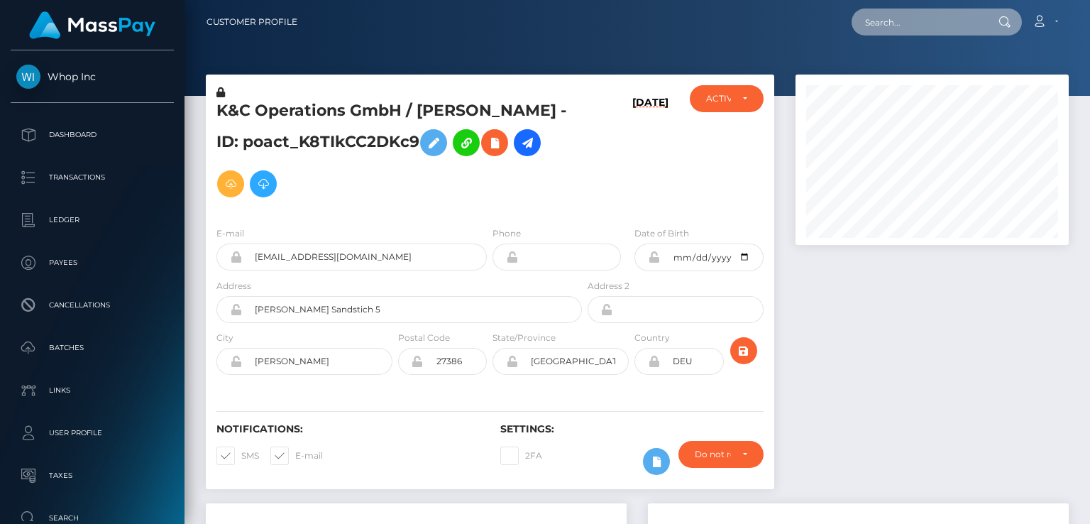
paste input "[EMAIL_ADDRESS][DOMAIN_NAME]"
type input "[EMAIL_ADDRESS][DOMAIN_NAME]"
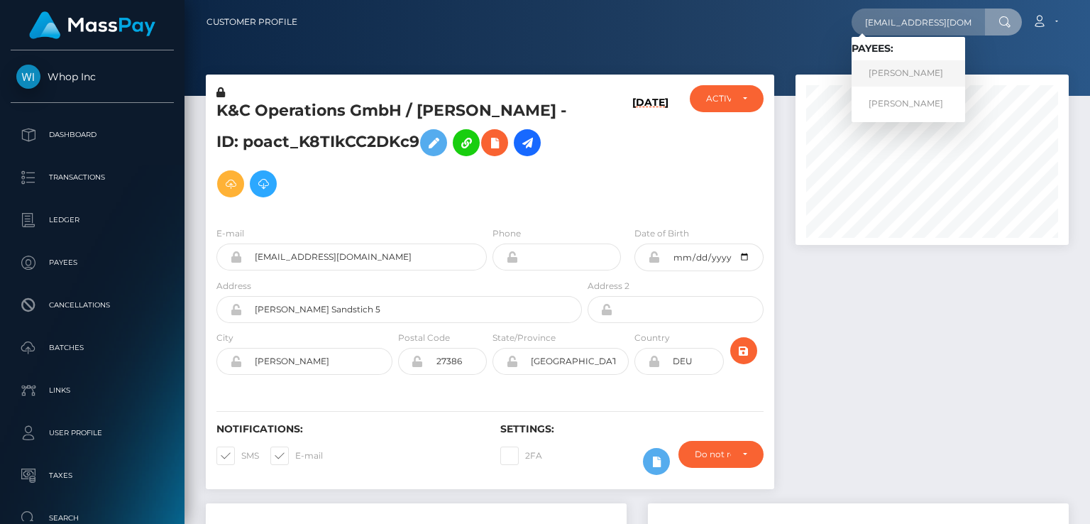
click at [880, 77] on link "[PERSON_NAME]" at bounding box center [909, 73] width 114 height 26
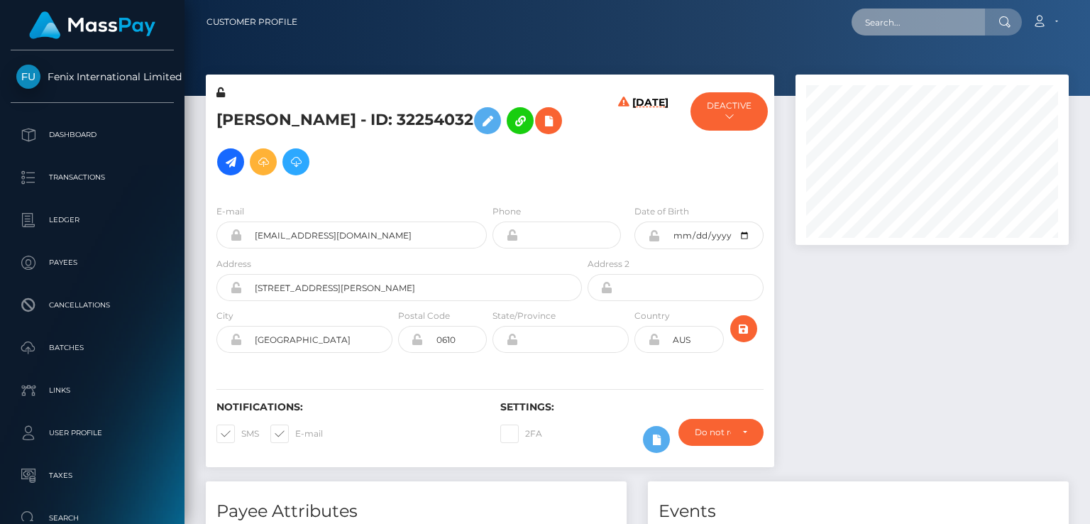
scroll to position [170, 273]
paste input "[EMAIL_ADDRESS][DOMAIN_NAME]"
type input "[EMAIL_ADDRESS][DOMAIN_NAME]"
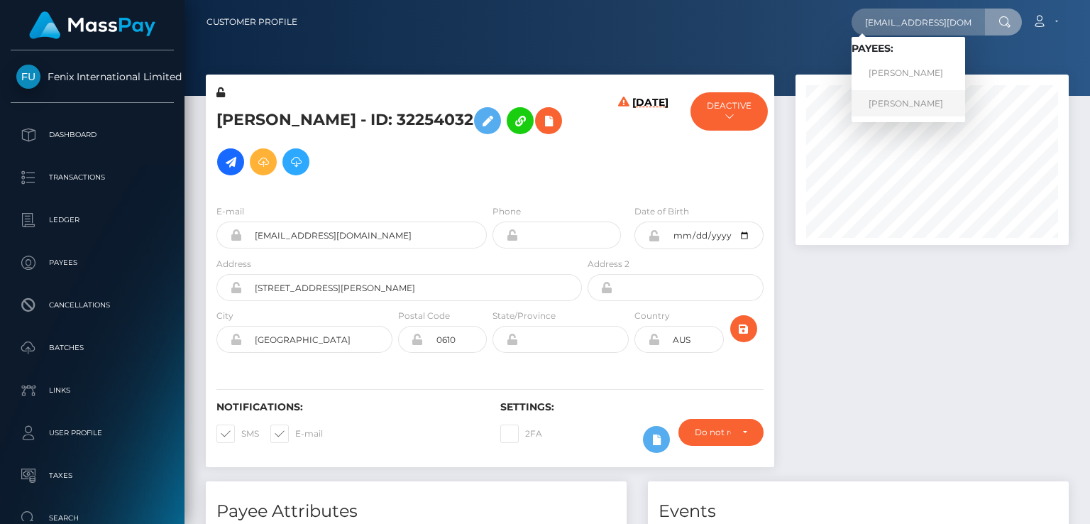
click at [926, 100] on link "[PERSON_NAME]" at bounding box center [909, 103] width 114 height 26
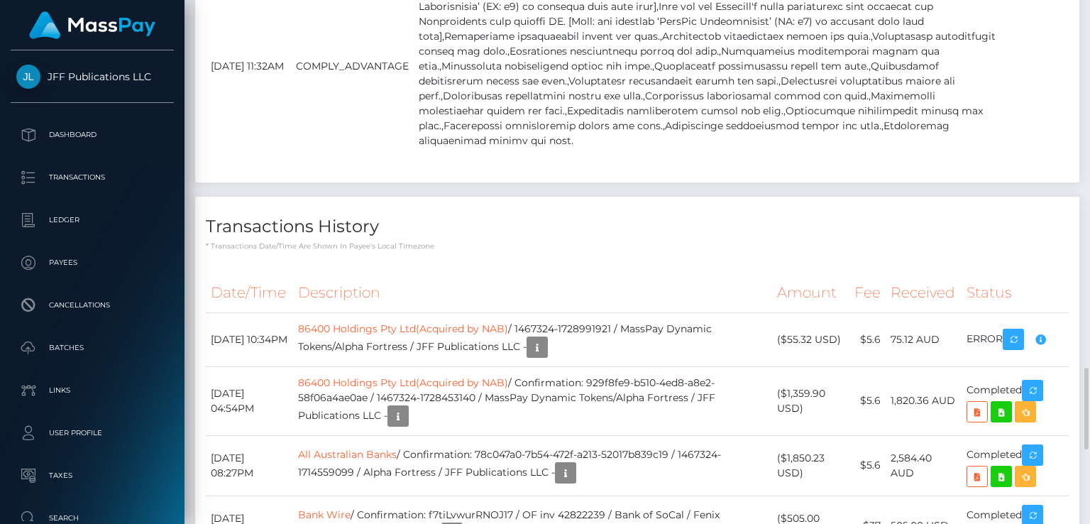
scroll to position [170, 273]
drag, startPoint x: 679, startPoint y: 28, endPoint x: 1004, endPoint y: 48, distance: 325.0
copy p "proof of address, and bank statement for account number 11986107 are required t…"
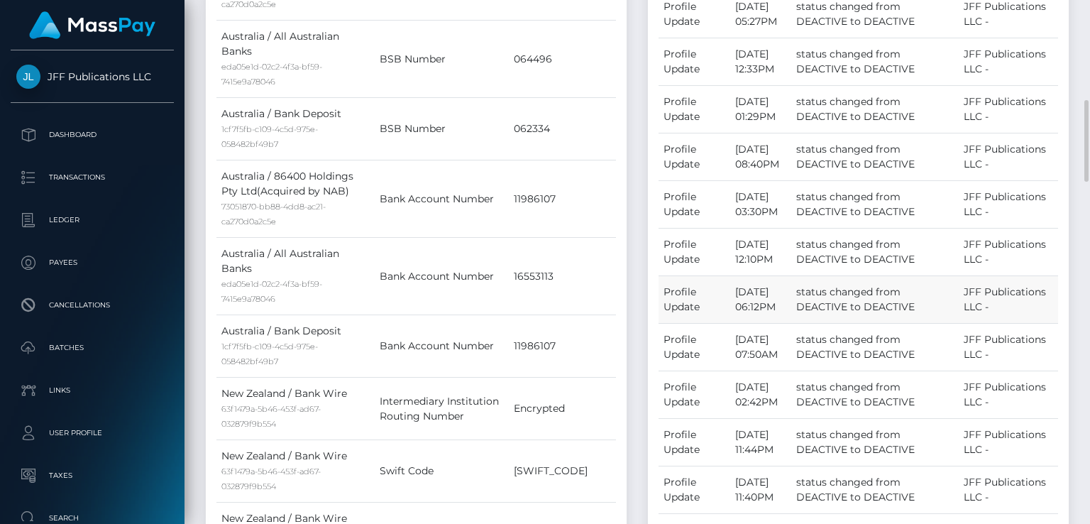
scroll to position [0, 0]
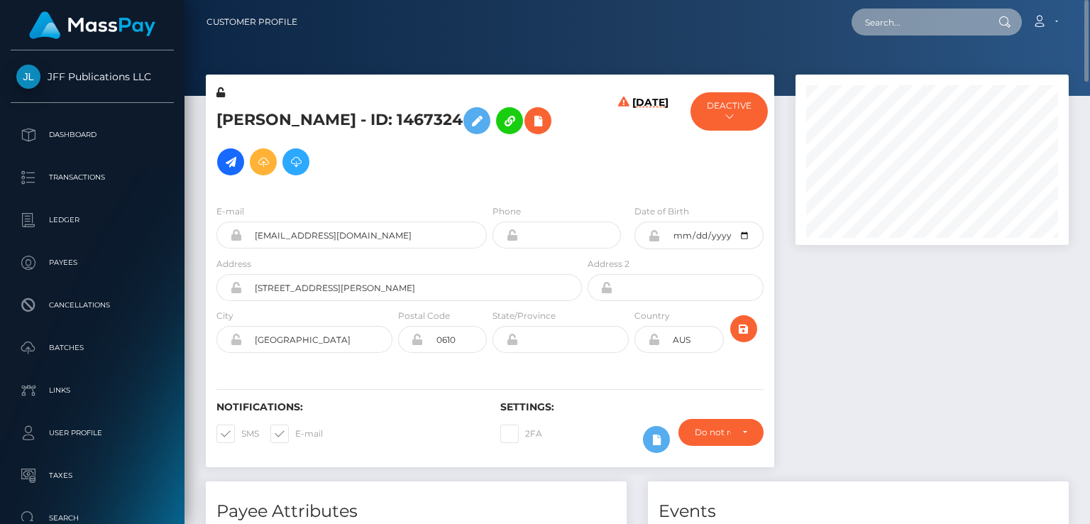
paste input "contact.vortextrading@gmail.com"
type input "contact.vortextrading@gmail.com"
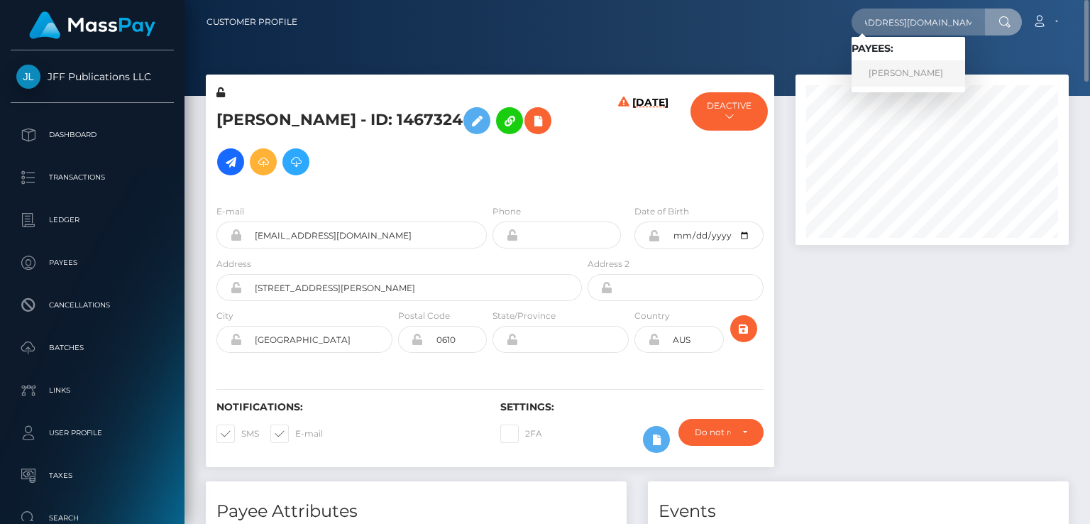
click at [902, 77] on link "UMAR BASHIR" at bounding box center [909, 73] width 114 height 26
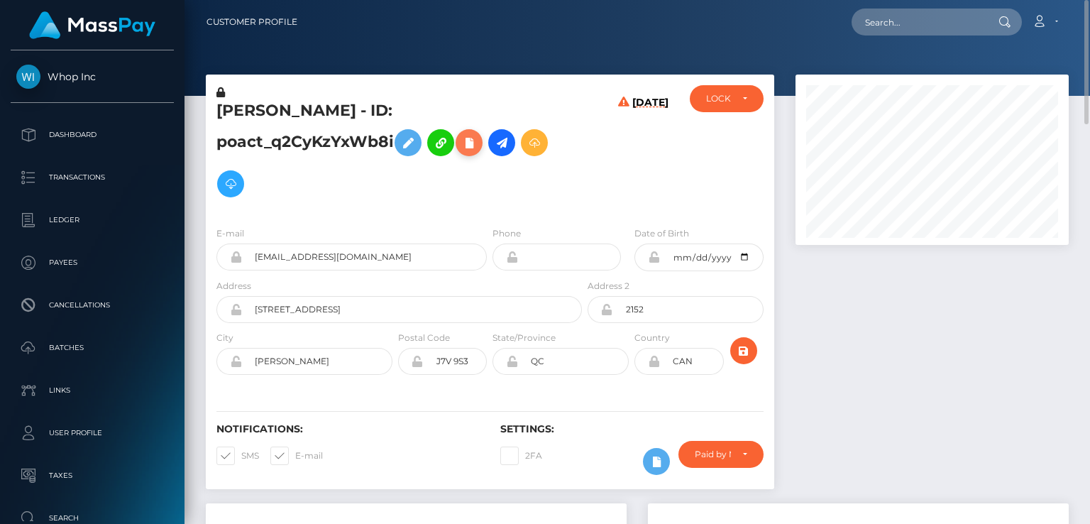
click at [461, 141] on icon at bounding box center [469, 143] width 17 height 18
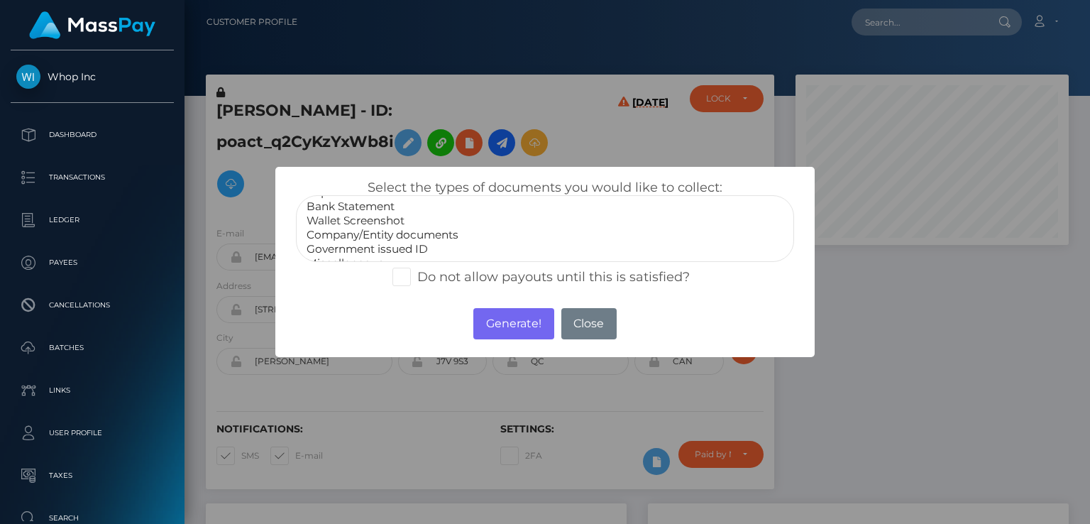
scroll to position [28, 0]
select select "Government issued ID"
click at [420, 234] on option "Government issued ID" at bounding box center [545, 236] width 480 height 14
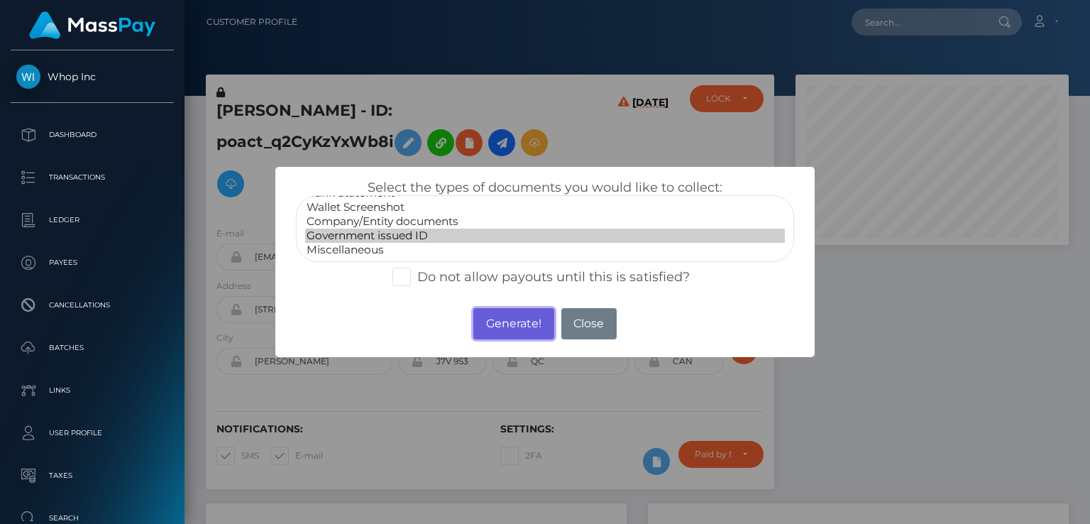
click at [506, 327] on button "Generate!" at bounding box center [513, 323] width 80 height 31
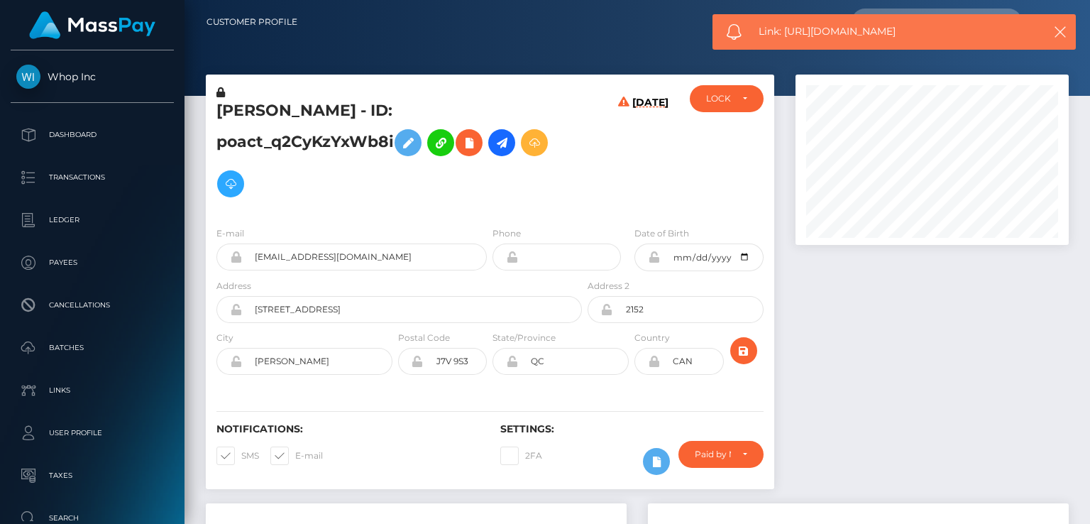
click at [826, 38] on span "Link: https://l.maspay.io/KgFll" at bounding box center [894, 31] width 270 height 15
copy span "Link: https://l.maspay.io/KgFll"
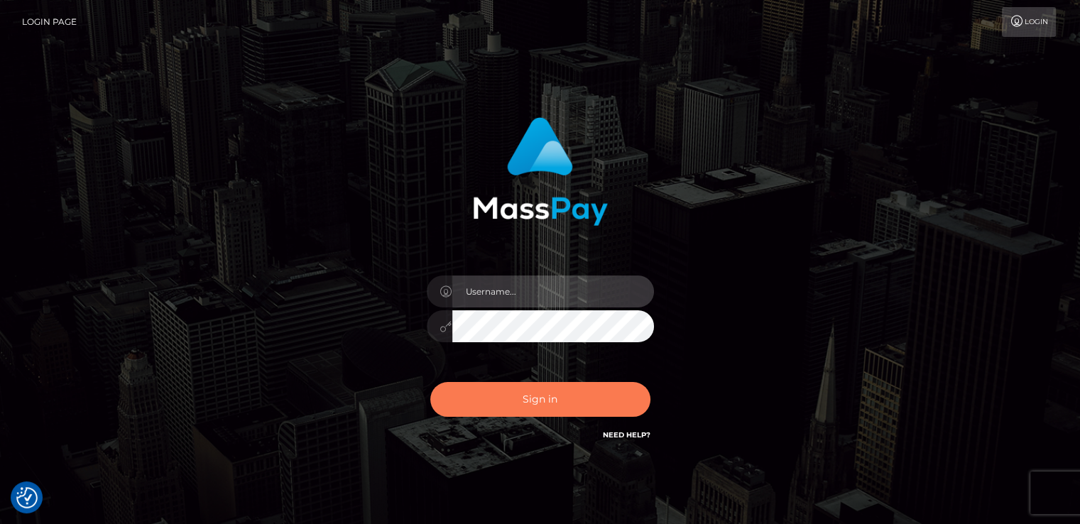
type input "catalinad"
click at [563, 394] on button "Sign in" at bounding box center [540, 399] width 220 height 35
type input "catalinad"
click at [515, 405] on button "Sign in" at bounding box center [540, 399] width 220 height 35
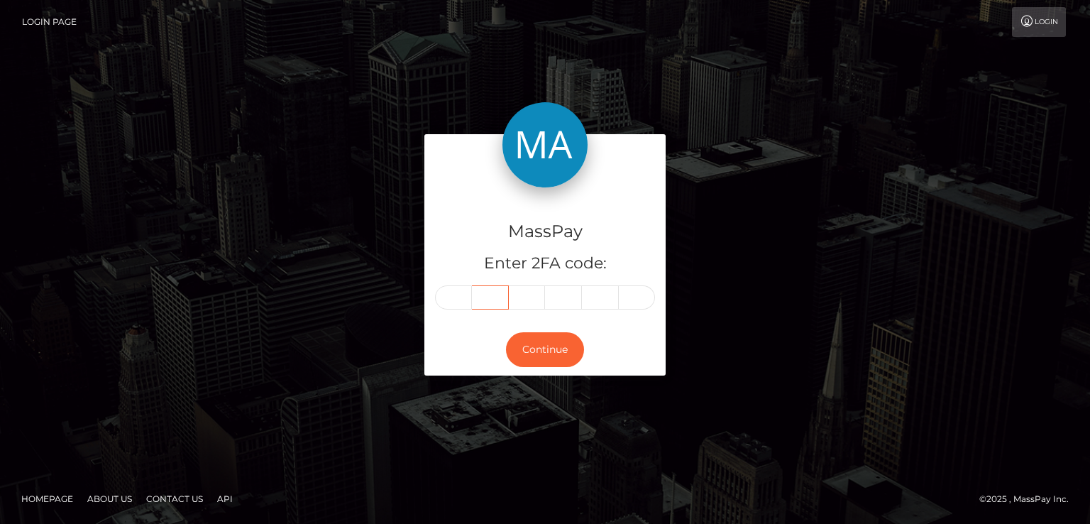
drag, startPoint x: 475, startPoint y: 299, endPoint x: 463, endPoint y: 302, distance: 12.6
click at [466, 302] on div at bounding box center [545, 297] width 220 height 24
click at [461, 306] on input "text" at bounding box center [453, 297] width 37 height 24
type input "8"
type input "7"
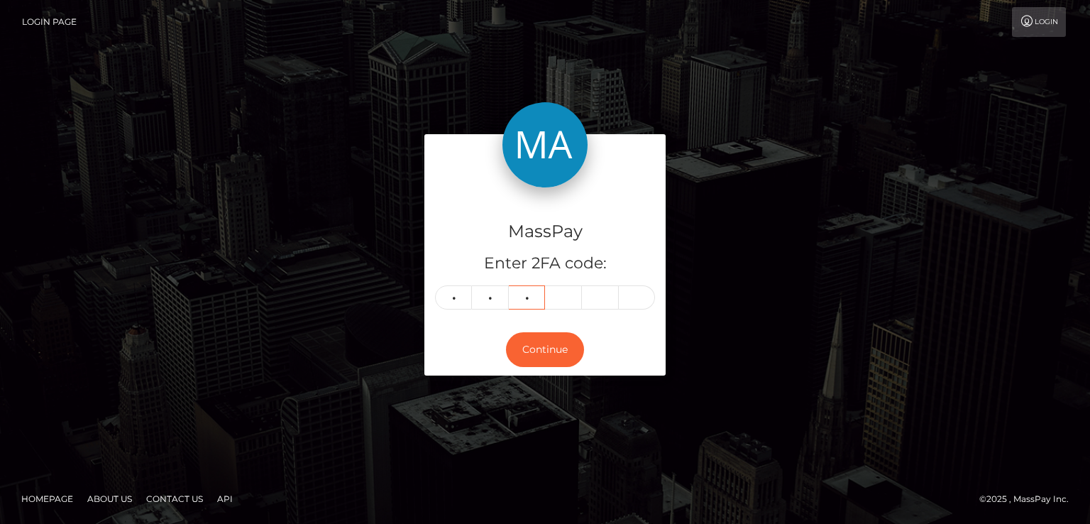
type input "1"
type input "3"
type input "2"
type input "7"
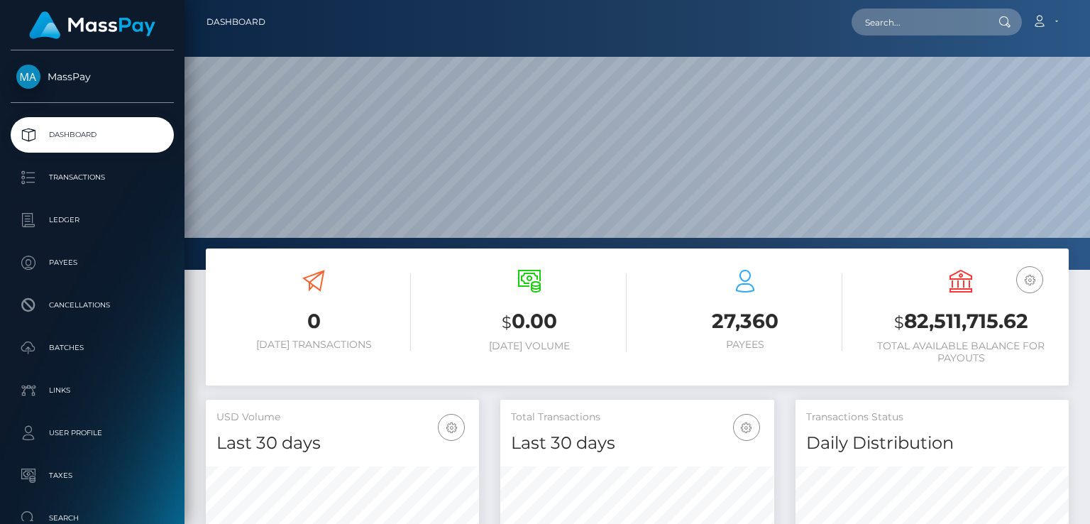
scroll to position [251, 273]
paste input "poact_EnlaN6If7wB8"
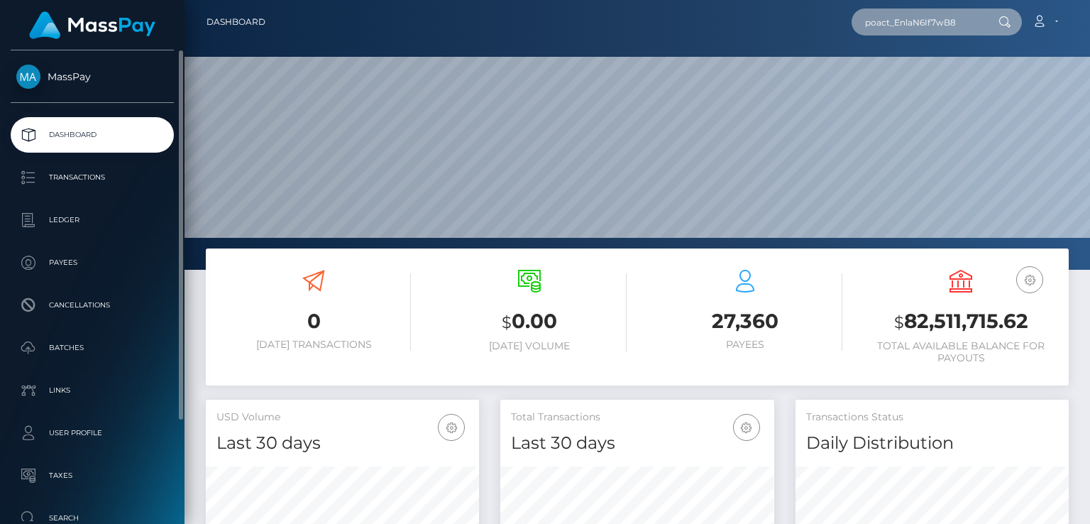
type input "poact_EnlaN6If7wB8"
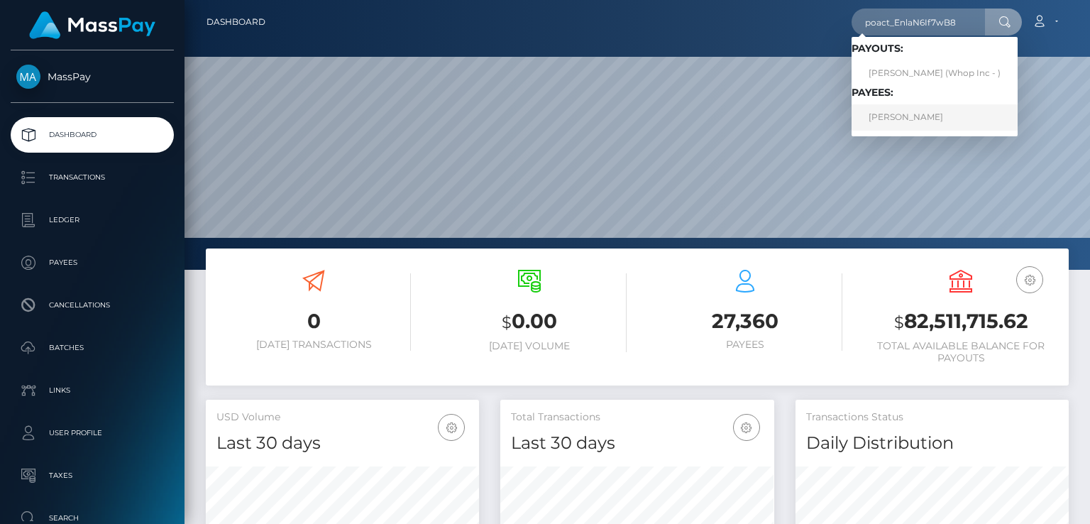
click at [909, 122] on link "[PERSON_NAME]" at bounding box center [935, 117] width 166 height 26
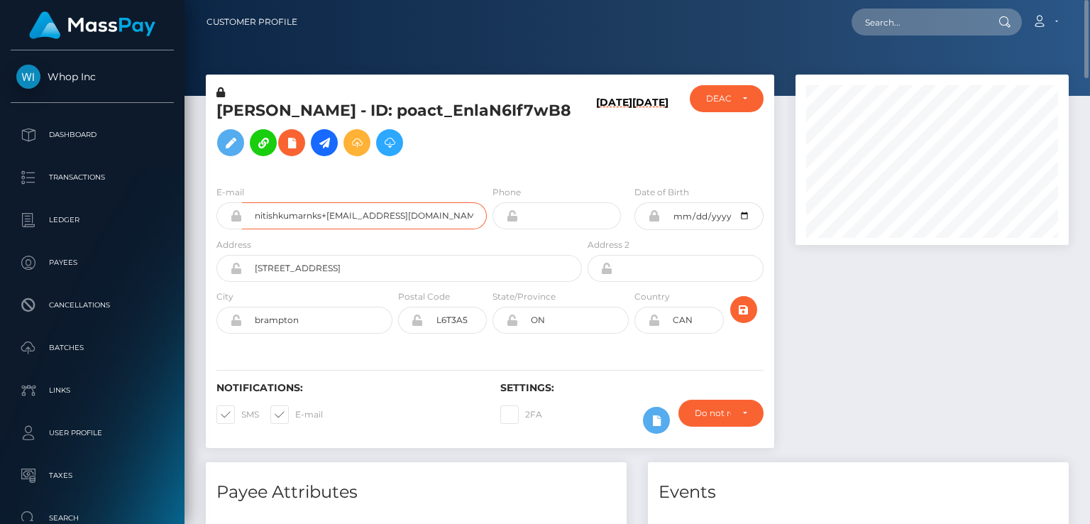
click at [332, 219] on input "nitishkumarnks+[EMAIL_ADDRESS][DOMAIN_NAME]" at bounding box center [364, 215] width 245 height 27
click at [332, 219] on input "nitishkumarnks+702bbcbe73@outlook.com" at bounding box center [364, 215] width 245 height 27
click at [332, 218] on input "nitishkumarnks+702bbcbe73@outlook.com" at bounding box center [364, 215] width 245 height 27
click at [241, 111] on h5 "NITISH KUMAR - ID: poact_EnlaN6If7wB8" at bounding box center [396, 131] width 358 height 63
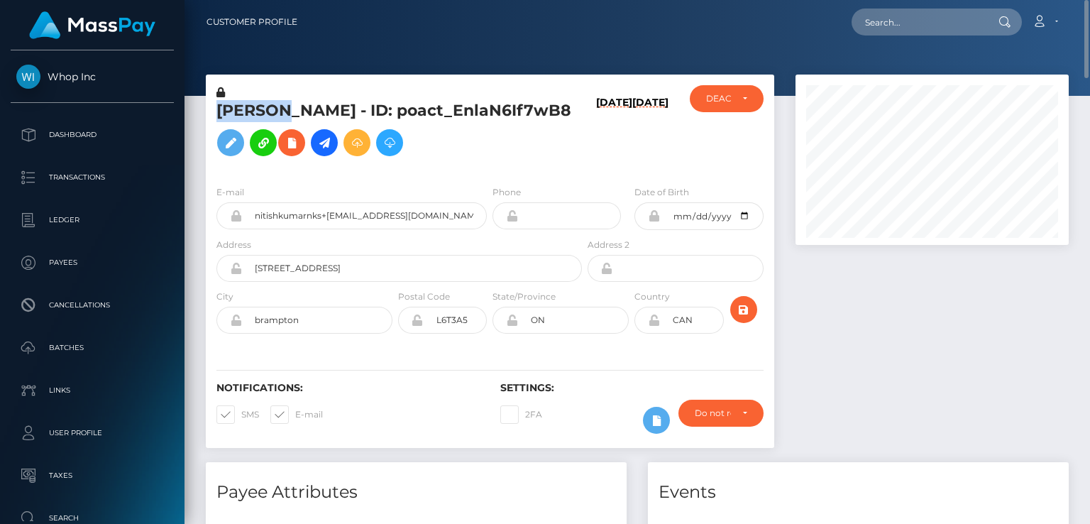
copy h5 "NITISH"
paste input "poact_eBFt6R2uS6K7"
type input "poact_eBFt6R2uS6K7"
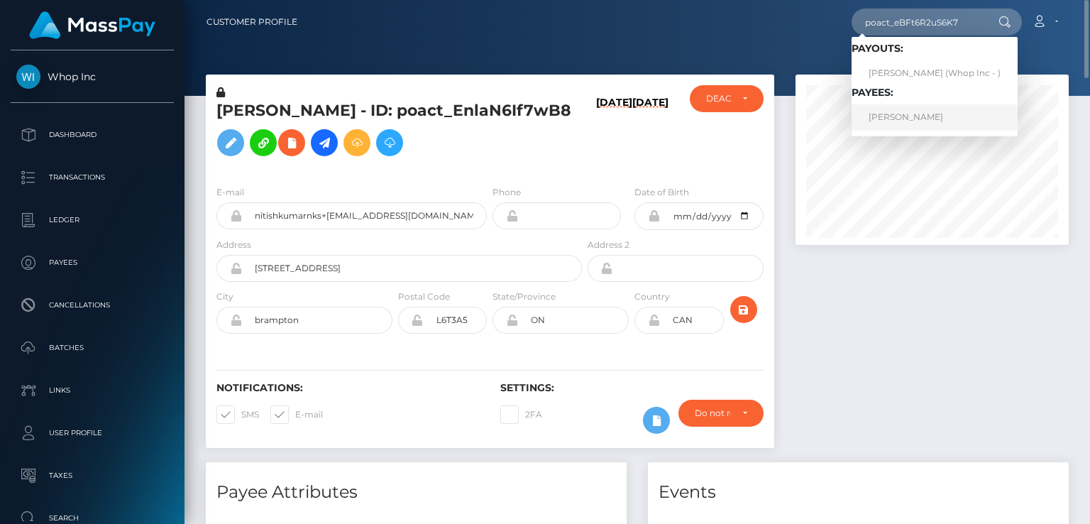
click at [920, 122] on link "BRUNO NICOLAS PARENTE" at bounding box center [935, 117] width 166 height 26
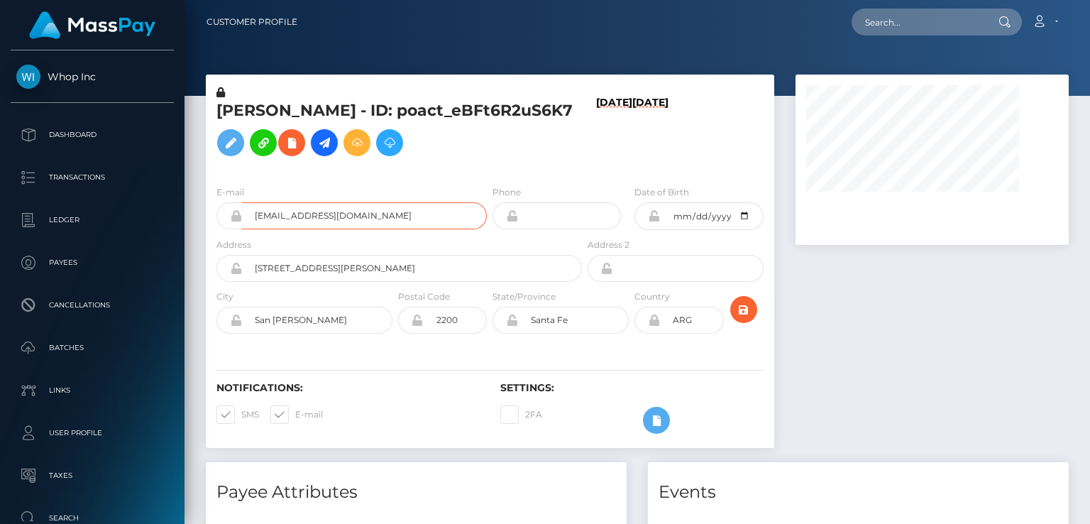
click at [338, 229] on input "[EMAIL_ADDRESS][DOMAIN_NAME]" at bounding box center [364, 215] width 245 height 27
click at [334, 229] on input "[EMAIL_ADDRESS][DOMAIN_NAME]" at bounding box center [364, 215] width 245 height 27
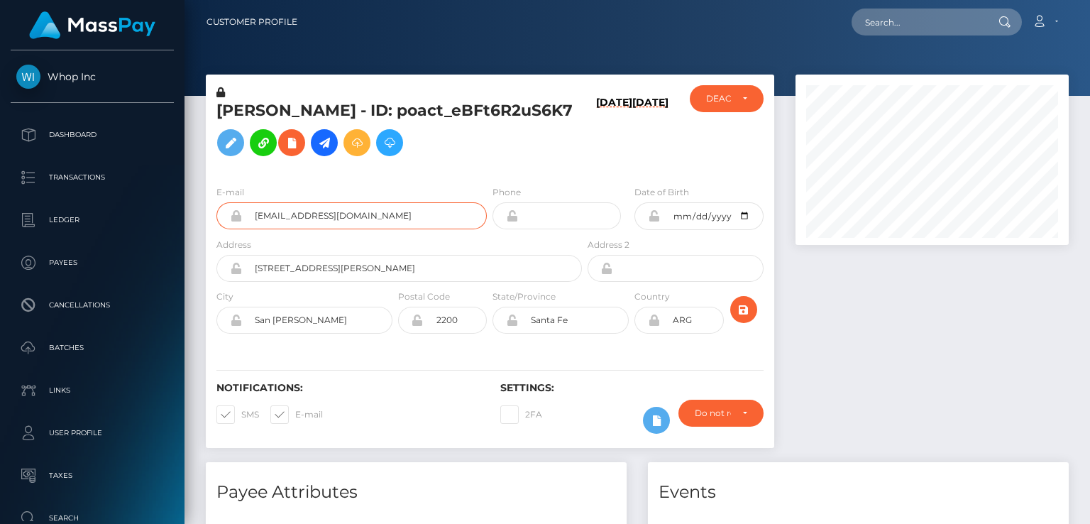
click at [334, 229] on input "[EMAIL_ADDRESS][DOMAIN_NAME]" at bounding box center [364, 215] width 245 height 27
click at [257, 106] on h5 "[PERSON_NAME] - ID: poact_eBFt6R2uS6K7" at bounding box center [396, 131] width 358 height 63
click at [257, 106] on h5 "BRUNO NICOLAS PARENTE - ID: poact_eBFt6R2uS6K7" at bounding box center [396, 131] width 358 height 63
copy h5 "BRUNO"
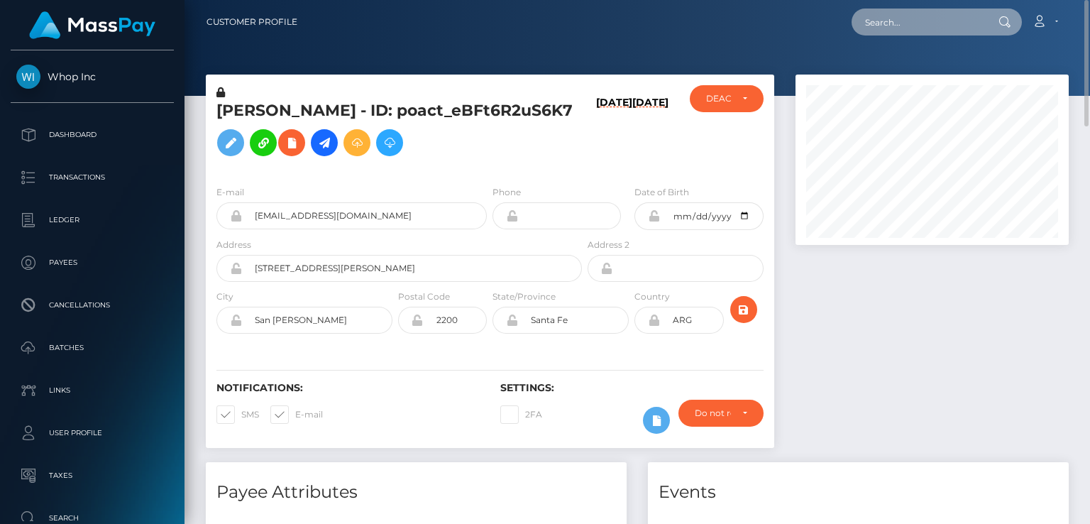
paste input "poact_1stlkH2bXQuX"
type input "poact_1stlkH2bXQuX"
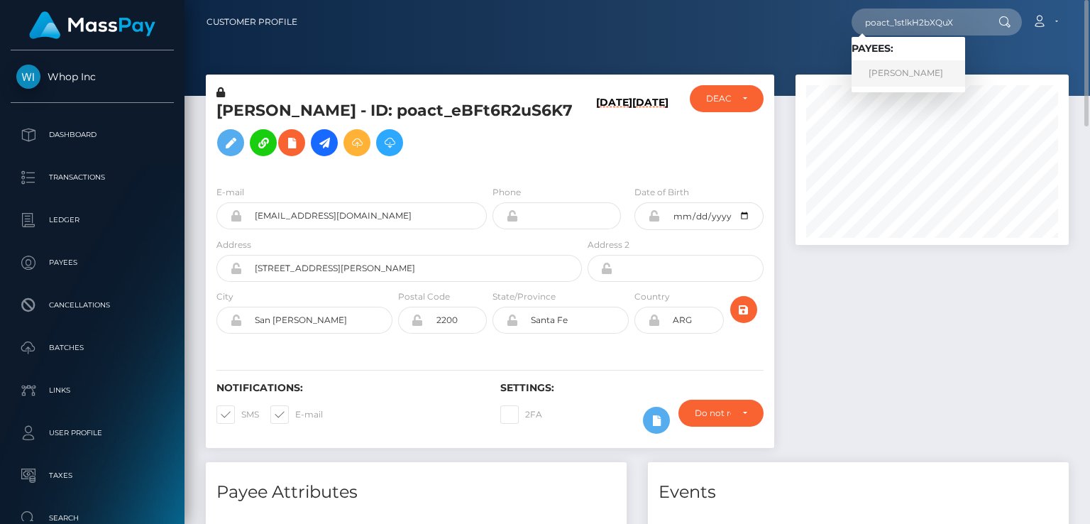
click at [931, 83] on link "HUSAIN RAHMAN" at bounding box center [909, 73] width 114 height 26
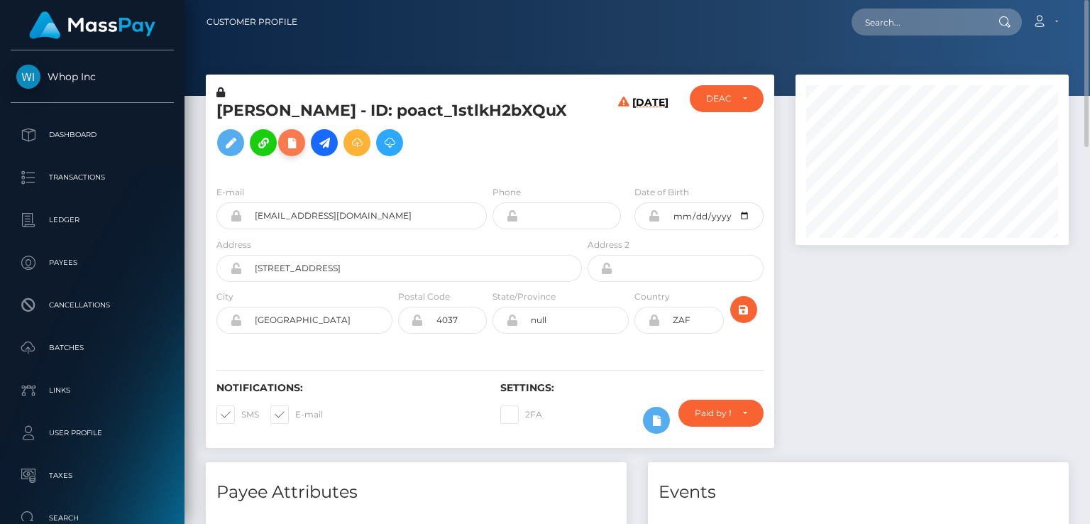
click at [291, 143] on icon at bounding box center [291, 143] width 17 height 18
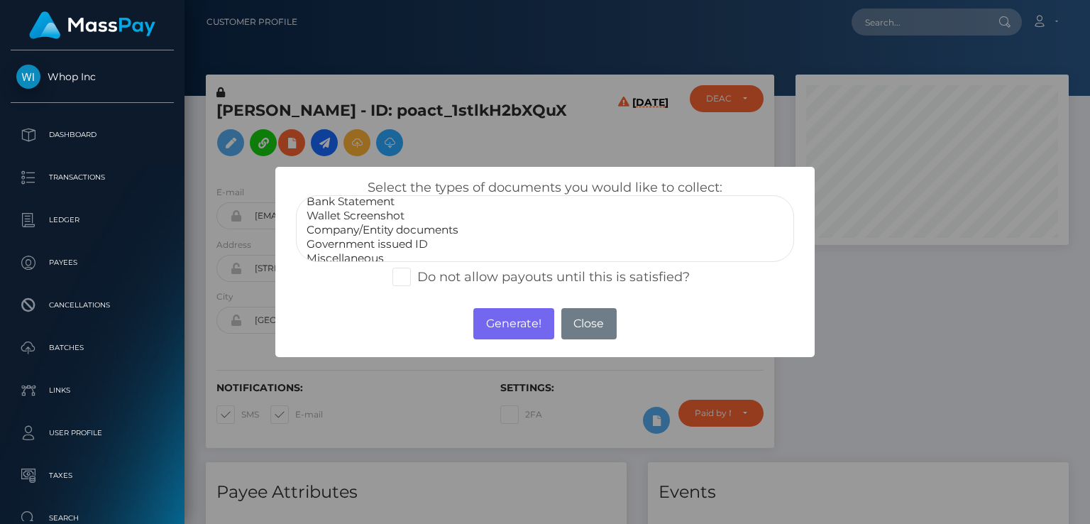
scroll to position [28, 0]
select select "Government issued ID"
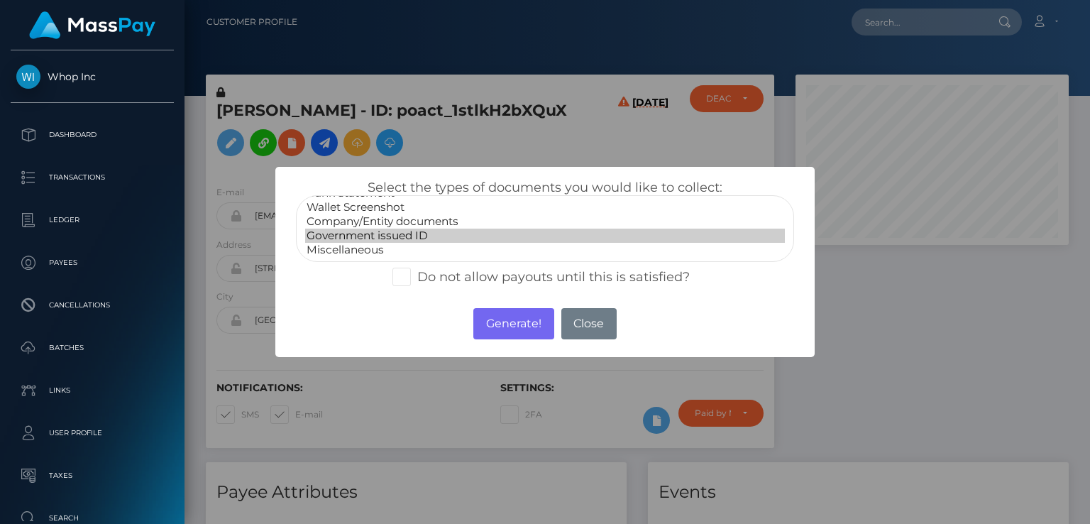
click at [368, 235] on option "Government issued ID" at bounding box center [545, 236] width 480 height 14
click at [511, 331] on button "Generate!" at bounding box center [513, 323] width 80 height 31
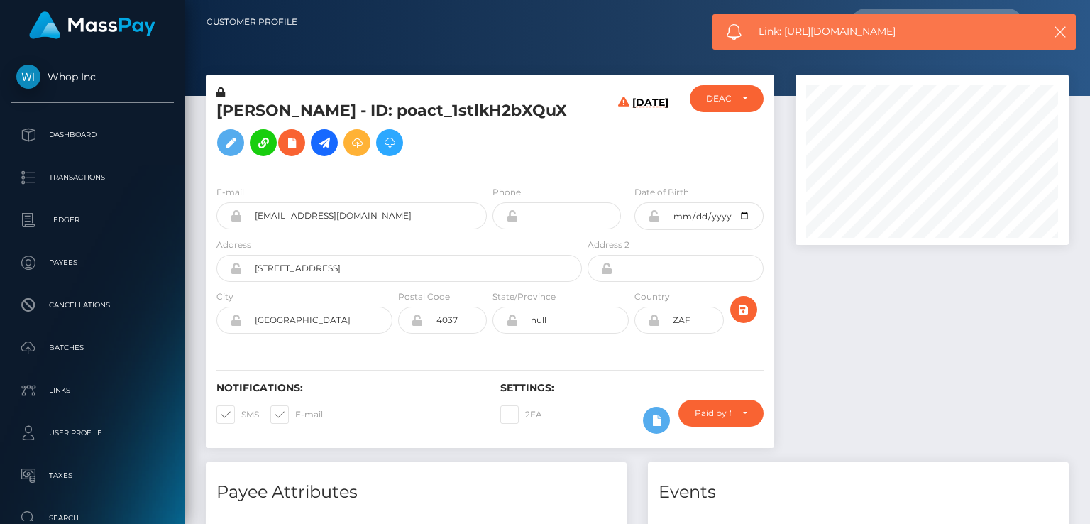
click at [846, 32] on span "Link: https://l.maspay.io/rgFbk" at bounding box center [894, 31] width 270 height 15
copy span "Link: https://l.maspay.io/rgFbk"
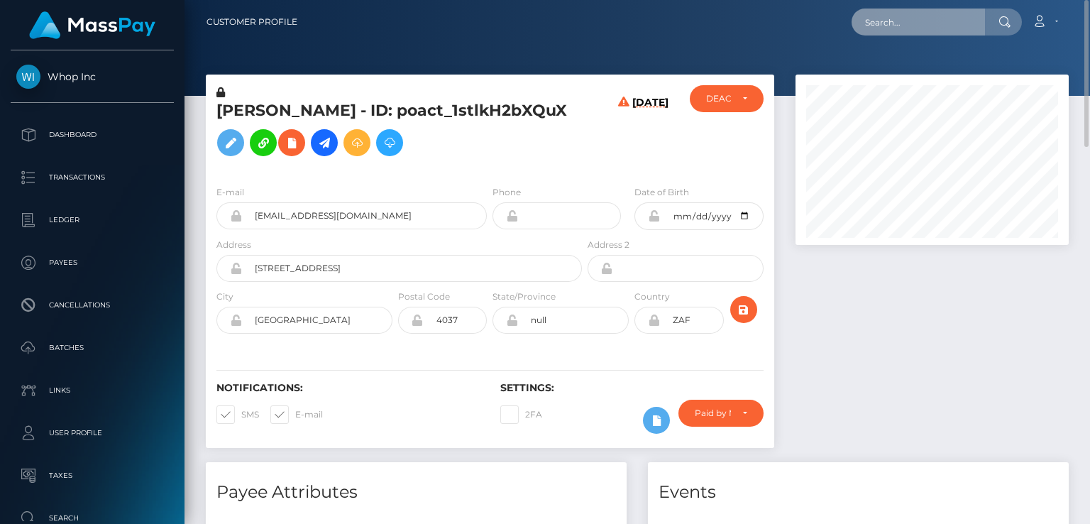
click at [894, 22] on input "text" at bounding box center [918, 22] width 133 height 27
paste input "poact_MPBkrpFMcNPU"
type input "poact_MPBkrpFMcNPU"
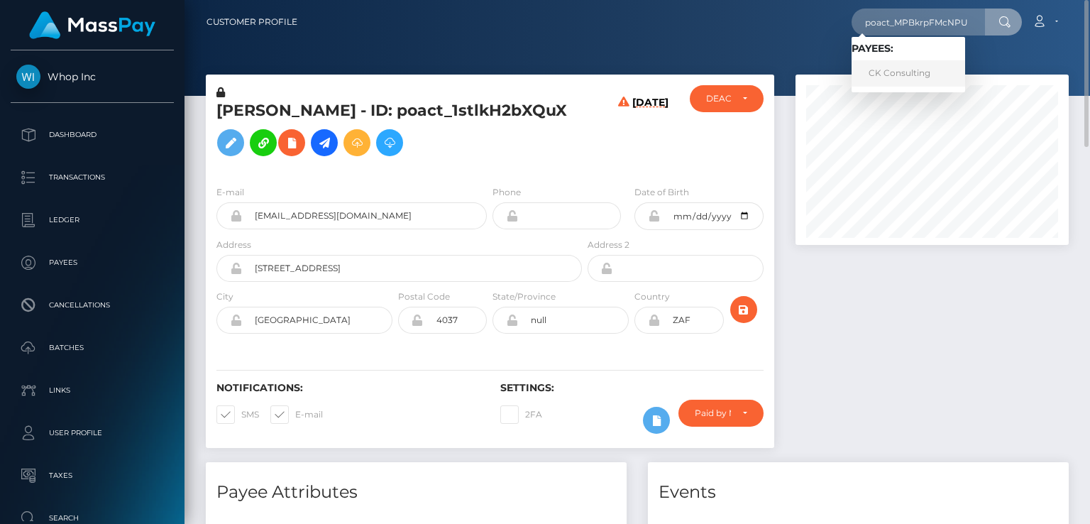
click at [910, 76] on link "CK Consulting" at bounding box center [909, 73] width 114 height 26
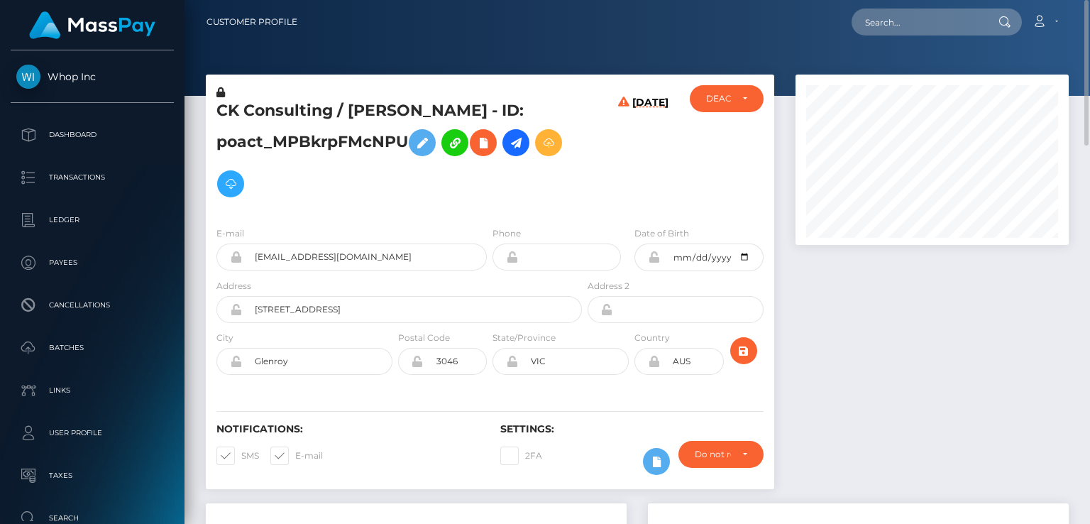
click at [412, 105] on h5 "CK Consulting / MUHAMMAD ARSLAN KHAN - ID: poact_MPBkrpFMcNPU" at bounding box center [396, 152] width 358 height 104
copy h5 "MUHAMMAD"
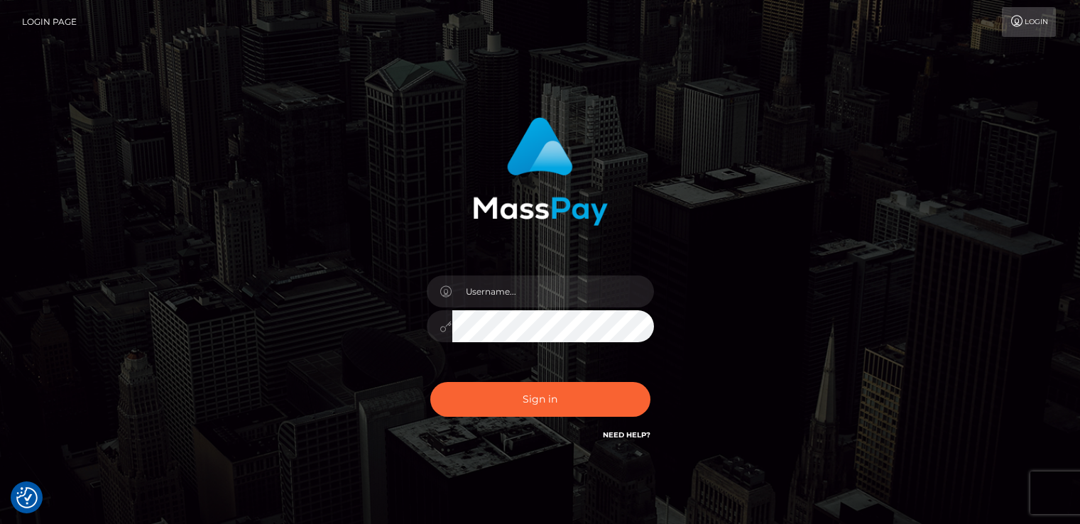
checkbox input "true"
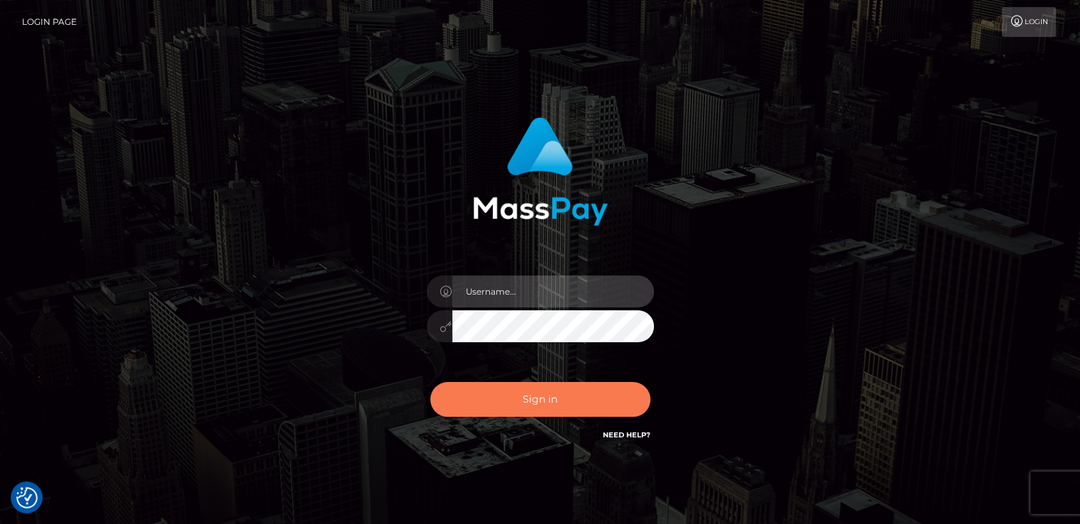
type input "catalinad"
click at [576, 391] on button "Sign in" at bounding box center [540, 399] width 220 height 35
type input "catalinad"
click at [534, 408] on button "Sign in" at bounding box center [540, 399] width 220 height 35
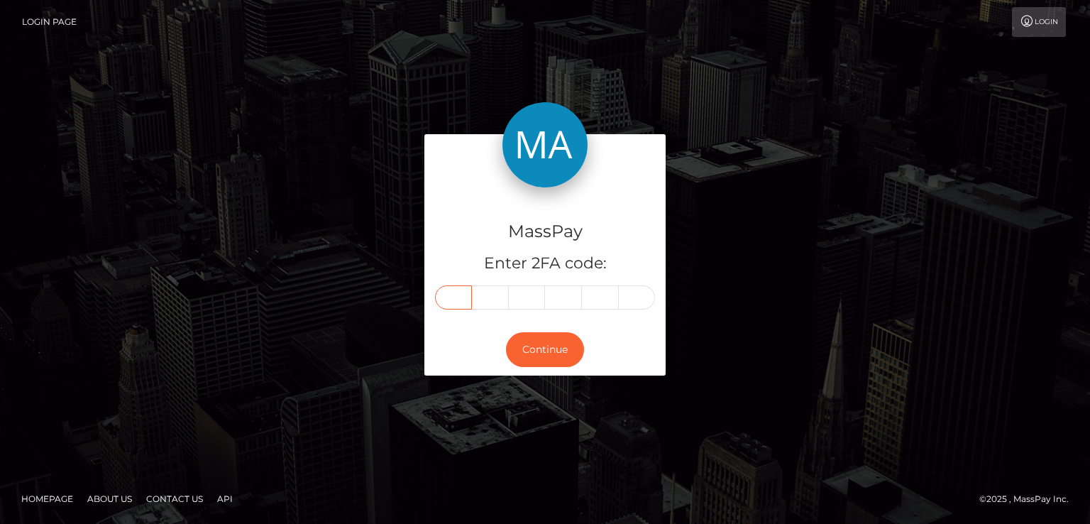
click at [447, 299] on input "text" at bounding box center [453, 297] width 37 height 24
type input "1"
type input "9"
type input "1"
type input "5"
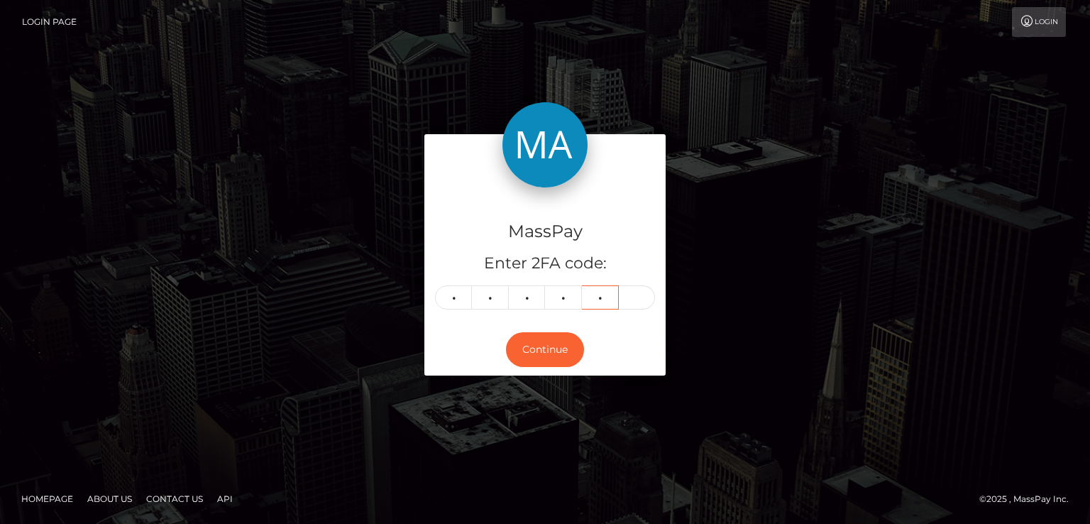
type input "4"
type input "9"
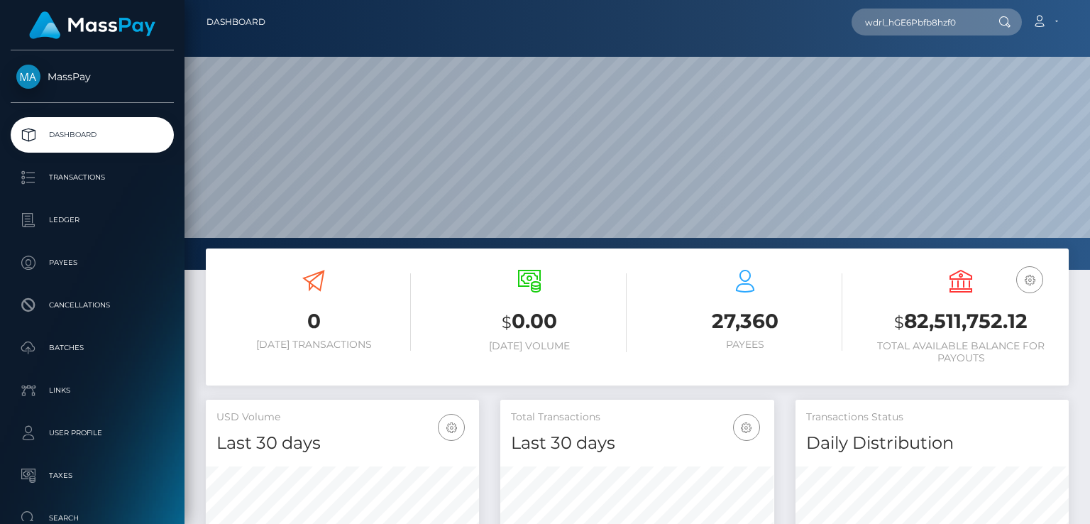
scroll to position [251, 273]
drag, startPoint x: 974, startPoint y: 18, endPoint x: 806, endPoint y: 22, distance: 167.6
click at [806, 22] on div "wdrl_hGE6Pbfb8hzf0 Loading... Loading... Account Edit Profile Logout" at bounding box center [673, 22] width 792 height 30
paste input "bHLCwUOMXPaZM"
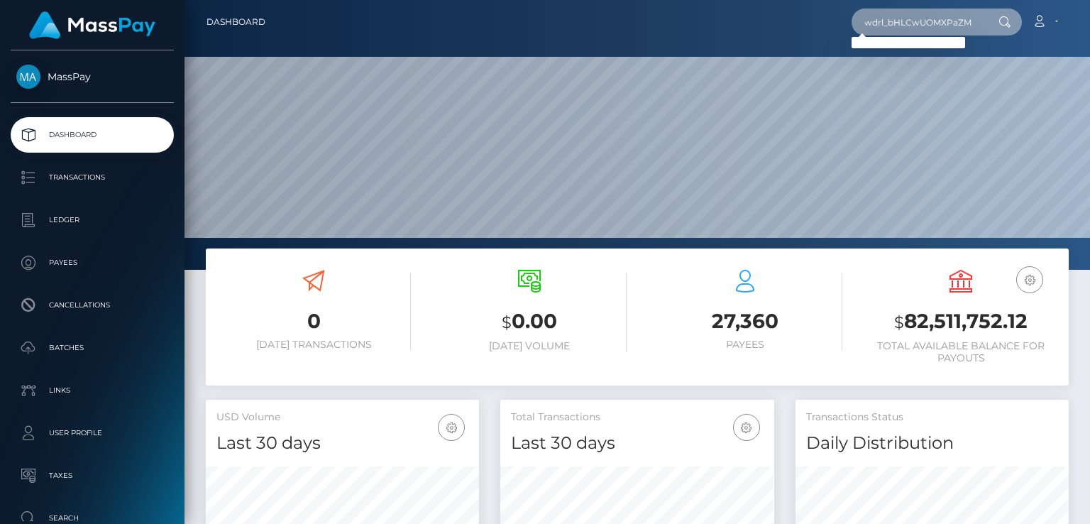
drag, startPoint x: 861, startPoint y: 21, endPoint x: 980, endPoint y: 16, distance: 119.4
click at [980, 16] on input "wdrl_bHLCwUOMXPaZM" at bounding box center [918, 22] width 133 height 27
paste input "8f615227-683c-11f0-a026-06178c1a380f"
type input "8f615227-683c-11f0-a026-06178c1a380f"
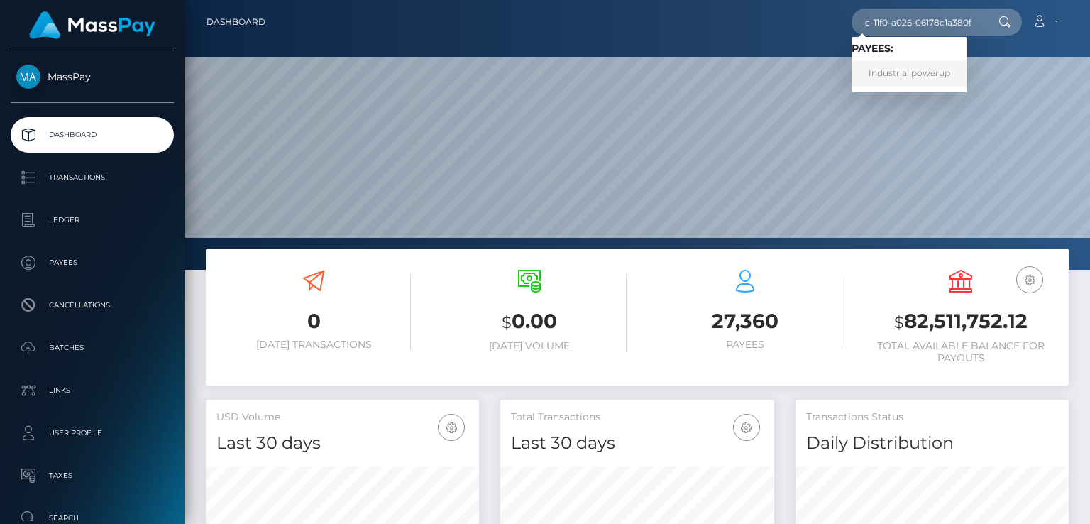
scroll to position [0, 0]
click at [911, 77] on link "Industrial powerup" at bounding box center [910, 73] width 116 height 26
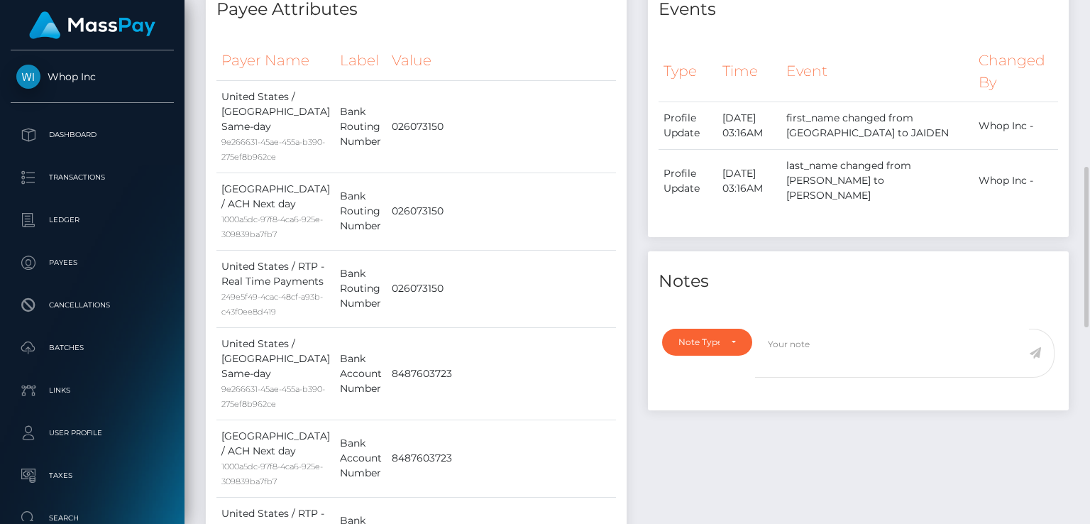
scroll to position [1184, 0]
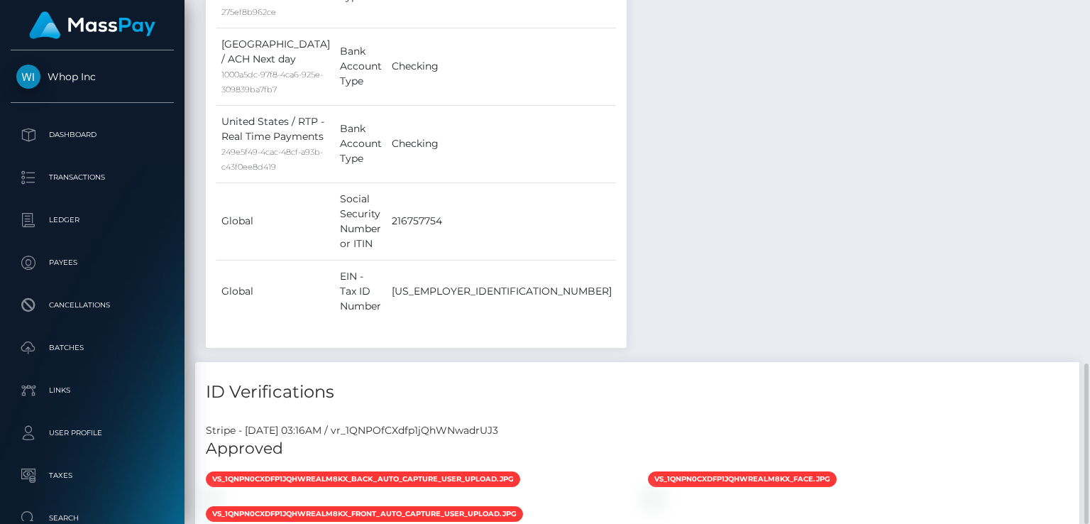
drag, startPoint x: 465, startPoint y: 368, endPoint x: 434, endPoint y: 387, distance: 36.3
copy td "19d0dda1-af69-40b6-9281-b335008edb3f / pout_Vgm3AnRk94L7E"
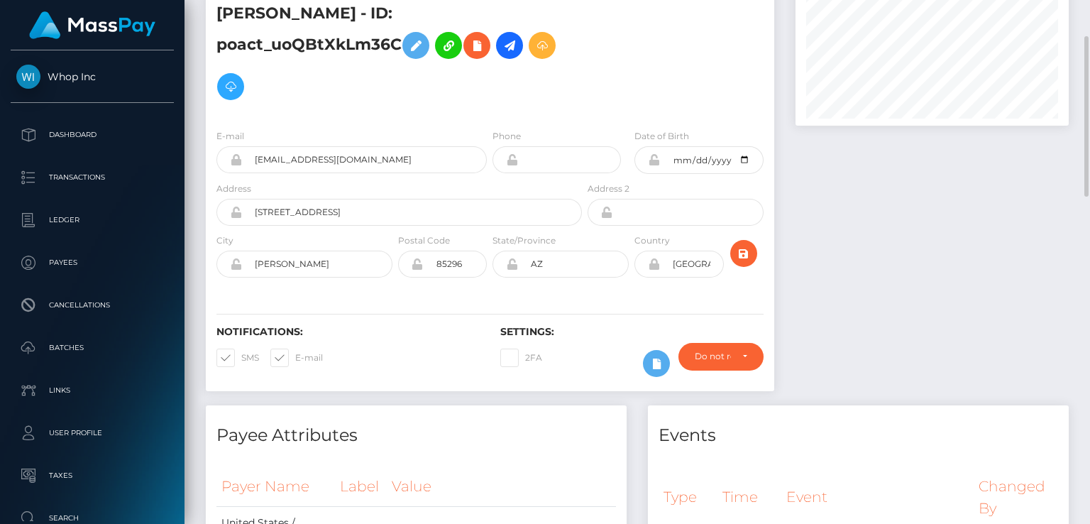
scroll to position [0, 0]
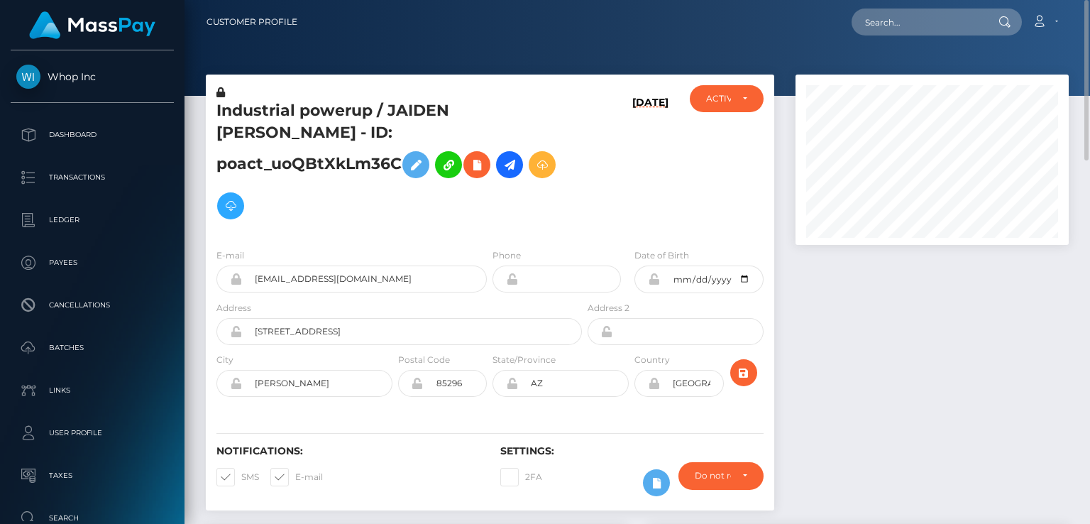
click at [342, 112] on h5 "Industrial powerup / JAIDEN JERRY CATHEY - ID: poact_uoQBtXkLm36C" at bounding box center [396, 163] width 358 height 126
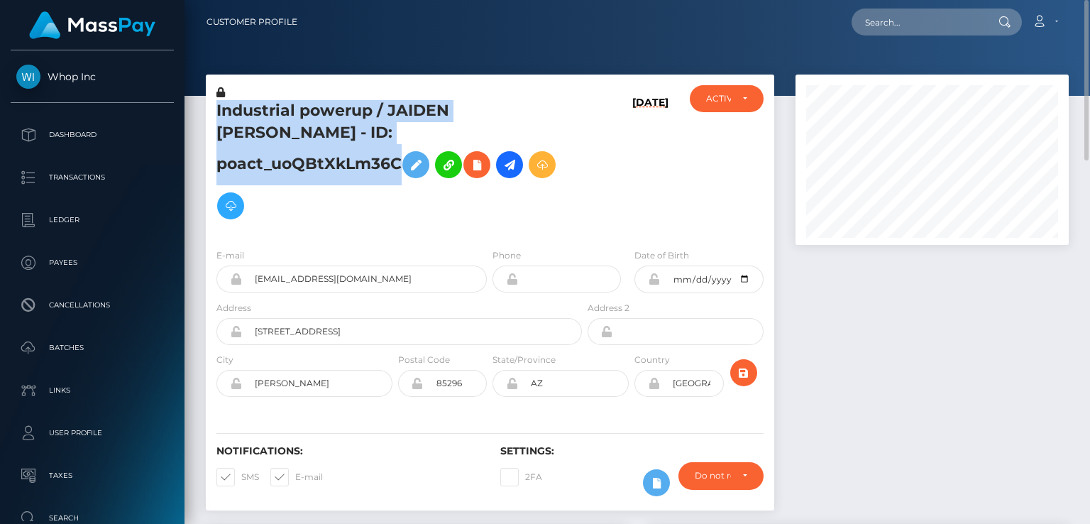
click at [342, 112] on h5 "Industrial powerup / JAIDEN JERRY CATHEY - ID: poact_uoQBtXkLm36C" at bounding box center [396, 163] width 358 height 126
copy h5 "Industrial powerup / JAIDEN JERRY CATHEY - ID: poact_uoQBtXkLm36C"
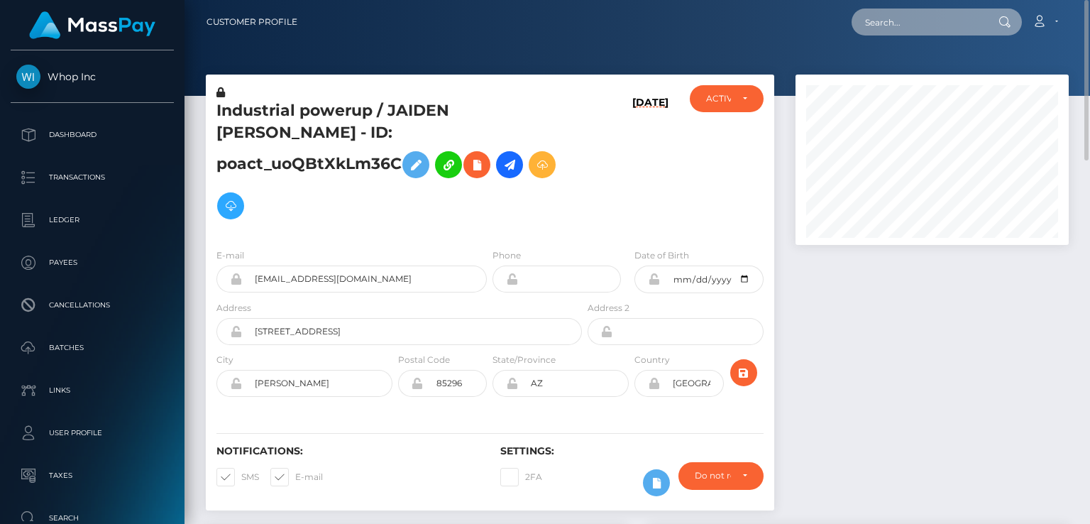
paste input "MSP57e8145cf077dad"
type input "MSP57e8145cf077dad"
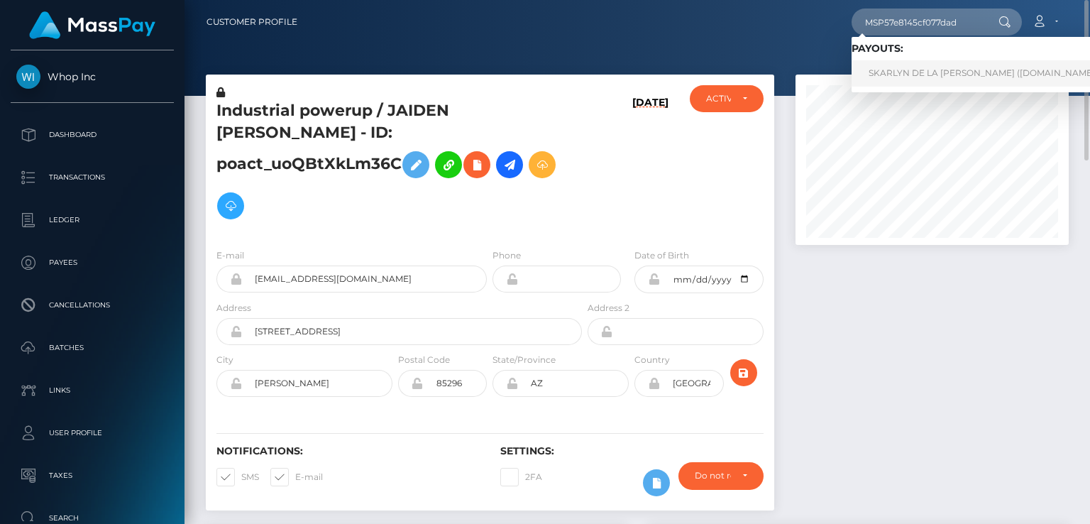
click at [921, 71] on link "SKARLYN DE LA CRUZ MARTE (Unlockt.me - )" at bounding box center [987, 73] width 271 height 26
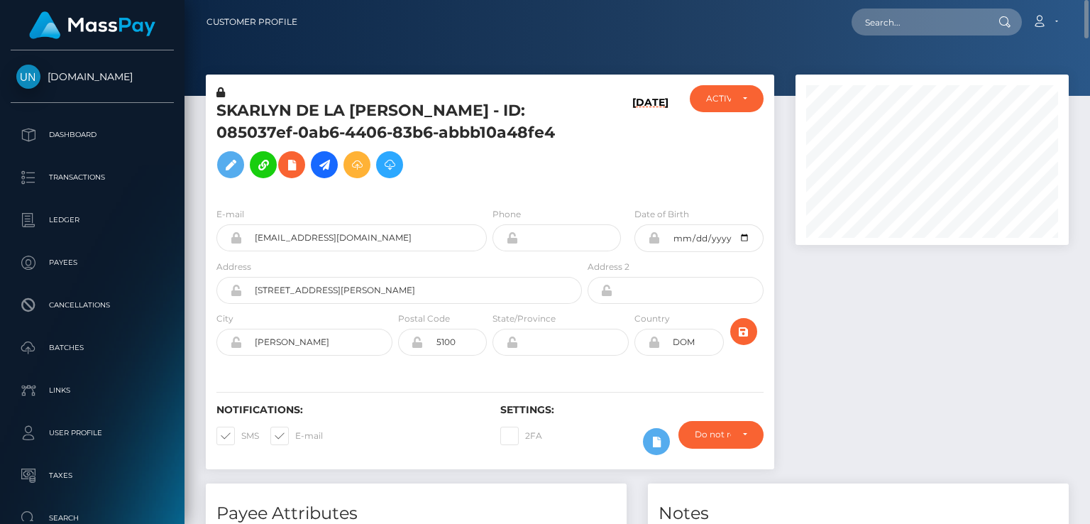
scroll to position [170, 273]
paste input "MSP6e3ba9a118ba335"
type input "MSP6e3ba9a118ba335"
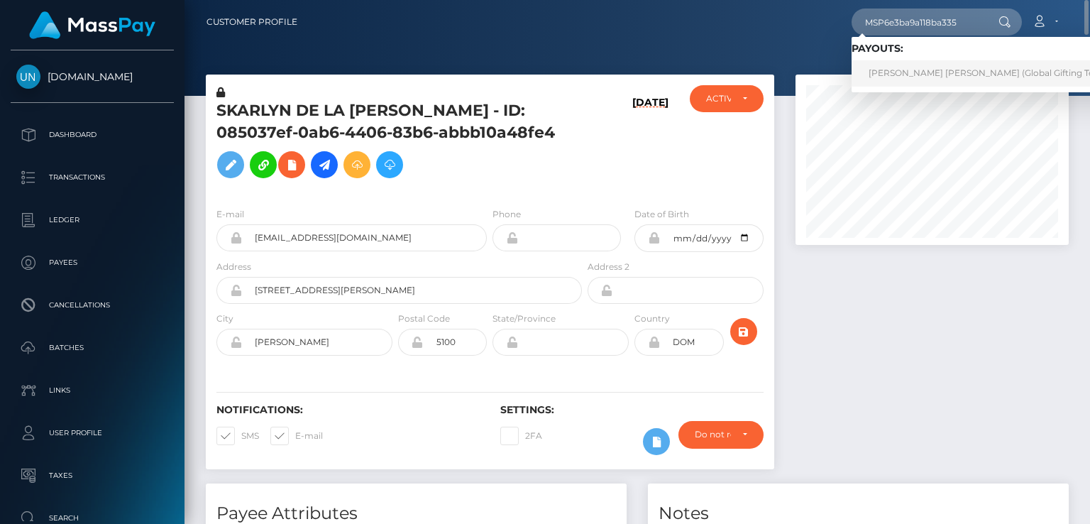
click at [929, 72] on link "KELLY ALEJANDRA PINEDA CARRERO (Global Gifting Technologies Inc - Throne)" at bounding box center [1033, 73] width 363 height 26
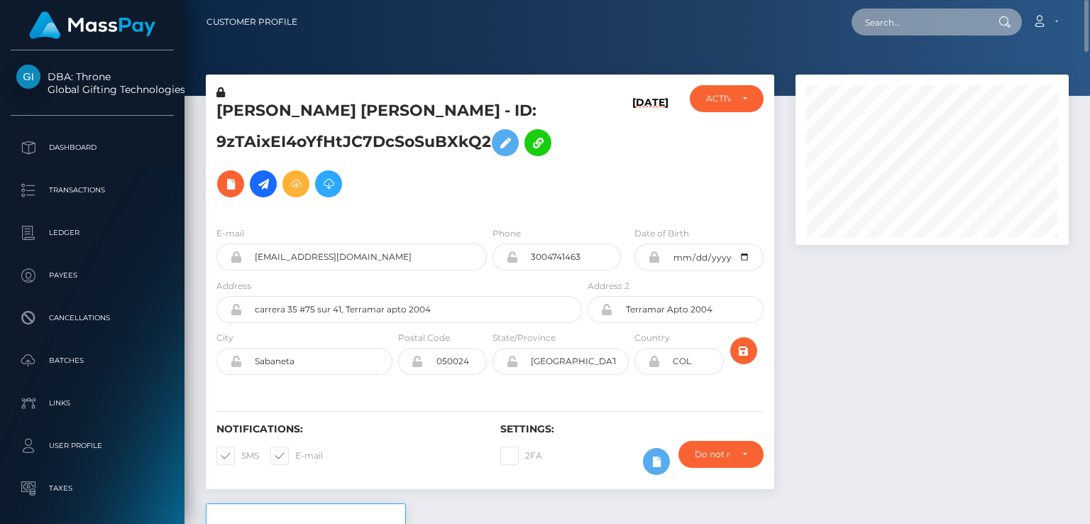
paste input "MSP5f45131f7eea495"
type input "MSP5f45131f7eea495"
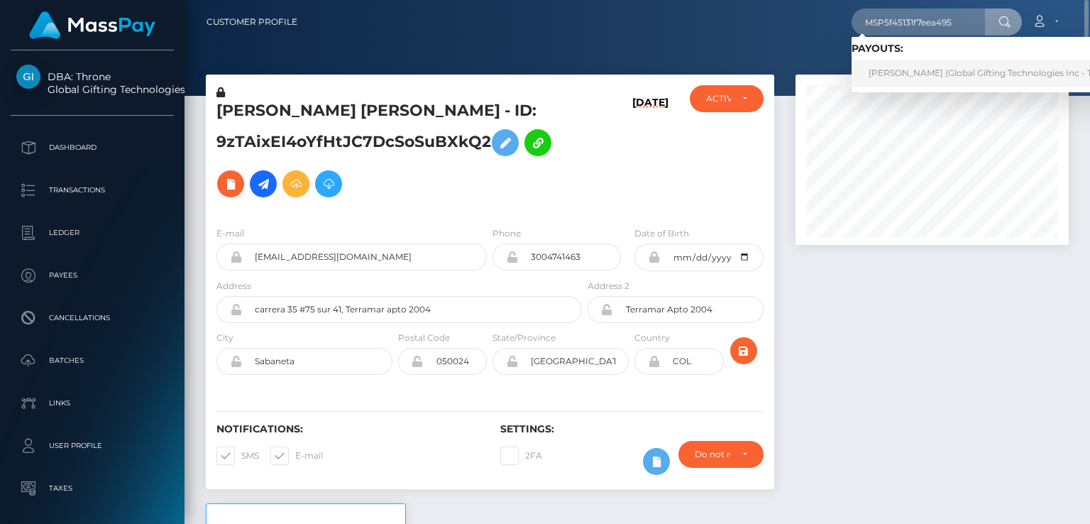
click at [894, 71] on link "[PERSON_NAME] (Global Gifting Technologies Inc - Throne)" at bounding box center [995, 73] width 286 height 26
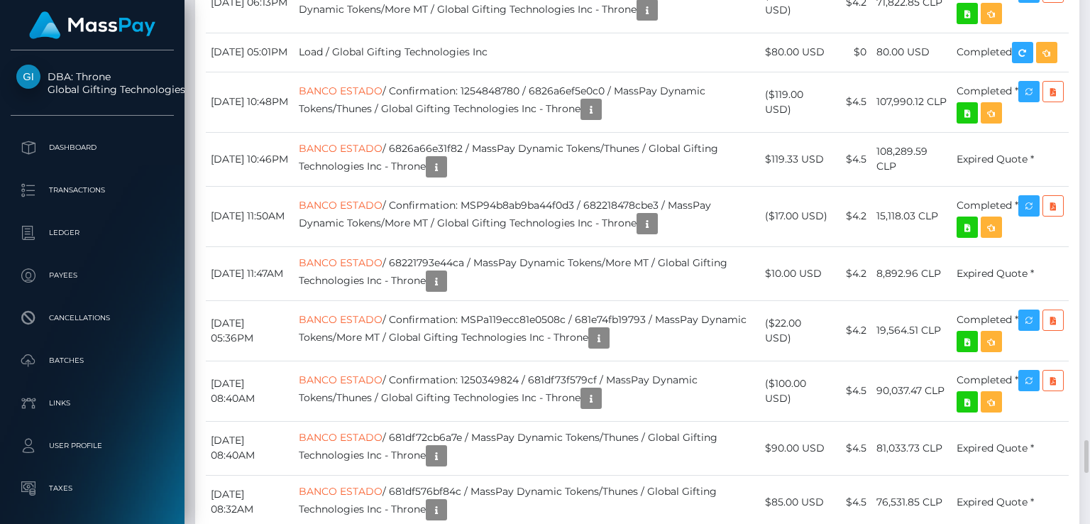
scroll to position [3833, 0]
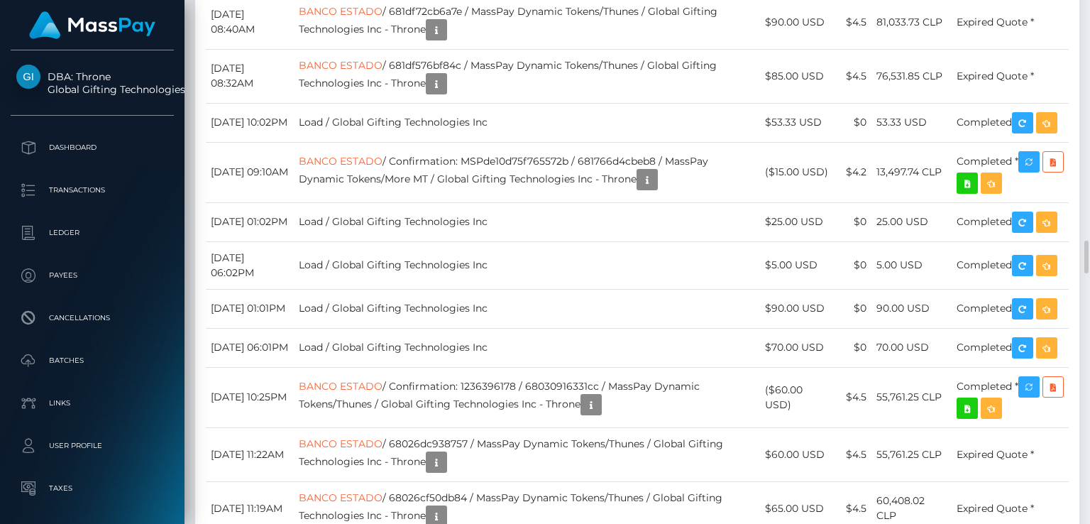
copy td "MSP5f45131f7eea495"
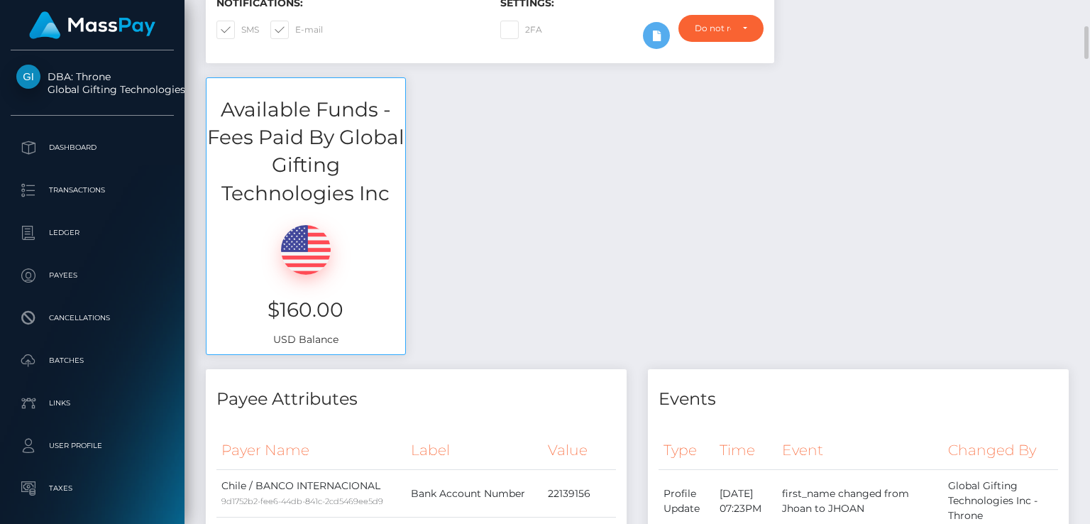
scroll to position [0, 0]
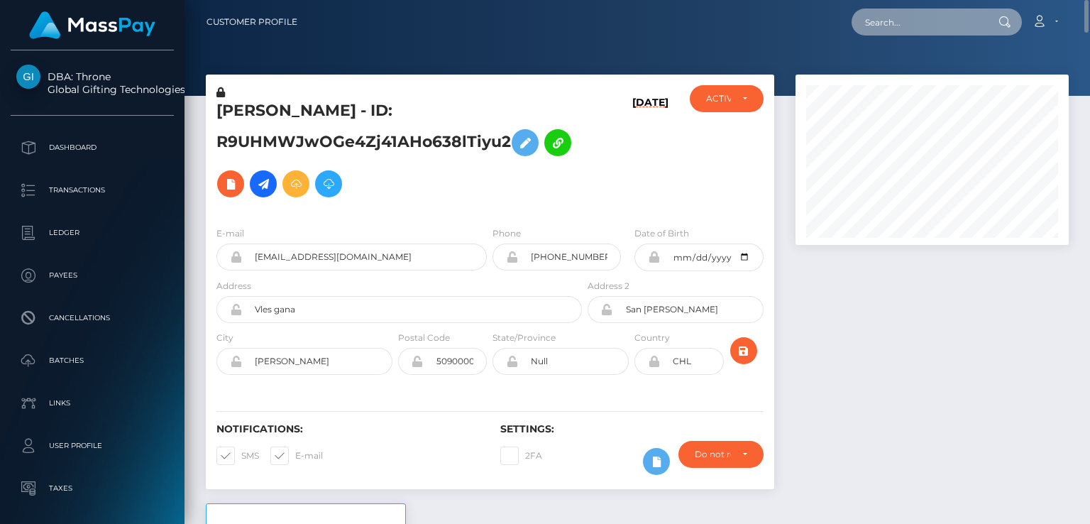
paste input "nitishkumarnks+702bbcbe73@outlook.com"
type input "nitishkumarnks+702bbcbe73@outlook.com"
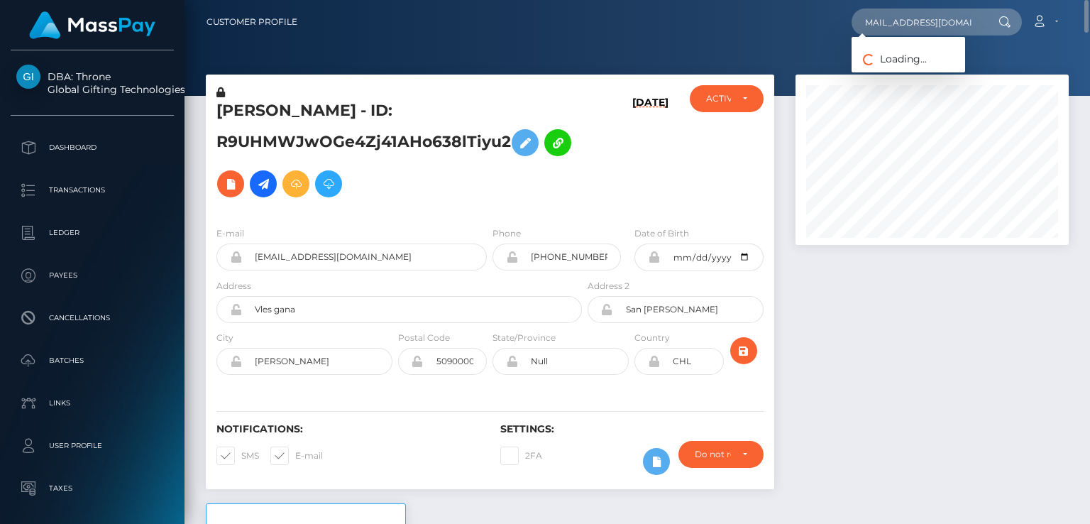
scroll to position [0, 0]
click at [886, 79] on link "NITISH KUMAR" at bounding box center [909, 73] width 114 height 26
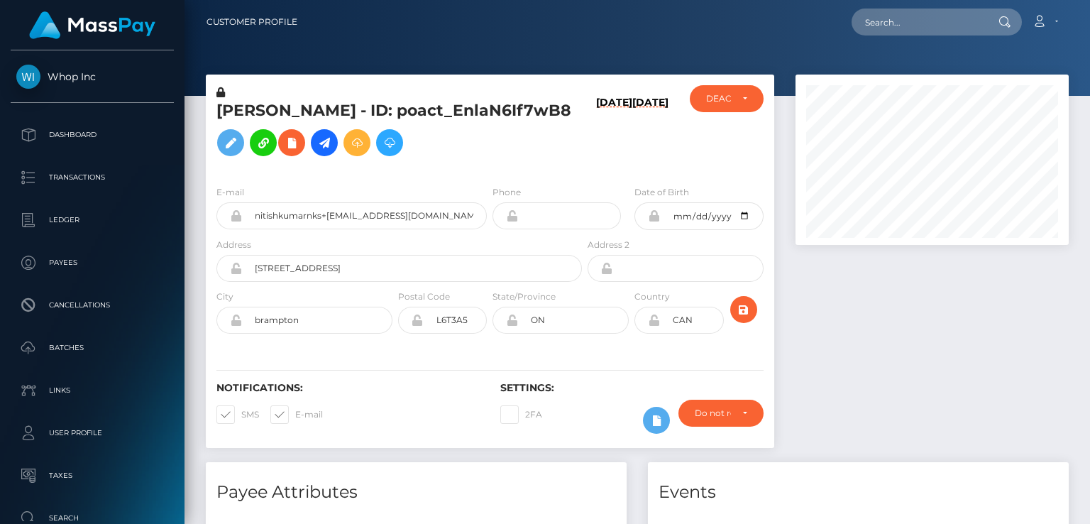
scroll to position [170, 273]
click at [327, 107] on h5 "[PERSON_NAME] - ID: poact_EnlaN6If7wB8" at bounding box center [396, 131] width 358 height 63
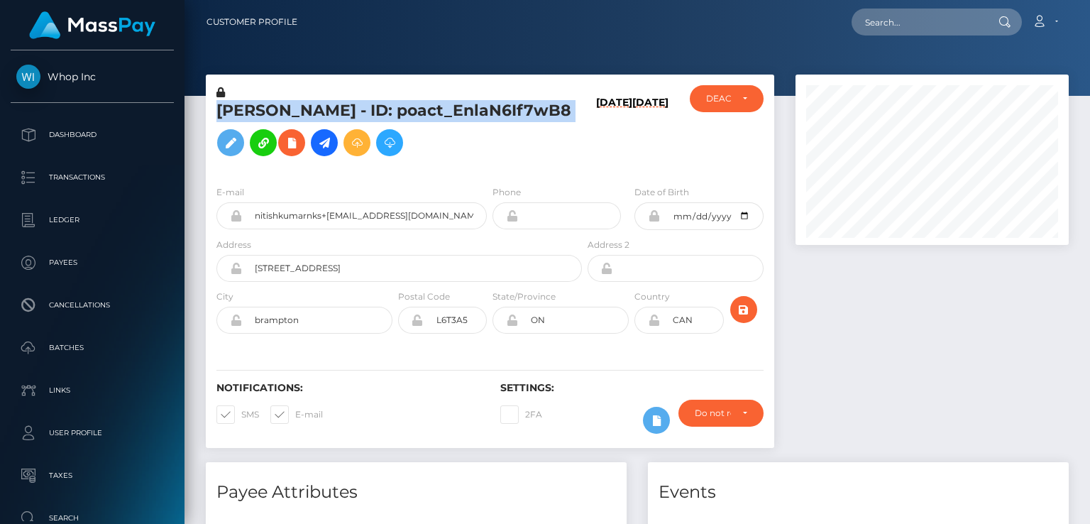
click at [327, 107] on h5 "NITISH KUMAR - ID: poact_EnlaN6If7wB8" at bounding box center [396, 131] width 358 height 63
copy h5 "NITISH KUMAR - ID: poact_EnlaN6If7wB8"
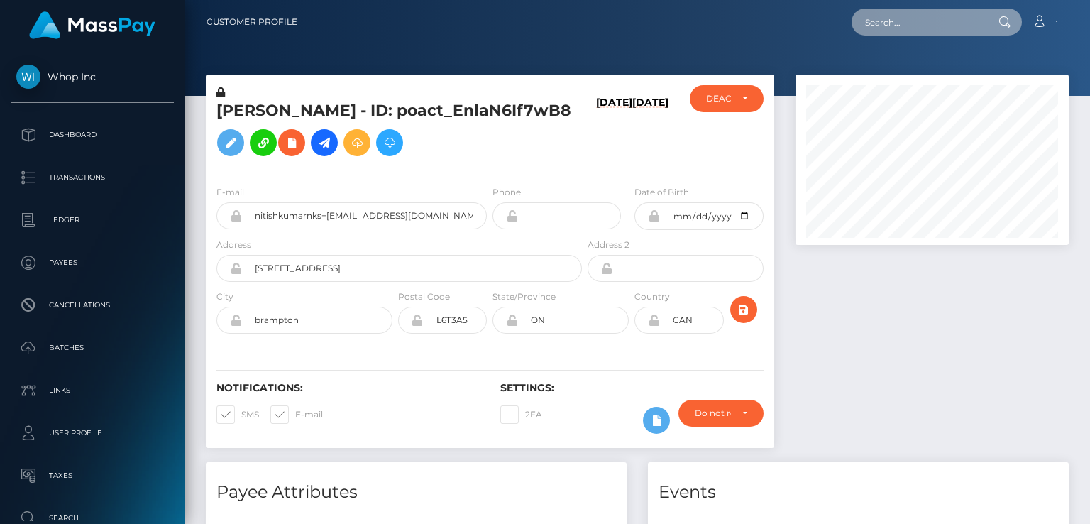
paste input "[EMAIL_ADDRESS][DOMAIN_NAME]"
type input "[EMAIL_ADDRESS][DOMAIN_NAME]"
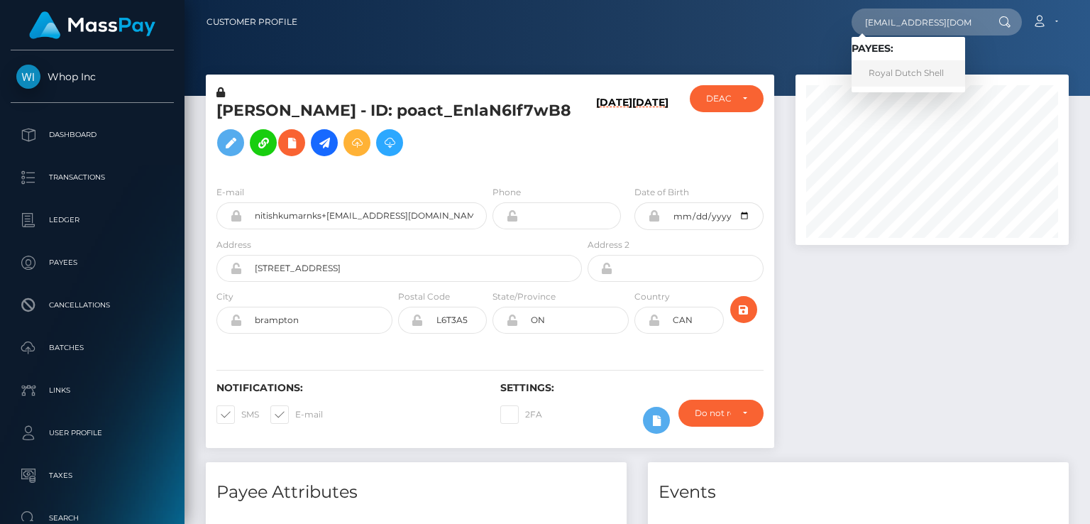
click at [909, 81] on link "Royal Dutch Shell" at bounding box center [909, 73] width 114 height 26
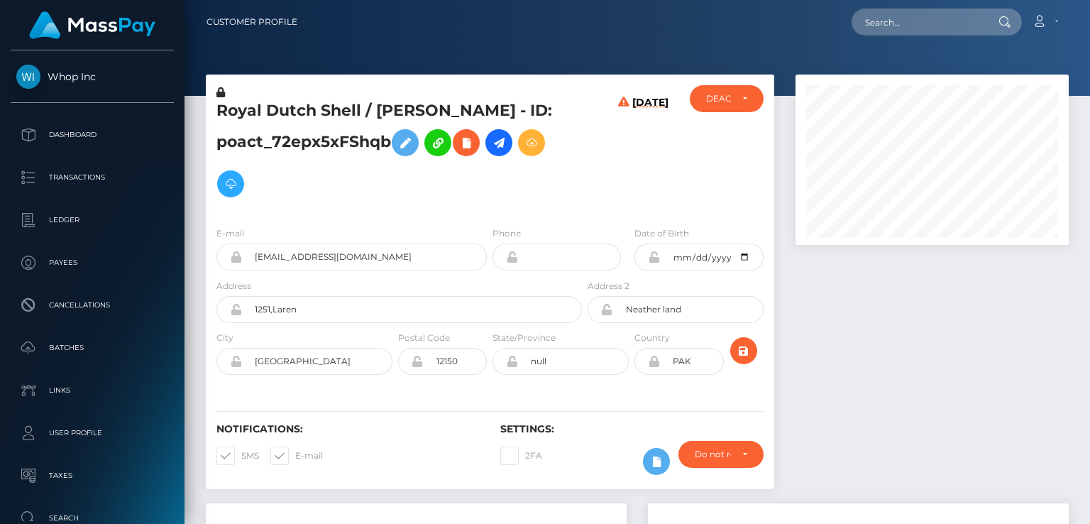
scroll to position [170, 273]
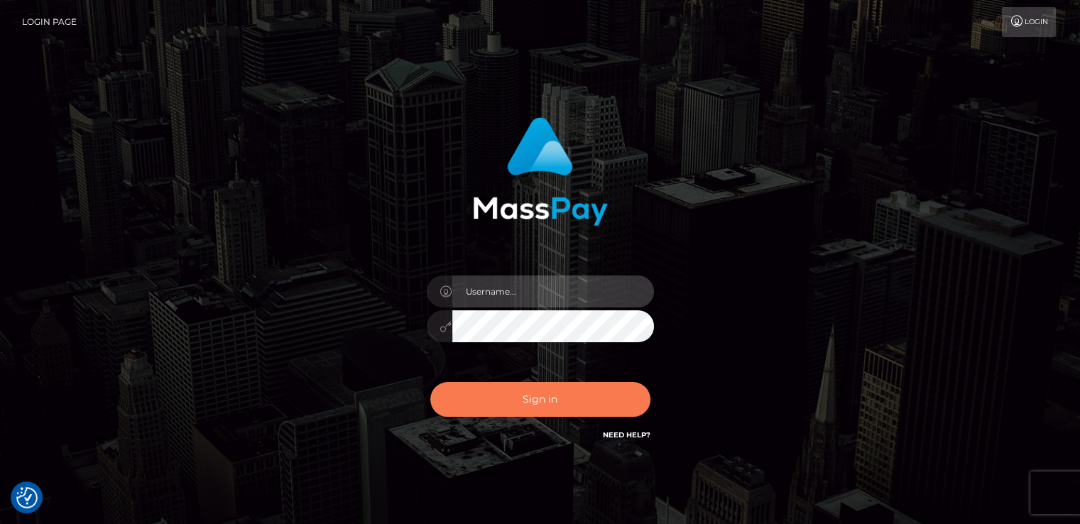
type input "catalinad"
click at [530, 405] on button "Sign in" at bounding box center [540, 399] width 220 height 35
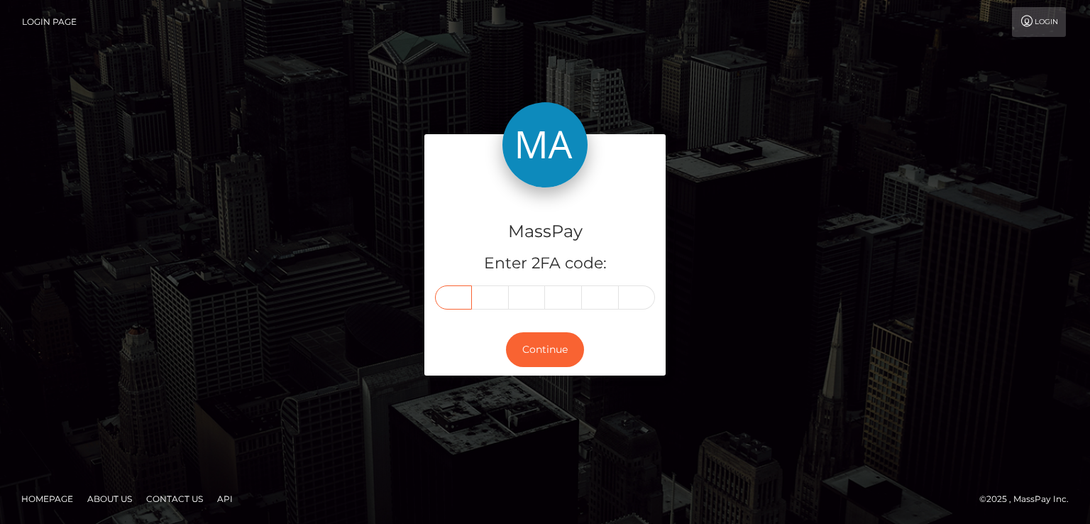
click at [469, 290] on input "text" at bounding box center [453, 297] width 37 height 24
click at [451, 303] on input "text" at bounding box center [453, 297] width 37 height 24
click at [445, 290] on input "text" at bounding box center [453, 297] width 37 height 24
click at [463, 297] on input "text" at bounding box center [453, 297] width 37 height 24
type input "6"
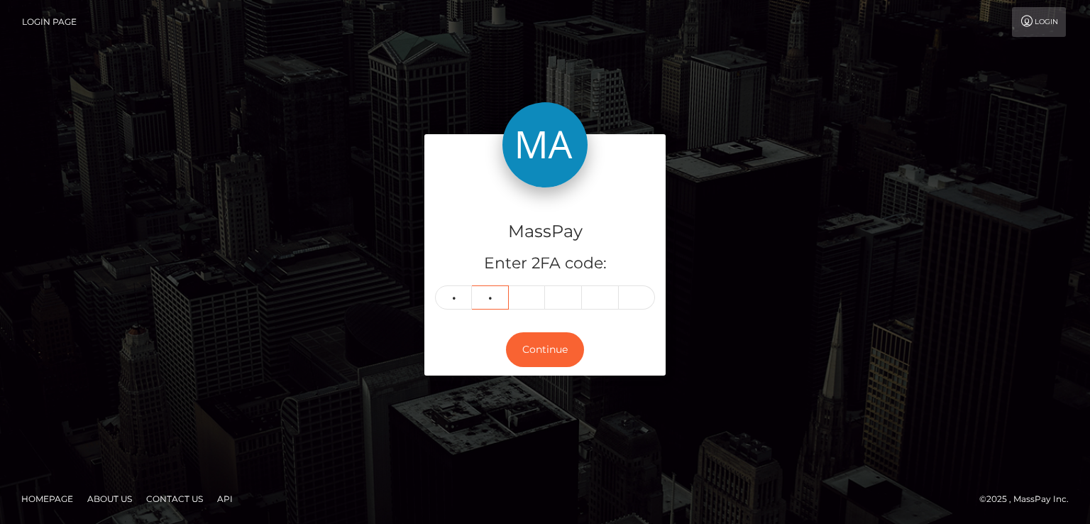
type input "6"
type input "2"
type input "3"
type input "7"
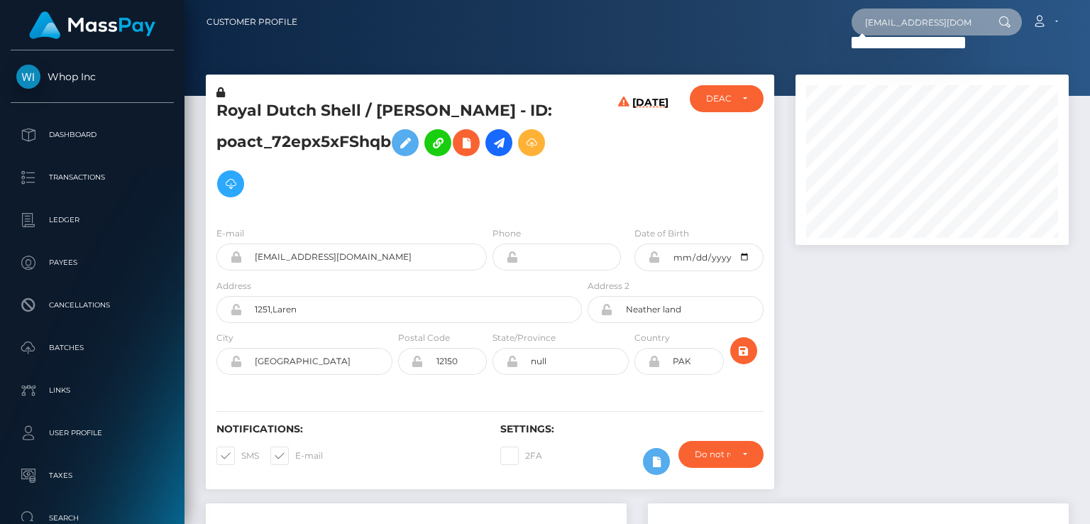
scroll to position [0, 17]
drag, startPoint x: 865, startPoint y: 23, endPoint x: 995, endPoint y: 24, distance: 129.9
click at [995, 24] on div "pokepalz.official@gmail.com Loading... Loading..." at bounding box center [937, 22] width 170 height 27
paste input "user_esbpxhNmEQBEQ"
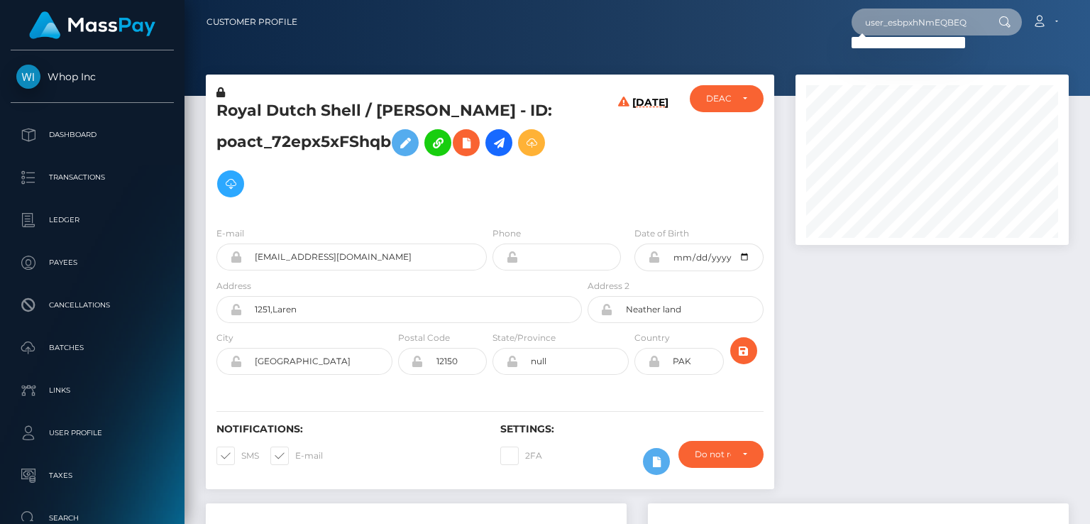
drag, startPoint x: 866, startPoint y: 23, endPoint x: 972, endPoint y: 23, distance: 105.8
click at [972, 23] on input "user_esbpxhNmEQBEQ" at bounding box center [918, 22] width 133 height 27
paste input "pokepalz.official@gmail.com"
drag, startPoint x: 863, startPoint y: 16, endPoint x: 970, endPoint y: 18, distance: 106.5
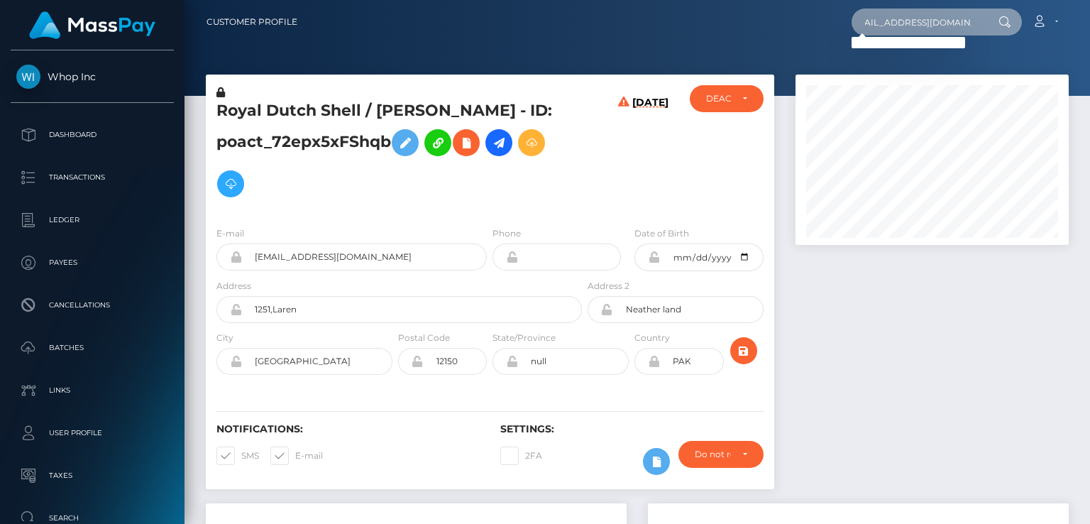
click at [970, 18] on input "pokepalz.official@gmail.com" at bounding box center [918, 22] width 133 height 27
paste input "248786215"
type input "248786215"
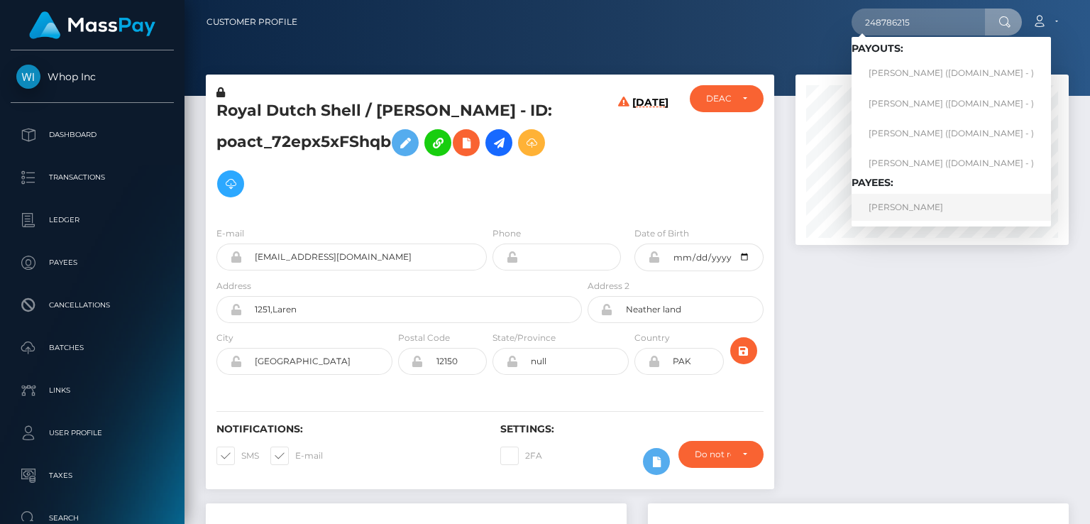
click at [905, 210] on link "THOMAS PHƯƠNG HAMILTON JR" at bounding box center [951, 207] width 199 height 26
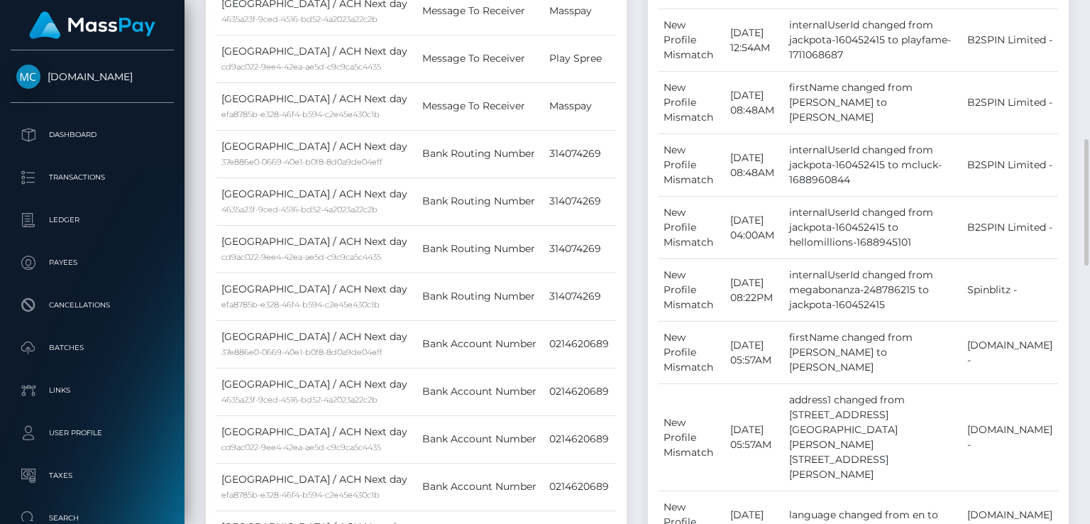
scroll to position [149, 0]
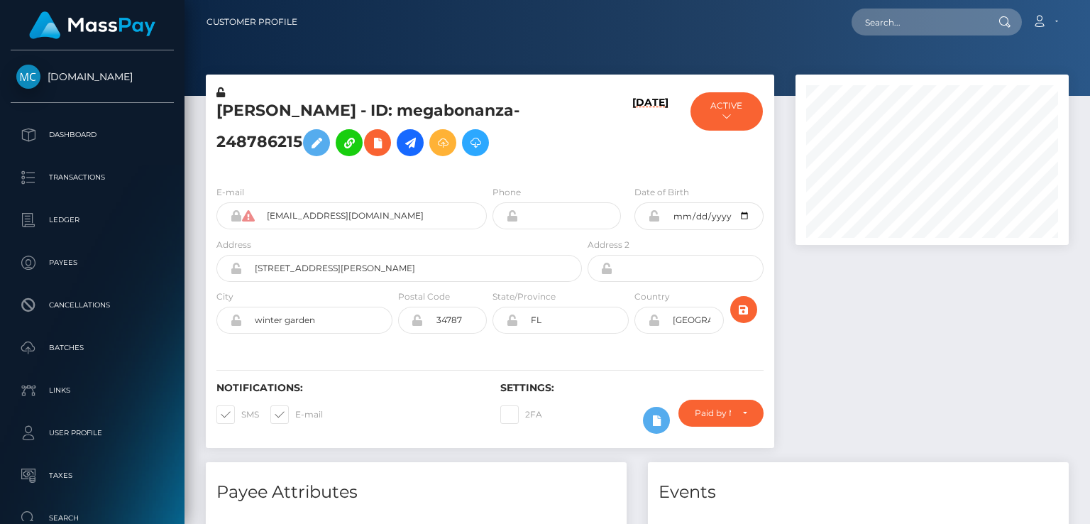
scroll to position [170, 273]
paste input "discordbotsky1@gmail.com"
type input "discordbotsky1@gmail.com"
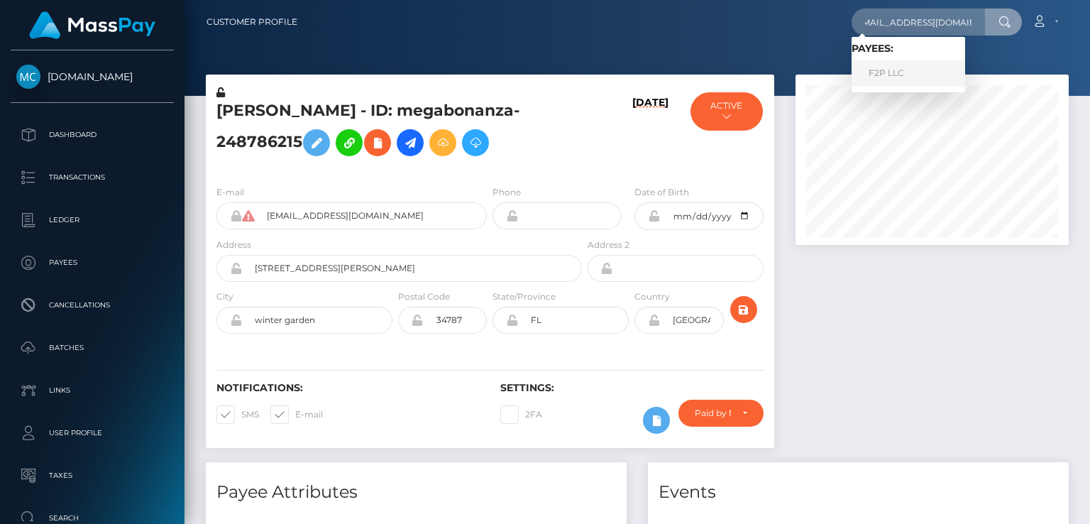
scroll to position [0, 0]
click at [903, 67] on link "F2P LLC" at bounding box center [909, 73] width 114 height 26
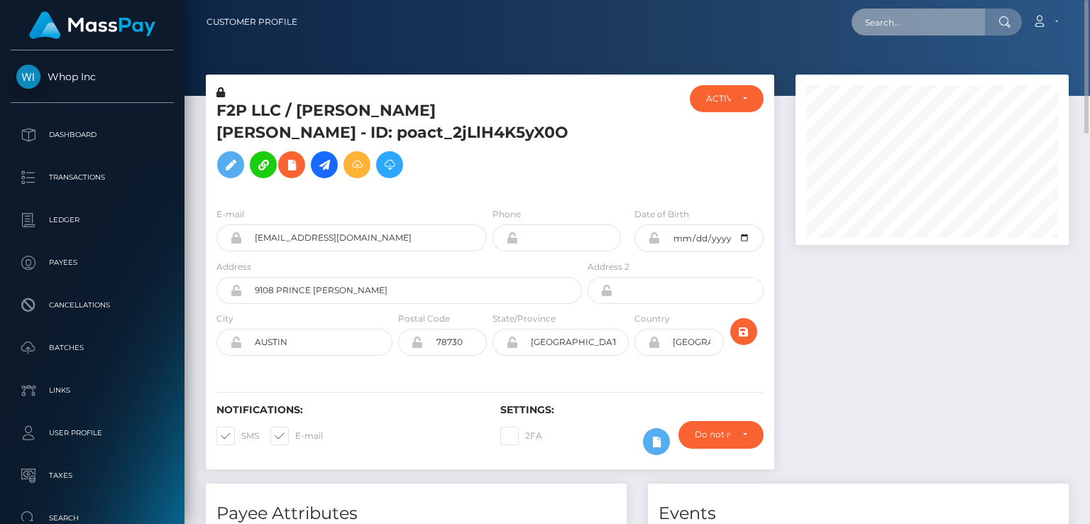
click at [904, 26] on input "text" at bounding box center [918, 22] width 133 height 27
paste input "poact_GX43izS8j86d"
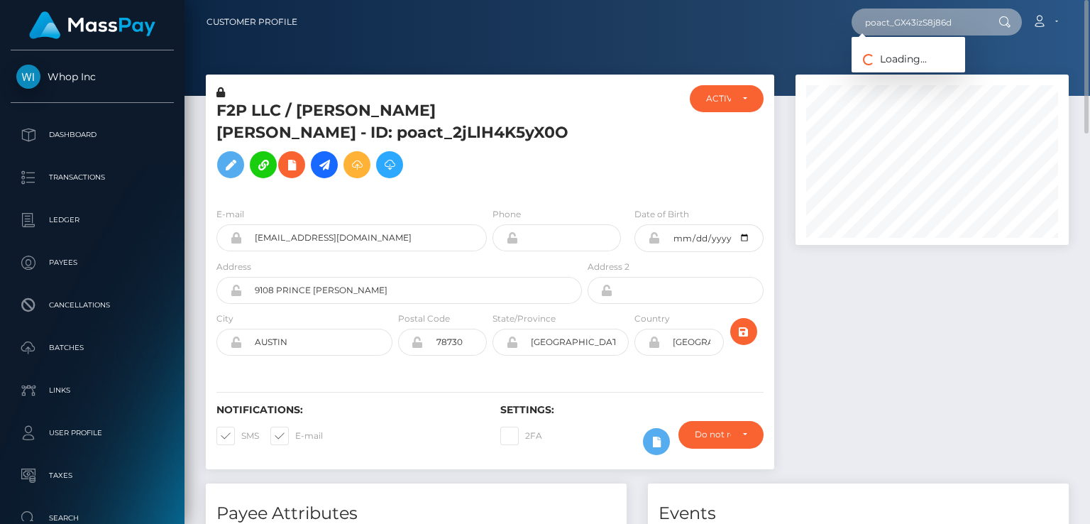
type input "poact_GX43izS8j86d"
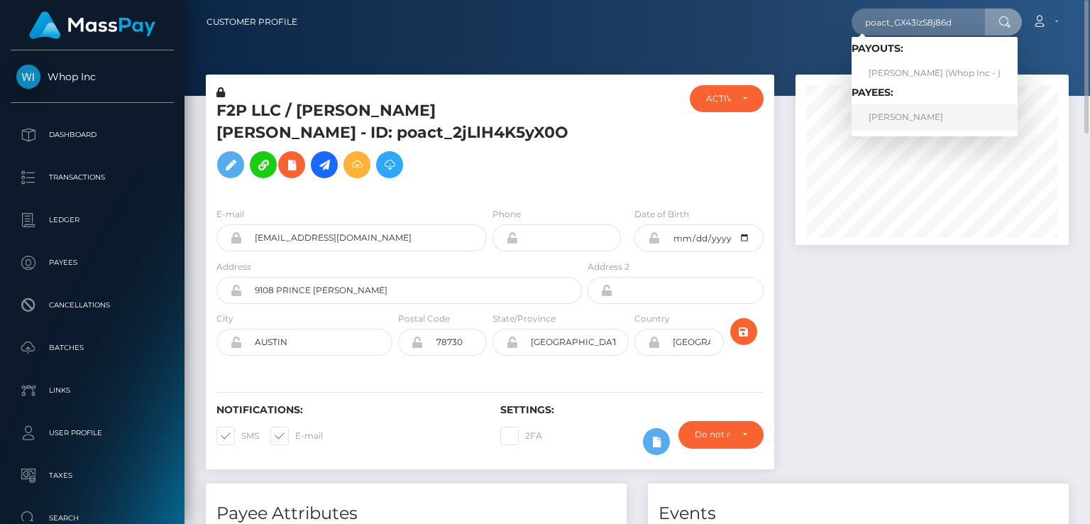
click at [907, 120] on link "AMON EDWARD WYNDHAM" at bounding box center [935, 117] width 166 height 26
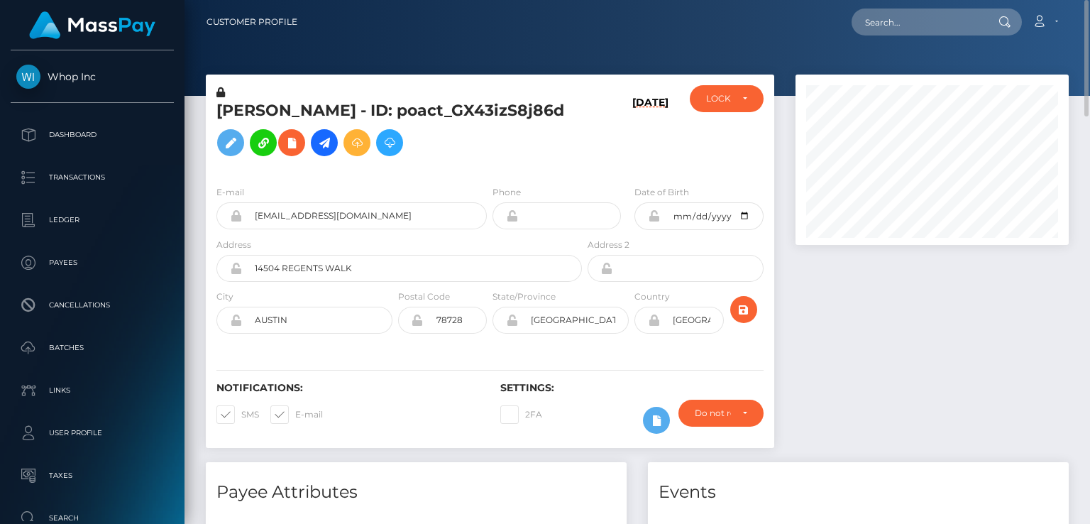
click at [317, 100] on h5 "[PERSON_NAME] - ID: poact_GX43izS8j86d" at bounding box center [396, 131] width 358 height 63
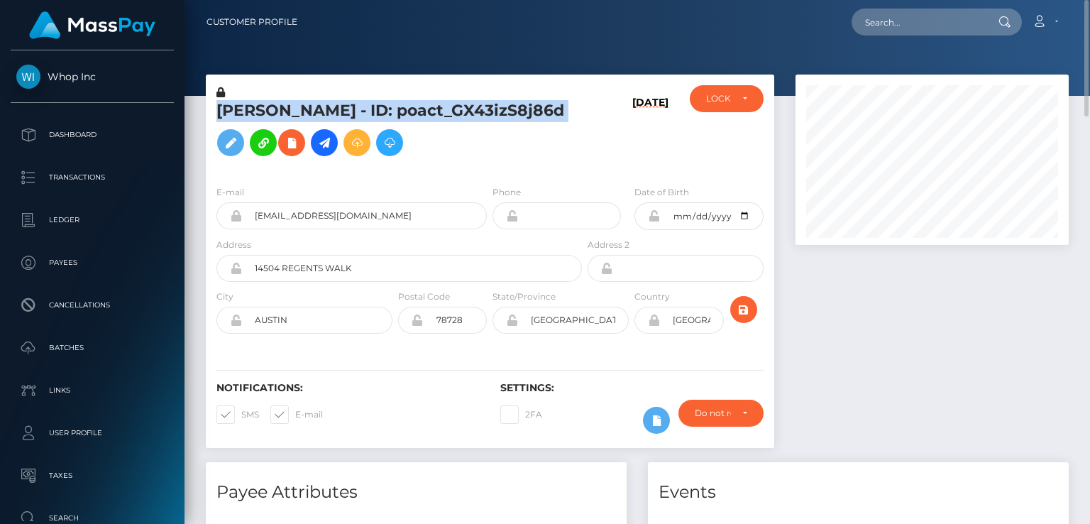
click at [317, 100] on h5 "[PERSON_NAME] - ID: poact_GX43izS8j86d" at bounding box center [396, 131] width 358 height 63
copy h5 "[PERSON_NAME] - ID: poact_GX43izS8j86d"
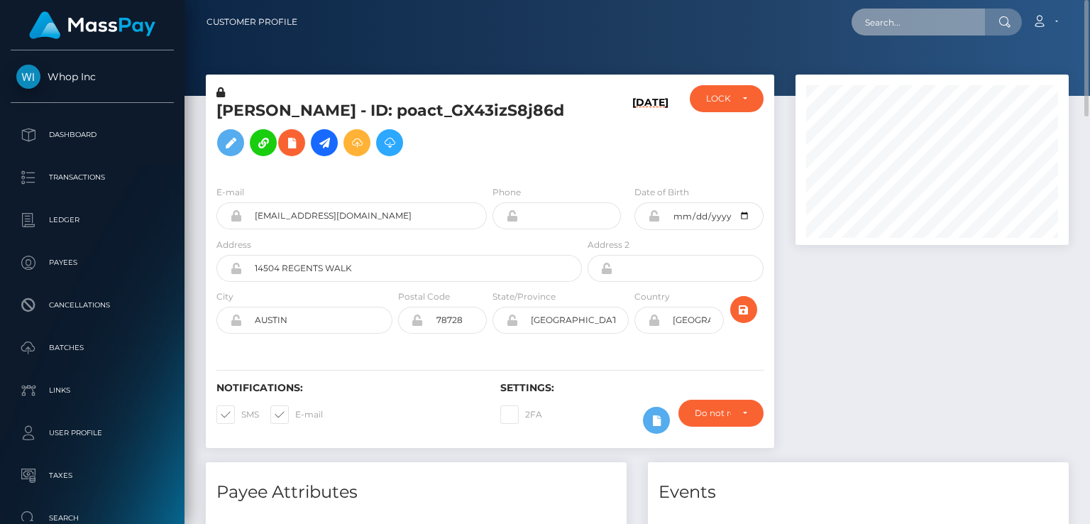
click at [911, 28] on input "text" at bounding box center [918, 22] width 133 height 27
paste input "poact_uoQBtXkLm36C"
type input "poact_uoQBtXkLm36C"
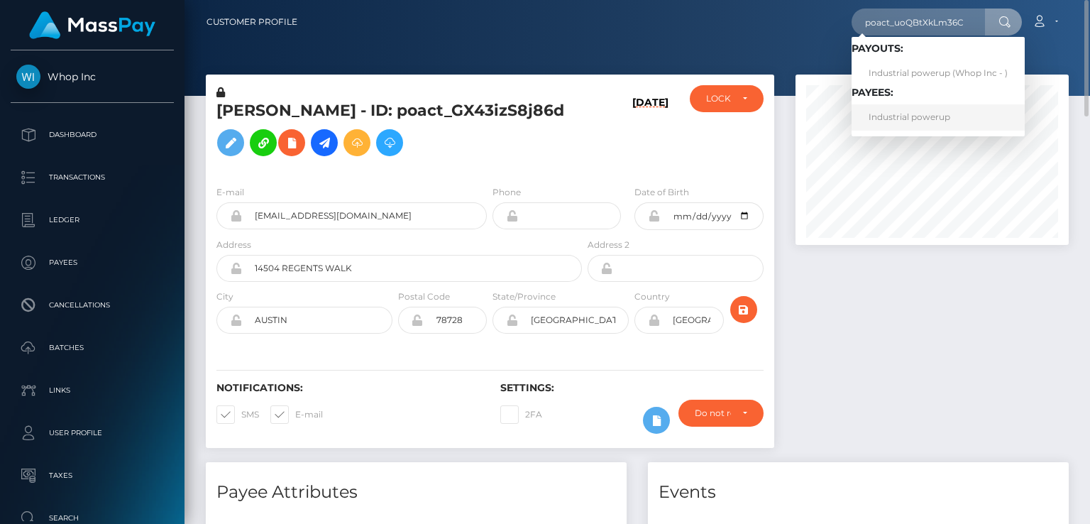
click at [919, 117] on link "Industrial powerup" at bounding box center [938, 117] width 173 height 26
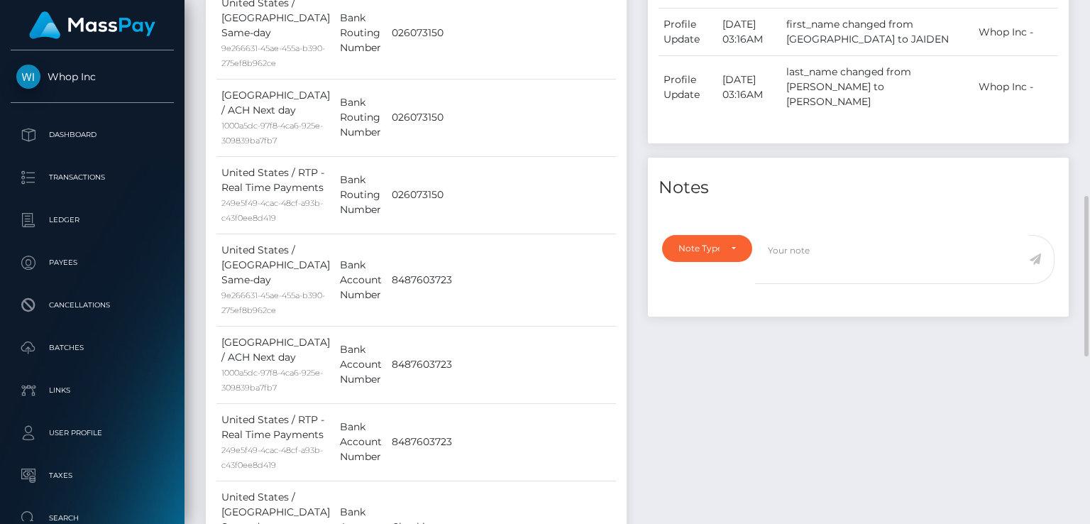
scroll to position [1184, 0]
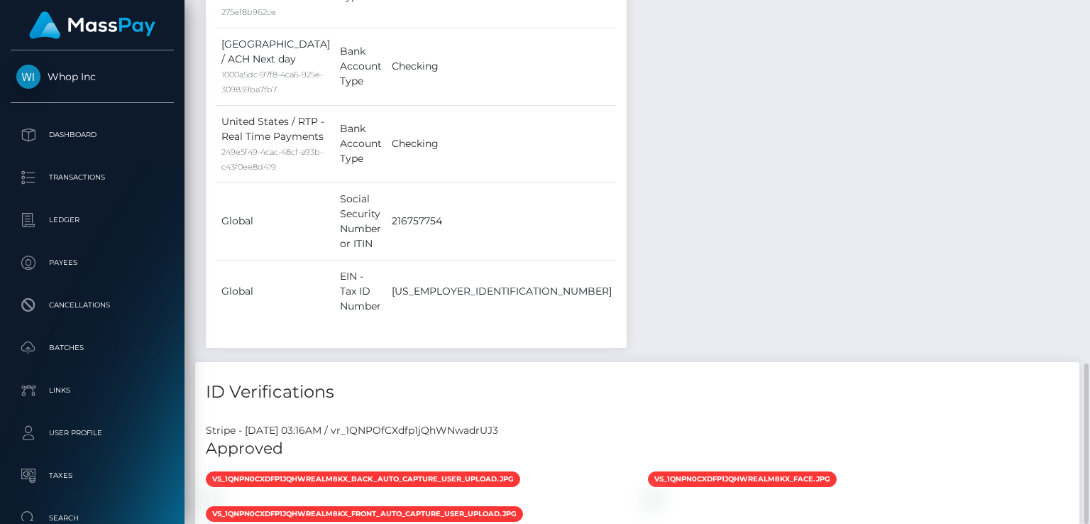
drag, startPoint x: 576, startPoint y: 387, endPoint x: 656, endPoint y: 388, distance: 80.2
copy td "Cross River Bank"
drag, startPoint x: 464, startPoint y: 368, endPoint x: 652, endPoint y: 368, distance: 188.1
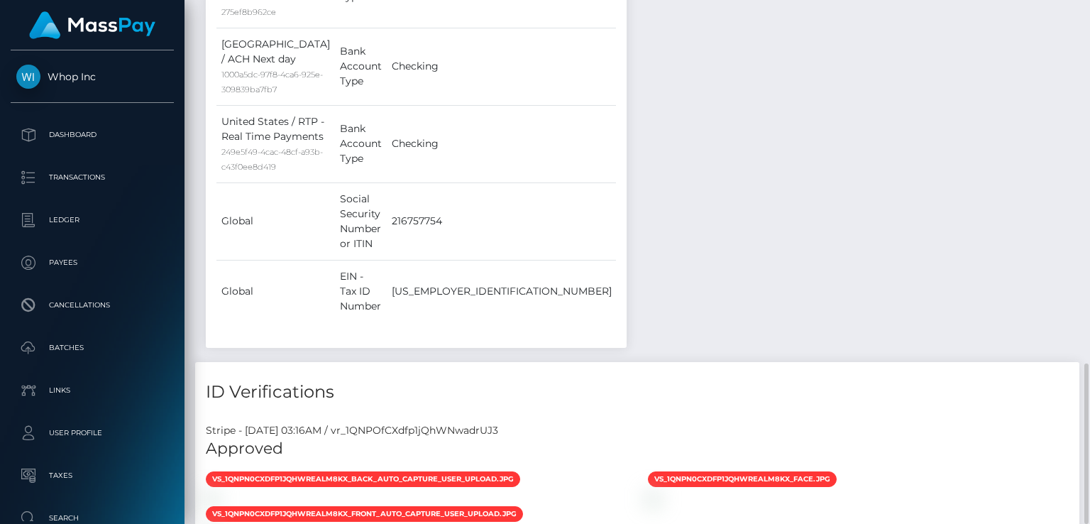
copy td "19d0dda1-af69-40b6-9281-b335008edb3f"
